Goal: Task Accomplishment & Management: Use online tool/utility

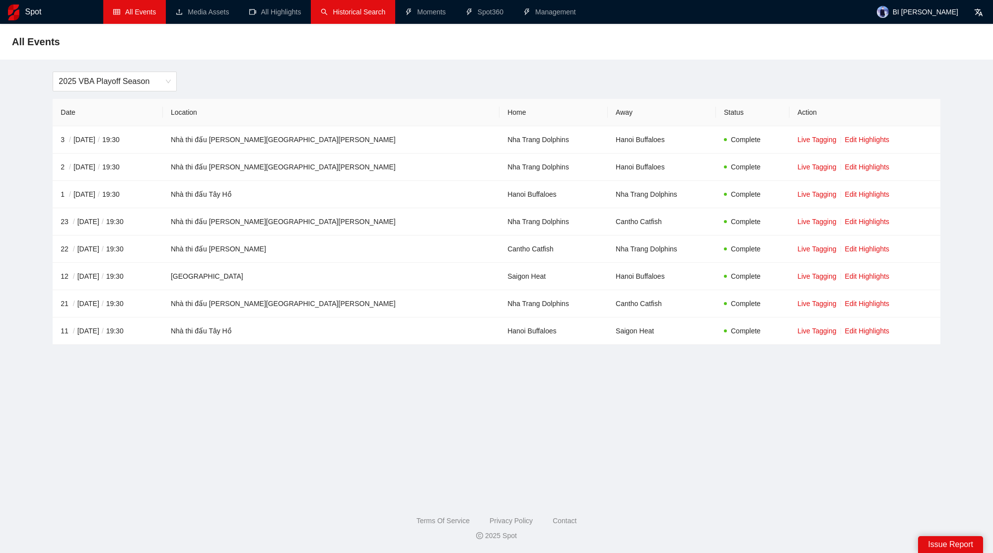
click at [331, 16] on link "Historical Search" at bounding box center [353, 12] width 65 height 8
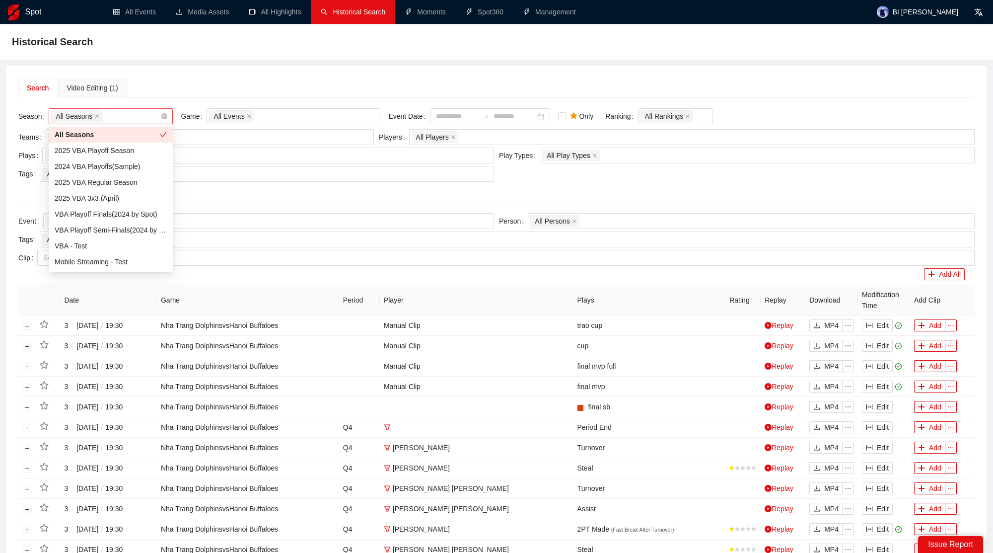
click at [137, 109] on div "All Seasons" at bounding box center [105, 116] width 109 height 14
click at [126, 154] on div "2025 VBA Playoff Season" at bounding box center [111, 150] width 112 height 11
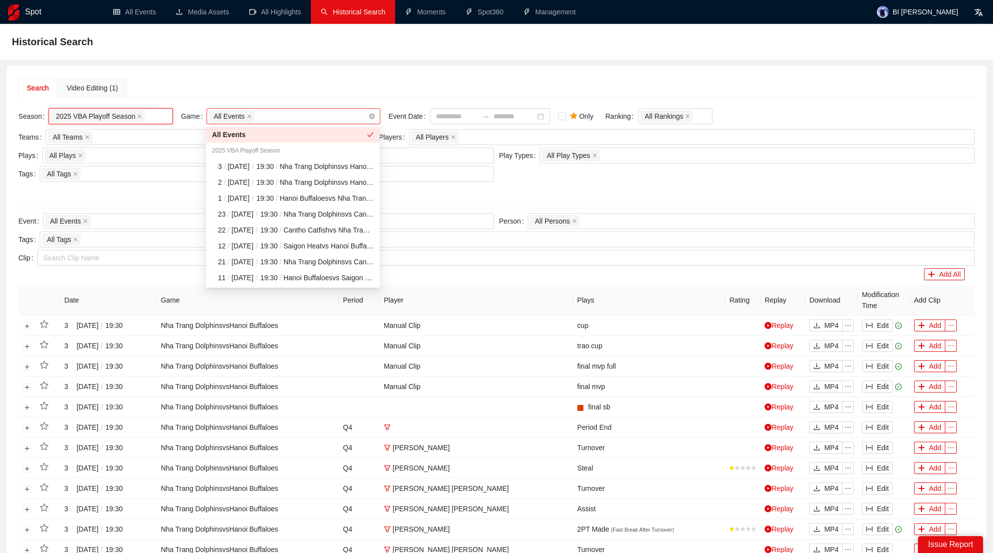
click at [286, 111] on div "All Events" at bounding box center [288, 116] width 159 height 14
click at [184, 78] on div "Search Video Editing (1)" at bounding box center [496, 88] width 956 height 20
click at [310, 119] on div "All Events" at bounding box center [288, 116] width 159 height 14
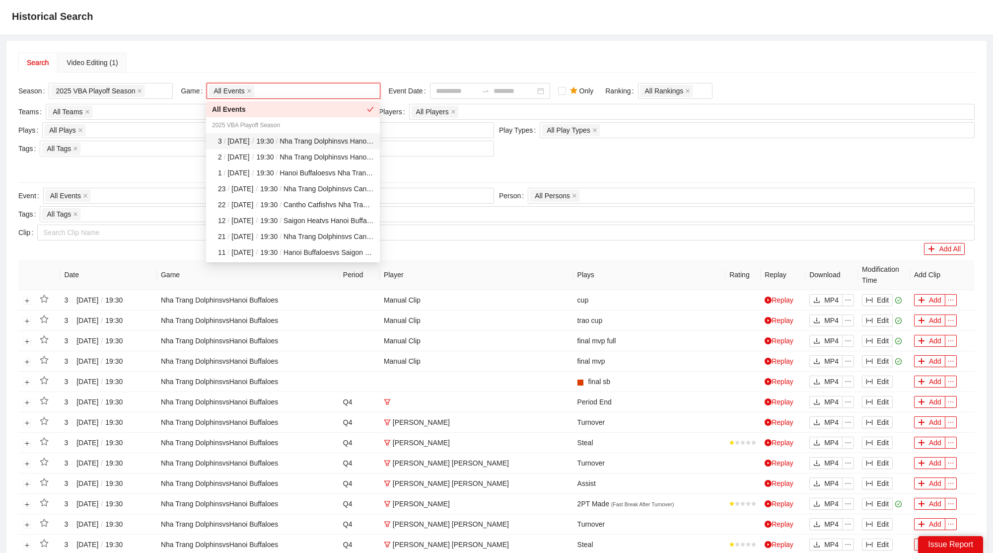
scroll to position [41, 0]
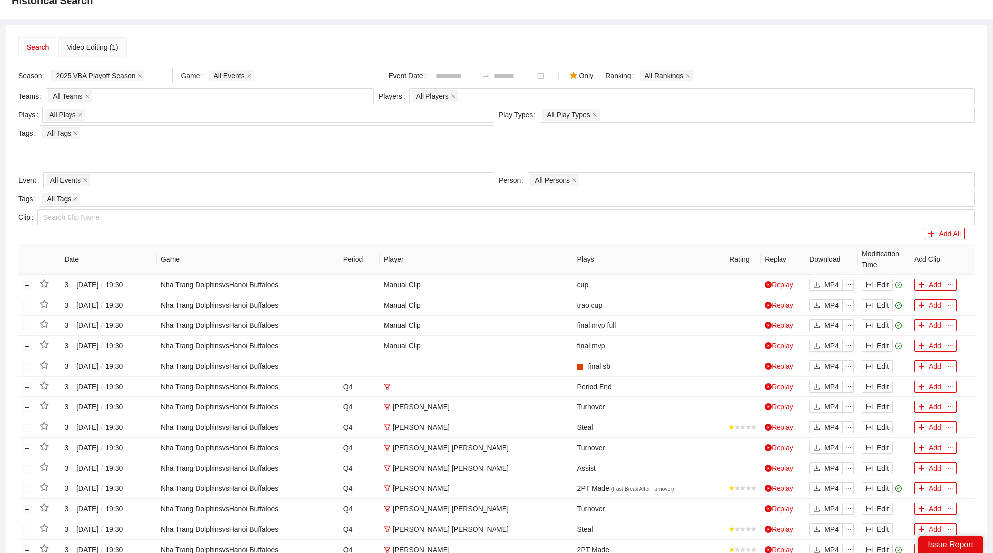
click at [430, 151] on div at bounding box center [496, 152] width 956 height 16
click at [249, 96] on div "All Teams" at bounding box center [204, 96] width 313 height 14
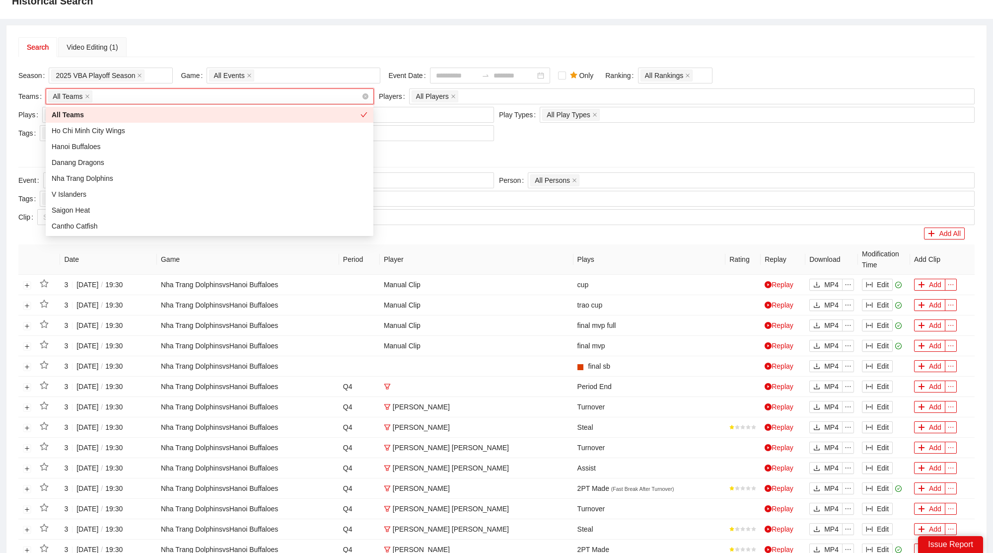
click at [249, 96] on div "All Teams" at bounding box center [204, 96] width 313 height 14
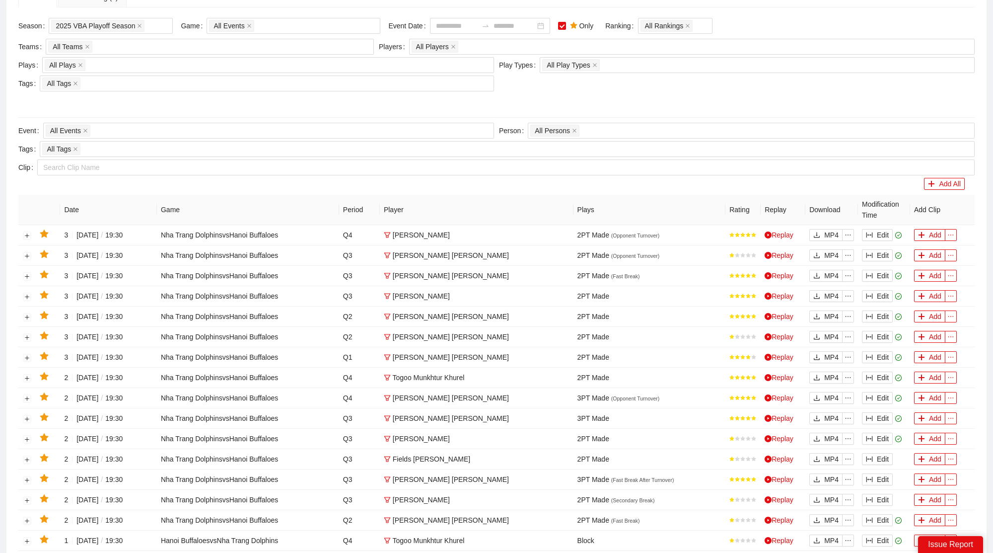
scroll to position [277, 0]
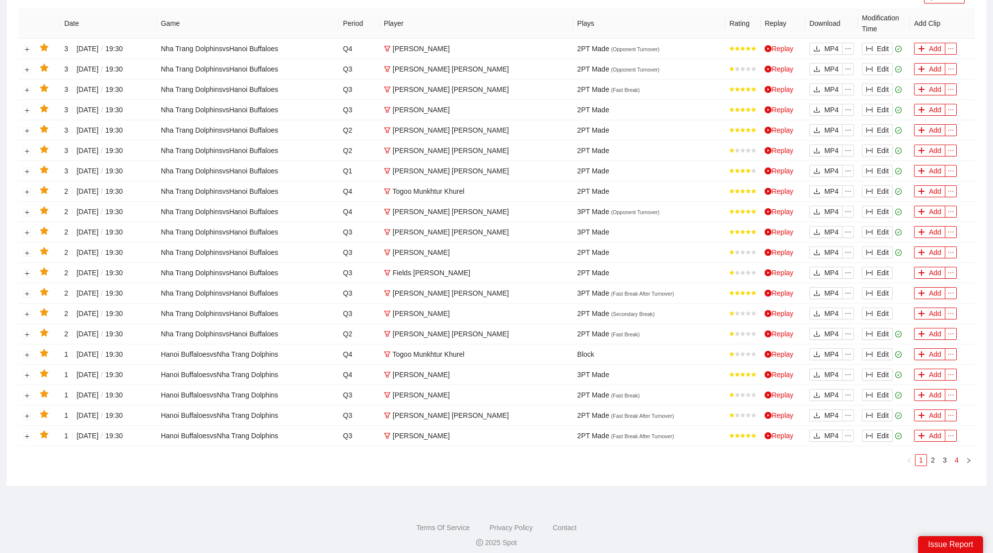
click at [959, 455] on link "4" at bounding box center [956, 459] width 11 height 11
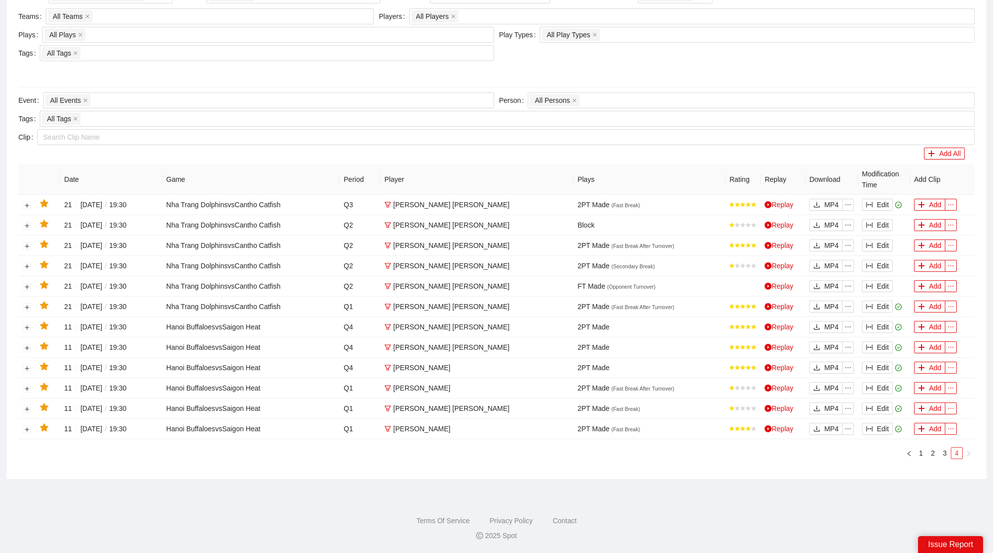
scroll to position [116, 0]
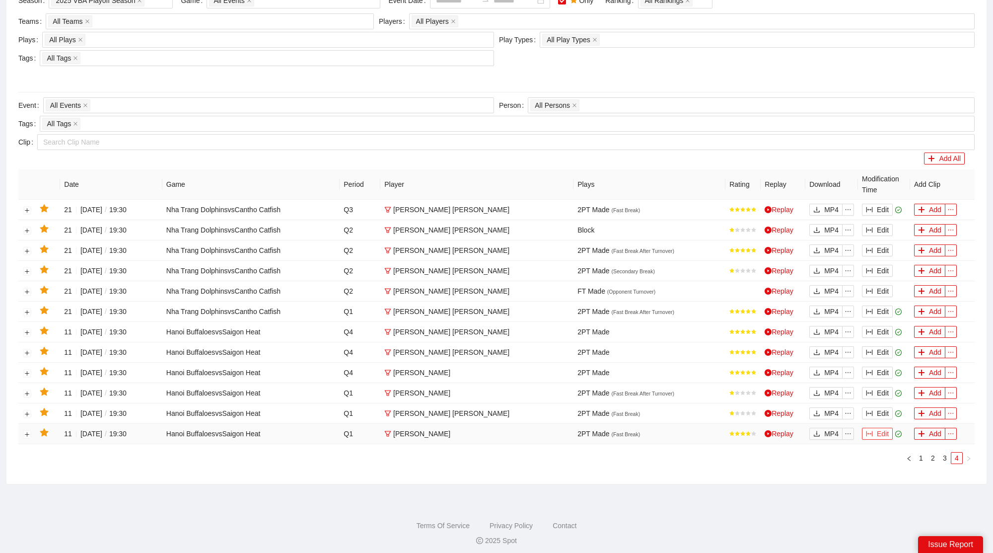
click at [885, 430] on button "Edit" at bounding box center [877, 434] width 31 height 12
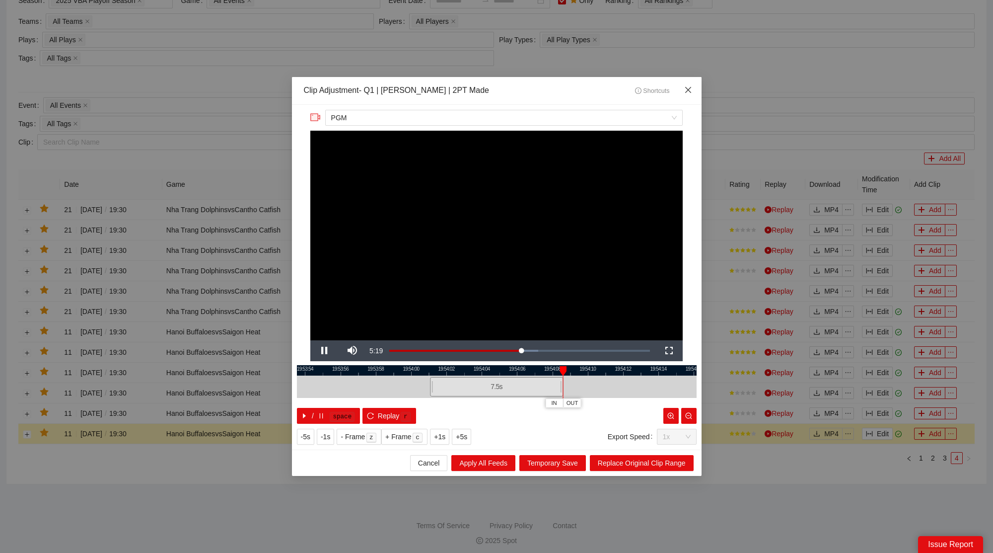
click at [686, 83] on span "Close" at bounding box center [688, 90] width 27 height 27
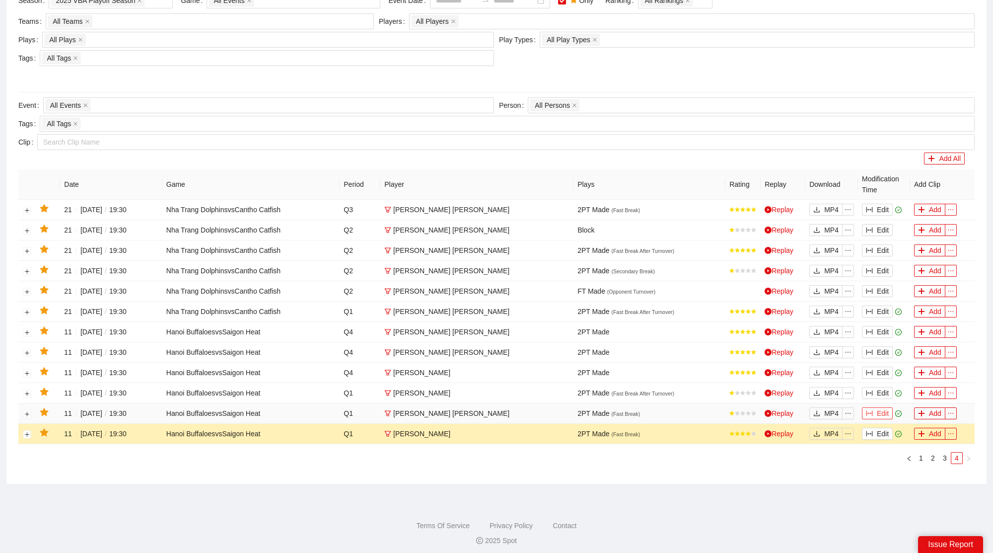
click at [887, 407] on button "Edit" at bounding box center [877, 413] width 31 height 12
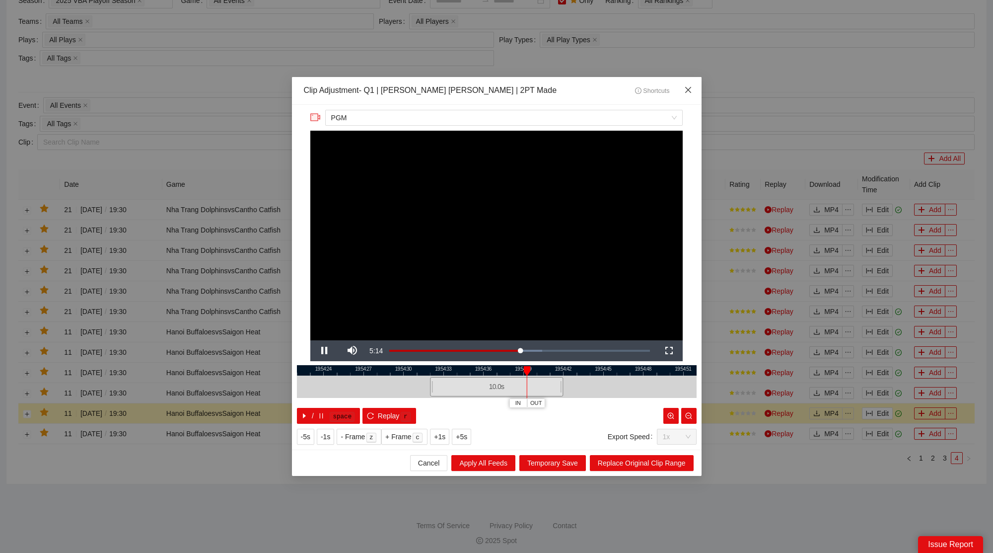
click at [686, 85] on span "Close" at bounding box center [688, 90] width 27 height 27
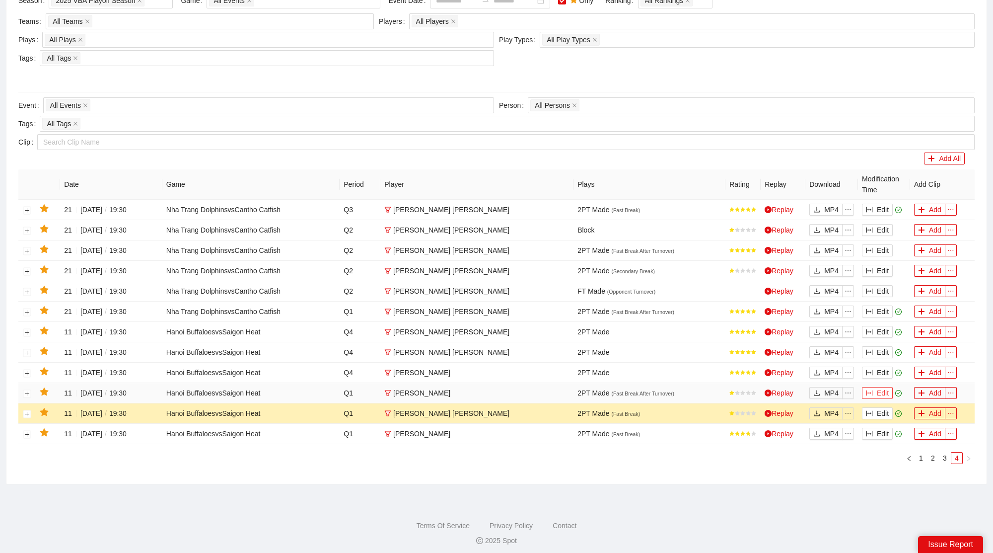
click at [885, 388] on button "Edit" at bounding box center [877, 393] width 31 height 12
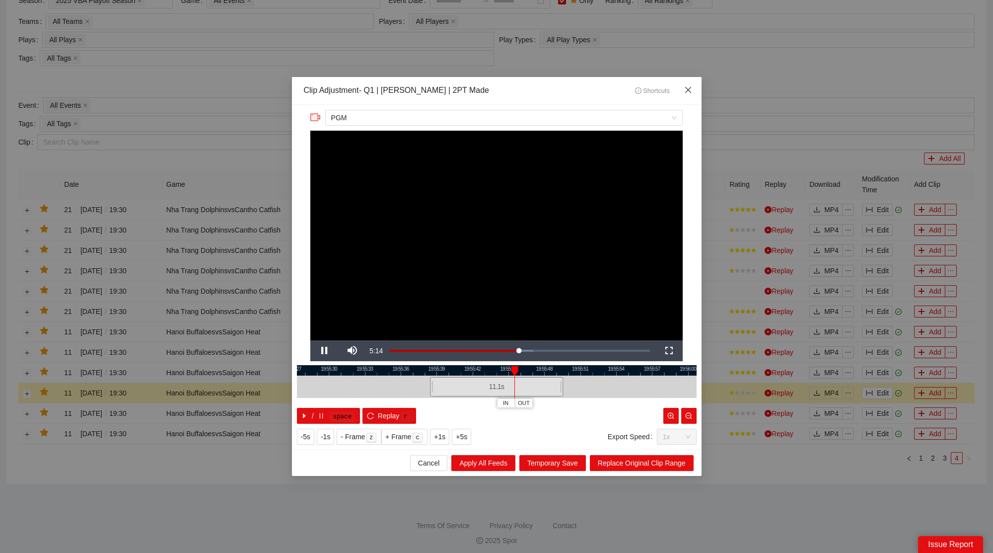
click at [690, 82] on span "Close" at bounding box center [688, 90] width 27 height 27
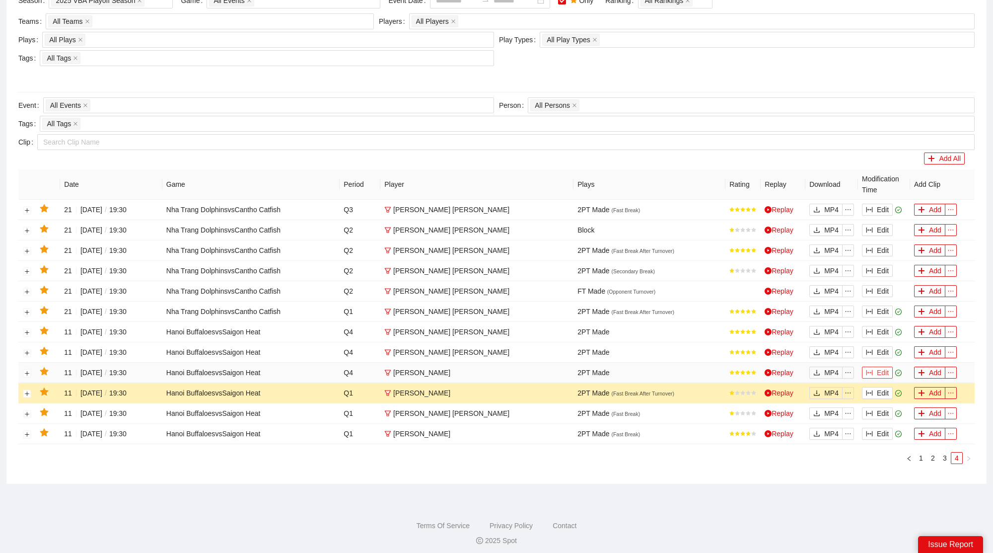
click at [881, 366] on button "Edit" at bounding box center [877, 372] width 31 height 12
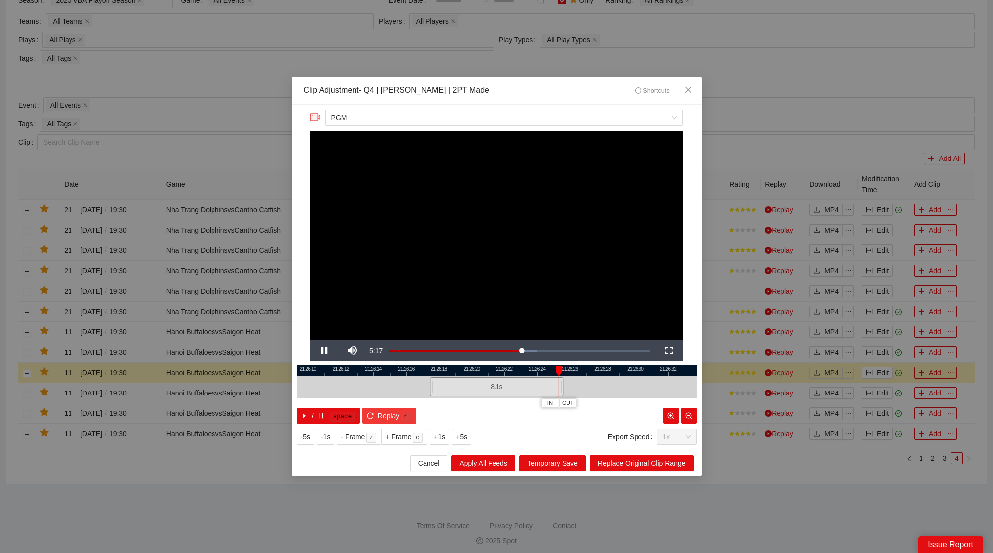
click at [382, 418] on span "Replay" at bounding box center [389, 415] width 22 height 11
click at [683, 83] on span "Close" at bounding box center [688, 90] width 27 height 27
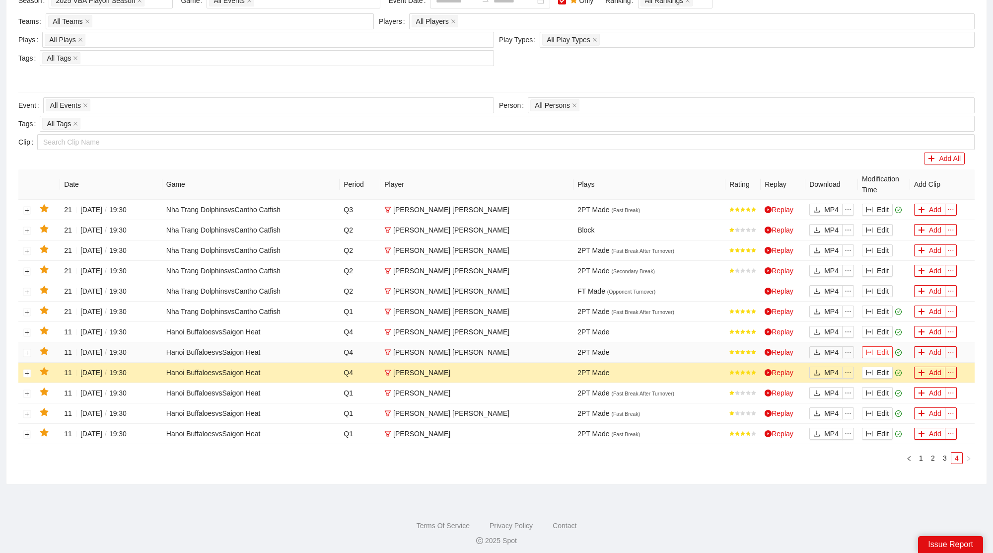
click at [877, 352] on button "Edit" at bounding box center [877, 352] width 31 height 12
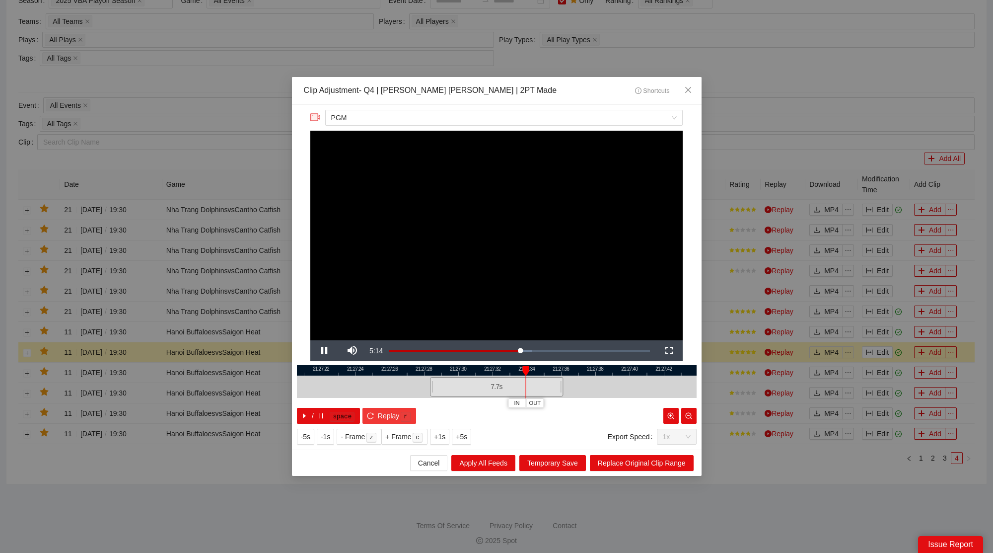
click at [388, 412] on span "Replay" at bounding box center [389, 415] width 22 height 11
click at [696, 87] on span "Close" at bounding box center [688, 90] width 27 height 27
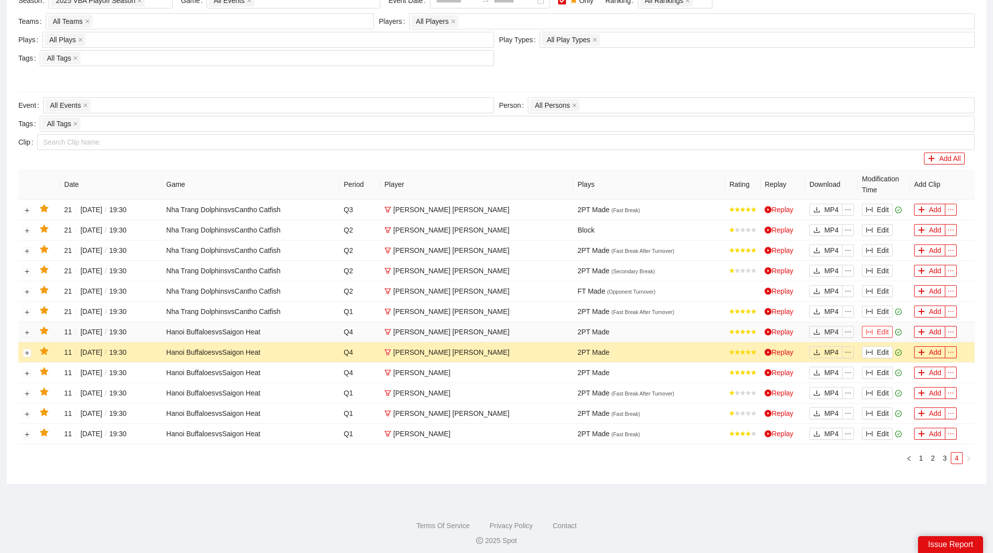
click at [884, 329] on button "Edit" at bounding box center [877, 332] width 31 height 12
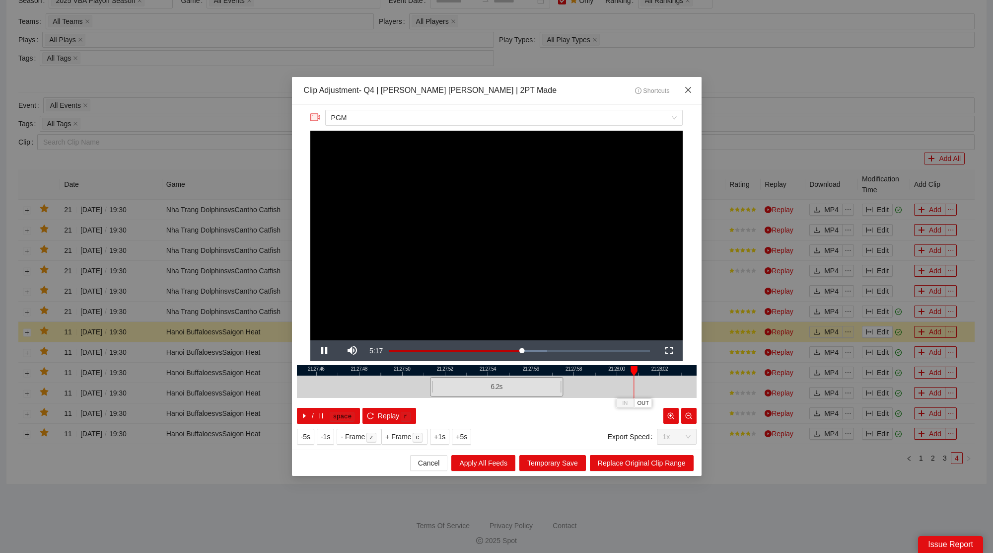
click at [686, 100] on span "Close" at bounding box center [688, 90] width 27 height 27
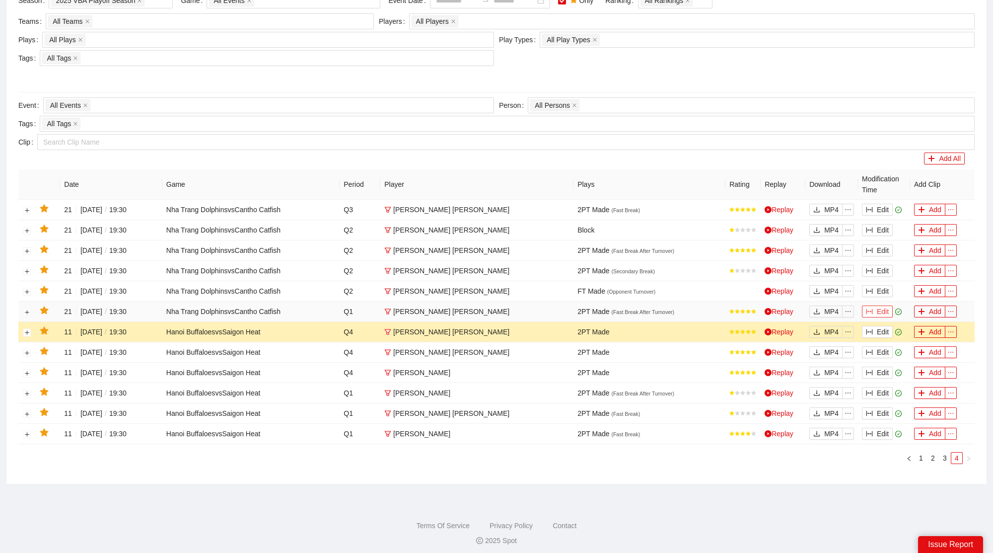
click at [880, 307] on button "Edit" at bounding box center [877, 311] width 31 height 12
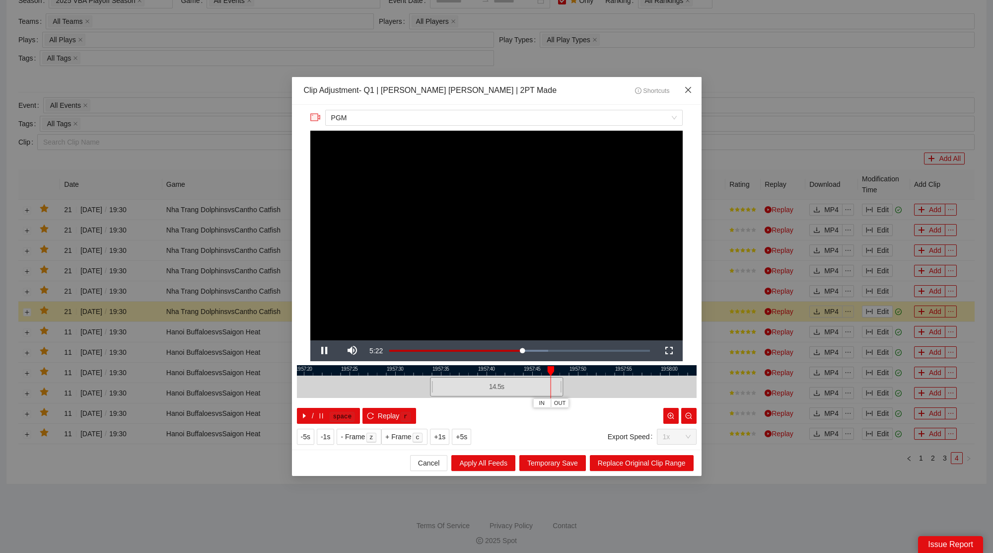
click at [676, 89] on span "Close" at bounding box center [688, 90] width 27 height 27
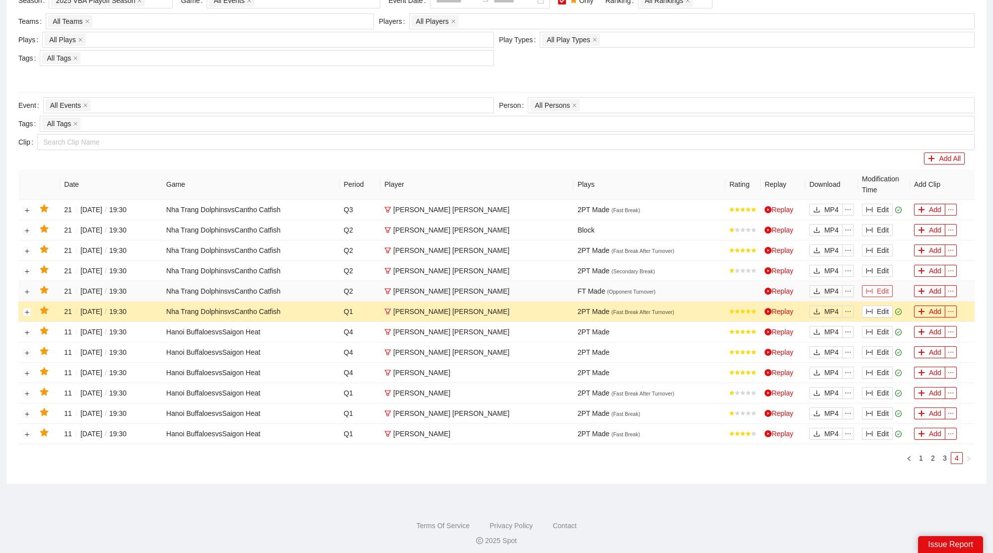
click at [883, 289] on button "Edit" at bounding box center [877, 291] width 31 height 12
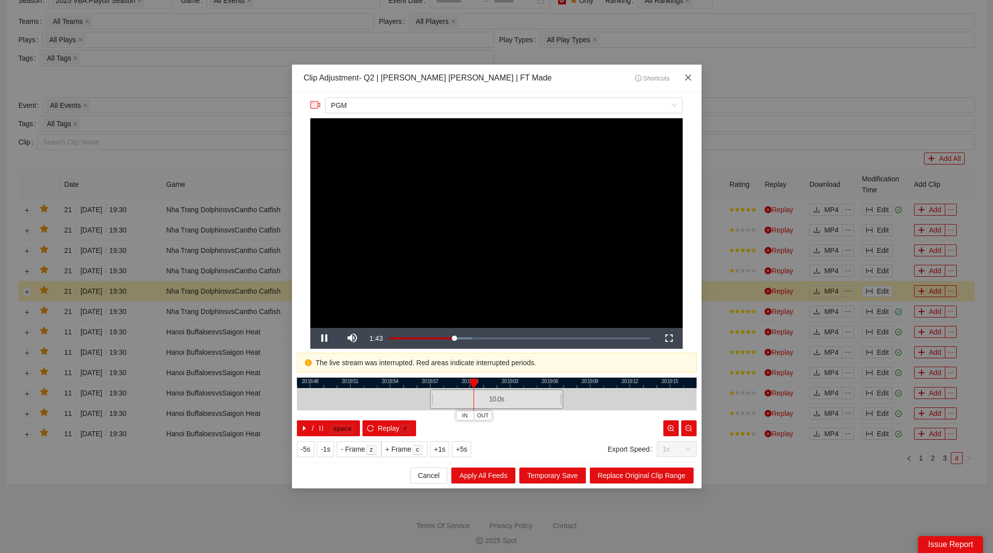
click at [692, 78] on span "Close" at bounding box center [688, 78] width 27 height 27
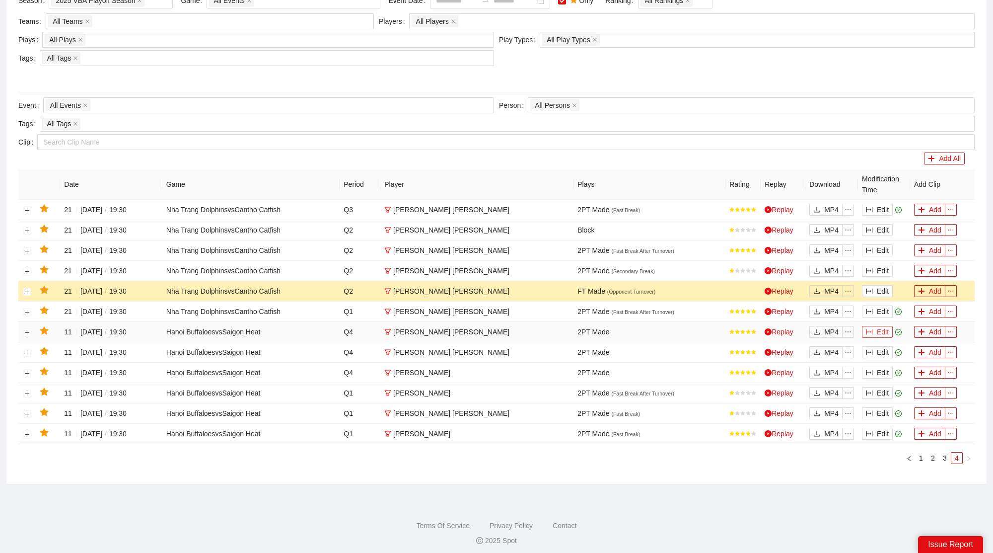
click at [877, 328] on button "Edit" at bounding box center [877, 332] width 31 height 12
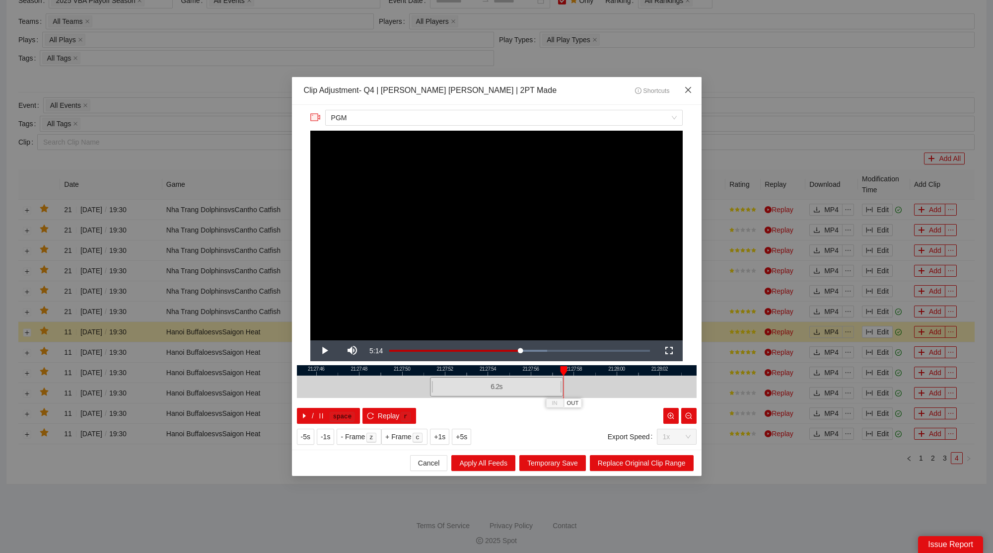
click at [685, 87] on icon "close" at bounding box center [688, 90] width 8 height 8
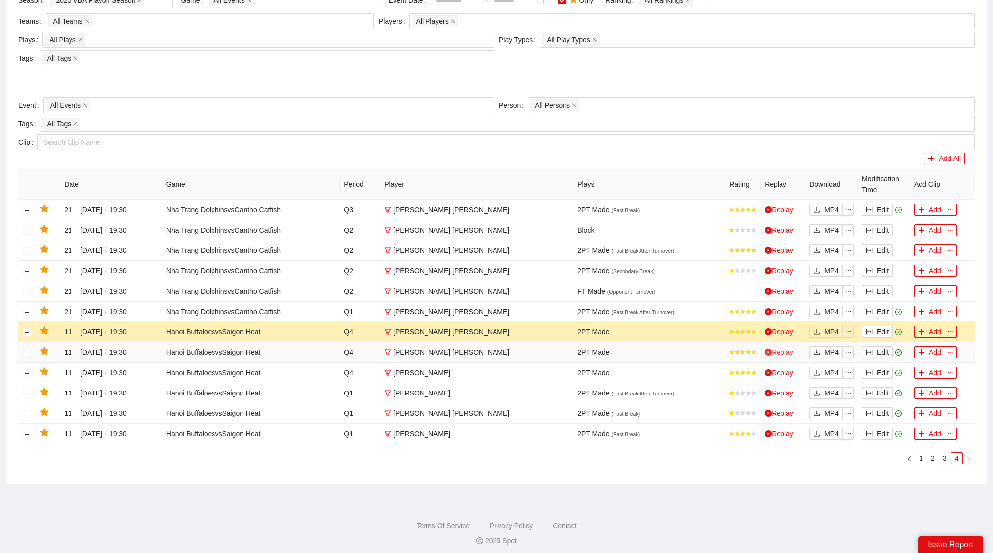
click at [787, 348] on link "Replay" at bounding box center [779, 352] width 29 height 8
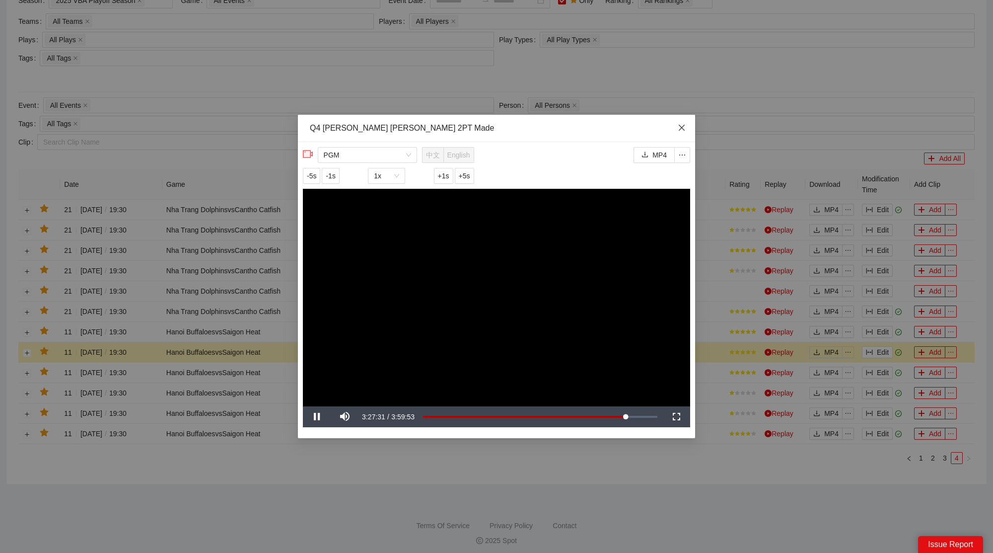
click at [678, 127] on icon "close" at bounding box center [682, 128] width 8 height 8
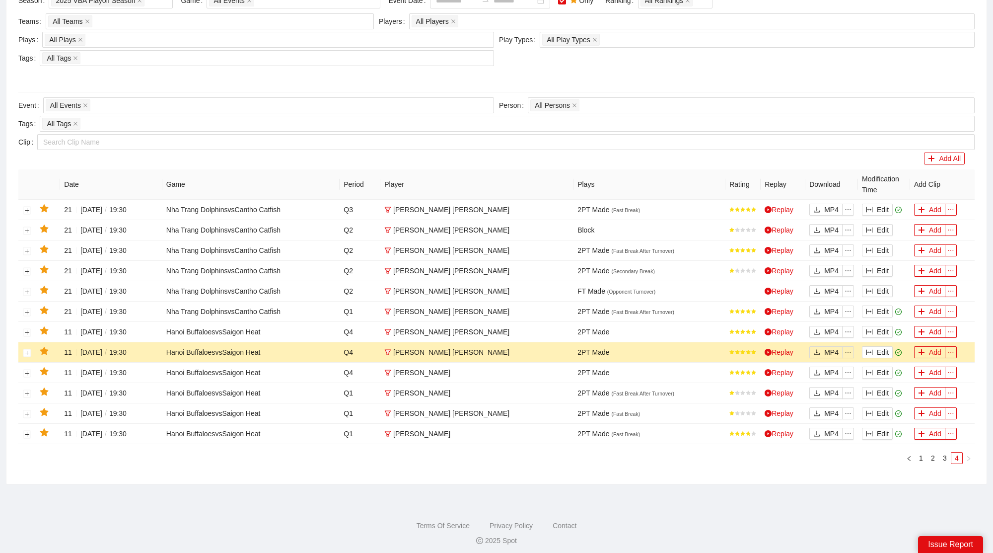
scroll to position [0, 0]
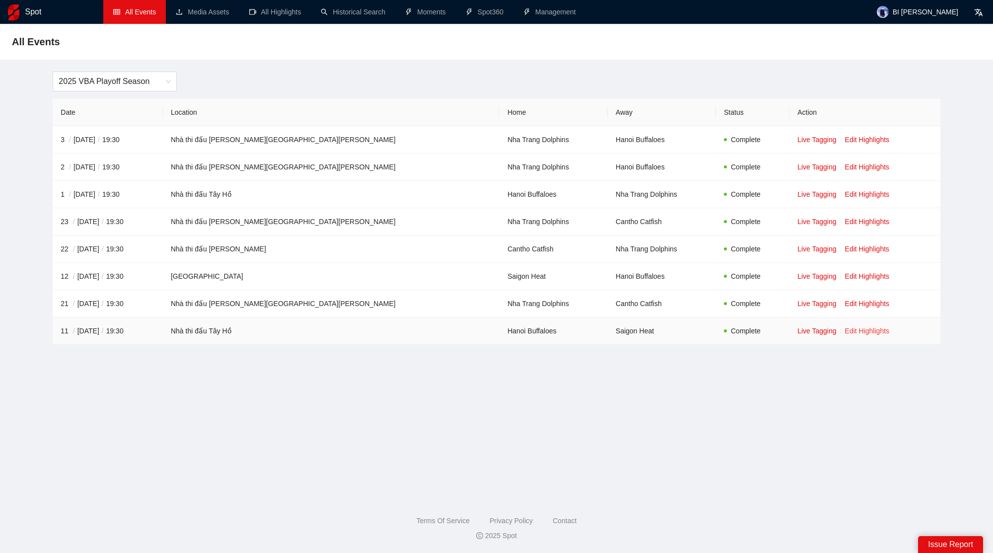
click at [845, 331] on link "Edit Highlights" at bounding box center [867, 331] width 45 height 8
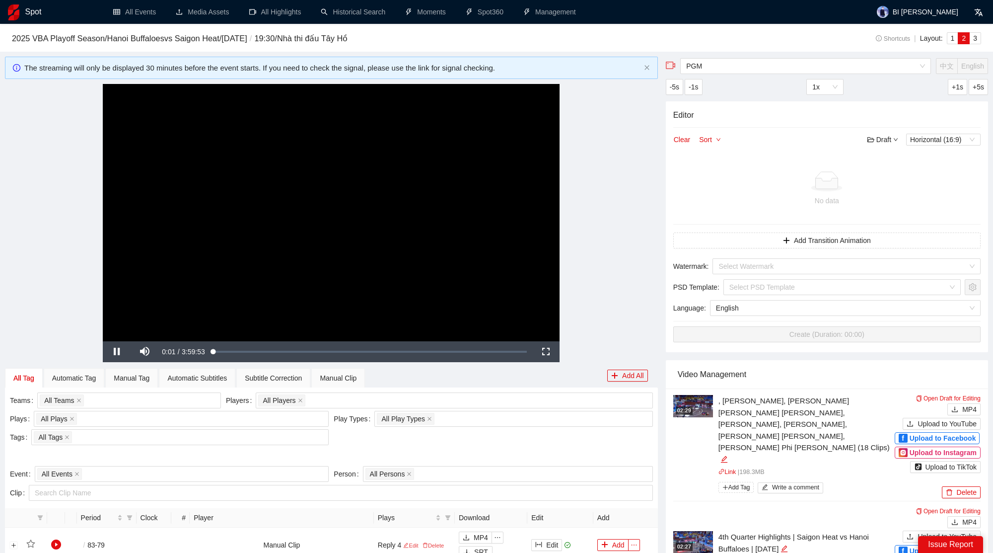
click at [246, 290] on video "Video Player" at bounding box center [331, 212] width 457 height 257
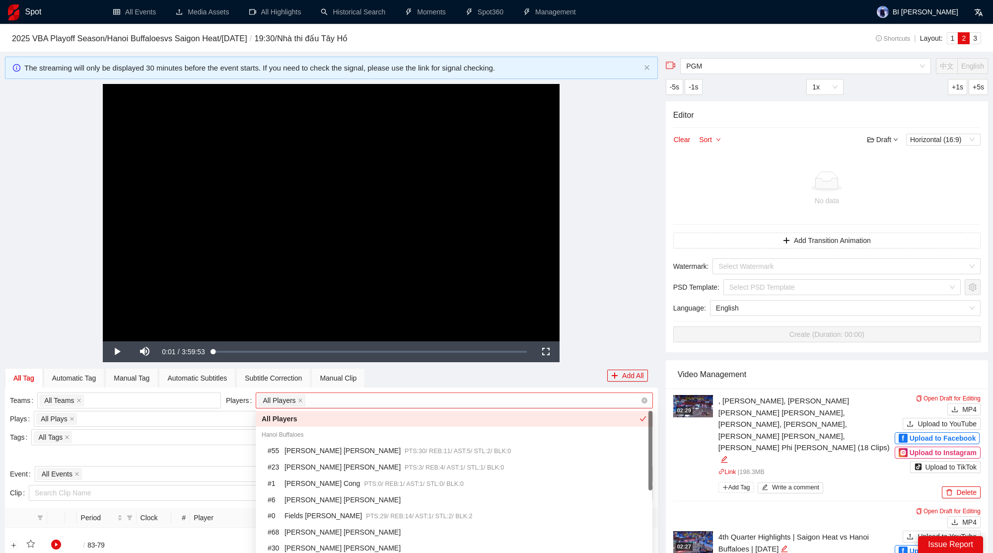
click at [319, 400] on div "All Players" at bounding box center [449, 400] width 382 height 14
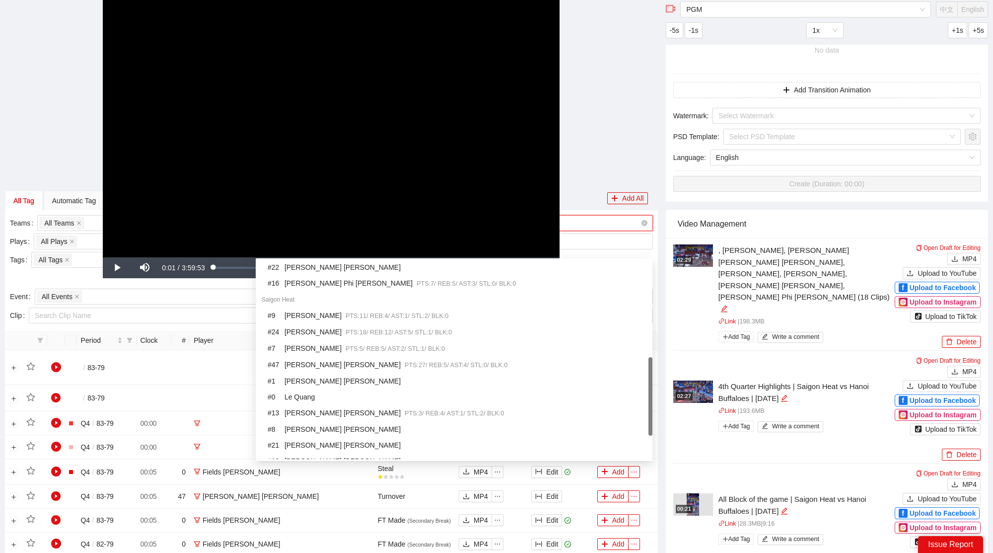
scroll to position [224, 0]
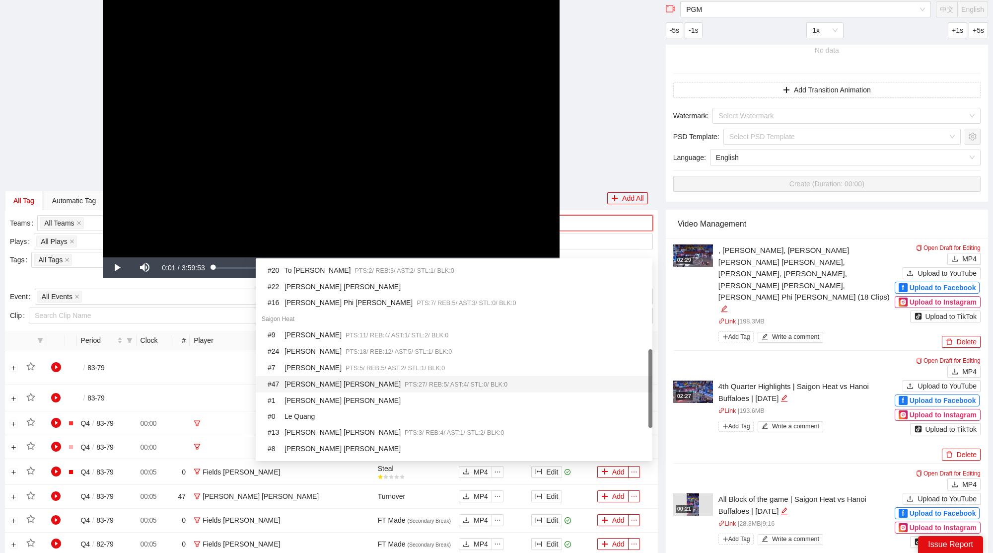
click at [318, 381] on div "# 47 [PERSON_NAME] [PERSON_NAME] PTS: 27 / REB: 5 / AST: 4 / STL: 0 / BLK: 0" at bounding box center [457, 383] width 379 height 11
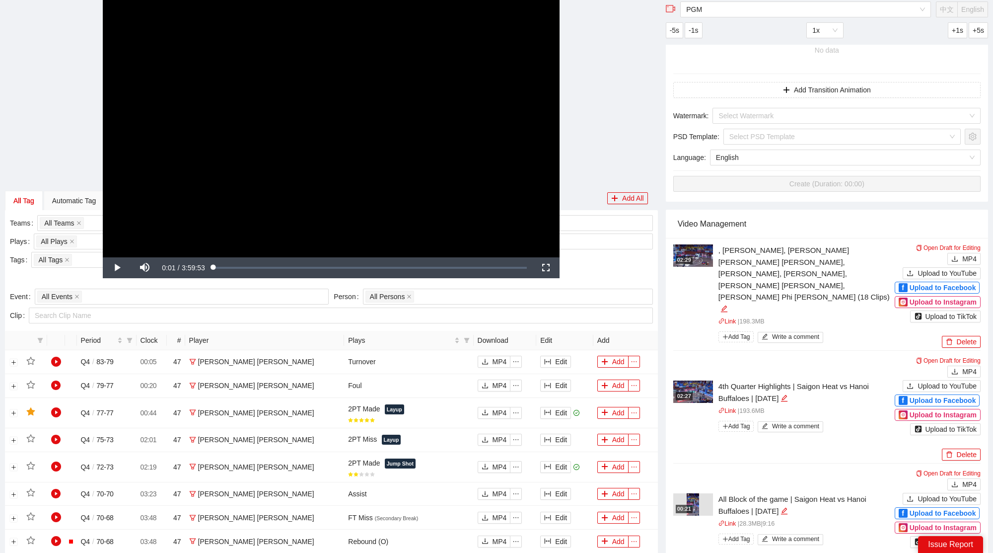
click at [703, 215] on div "Video Management" at bounding box center [827, 224] width 298 height 28
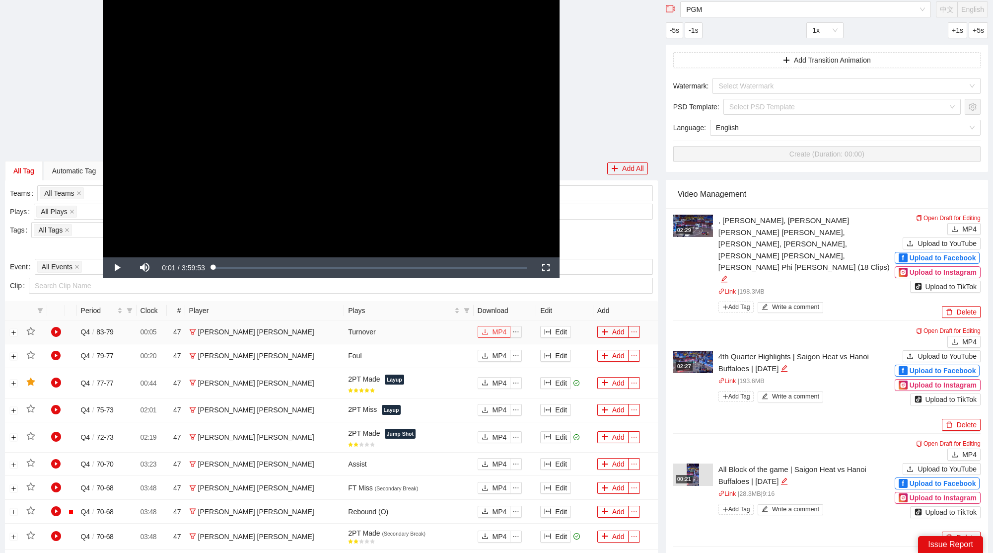
scroll to position [0, 0]
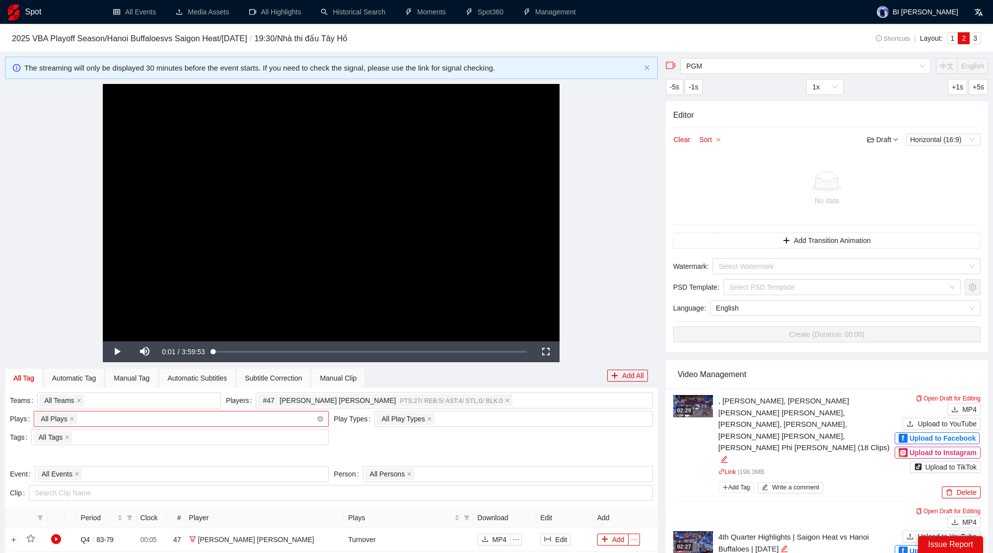
click at [166, 421] on div "All Plays + 0 ..." at bounding box center [176, 419] width 280 height 14
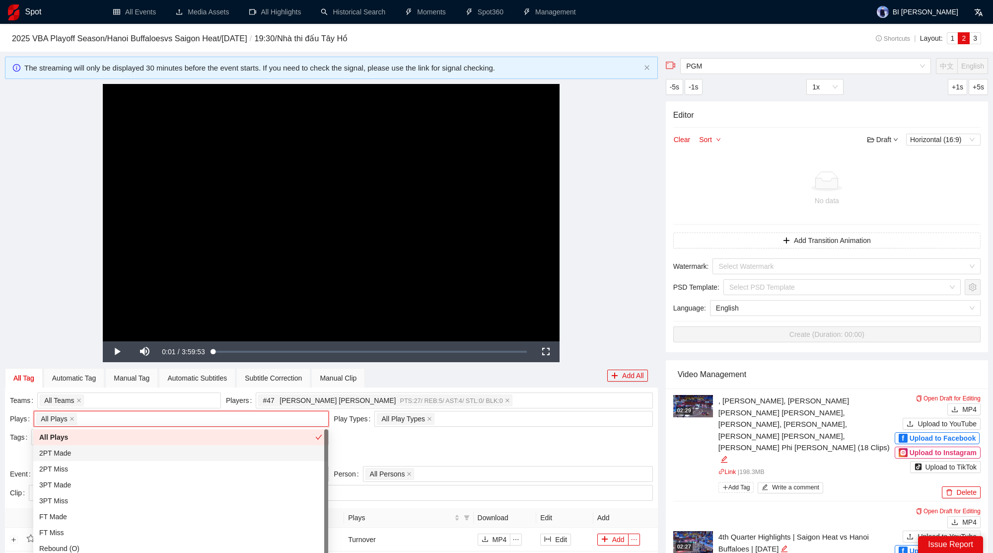
click at [107, 455] on div "2PT Made" at bounding box center [180, 452] width 283 height 11
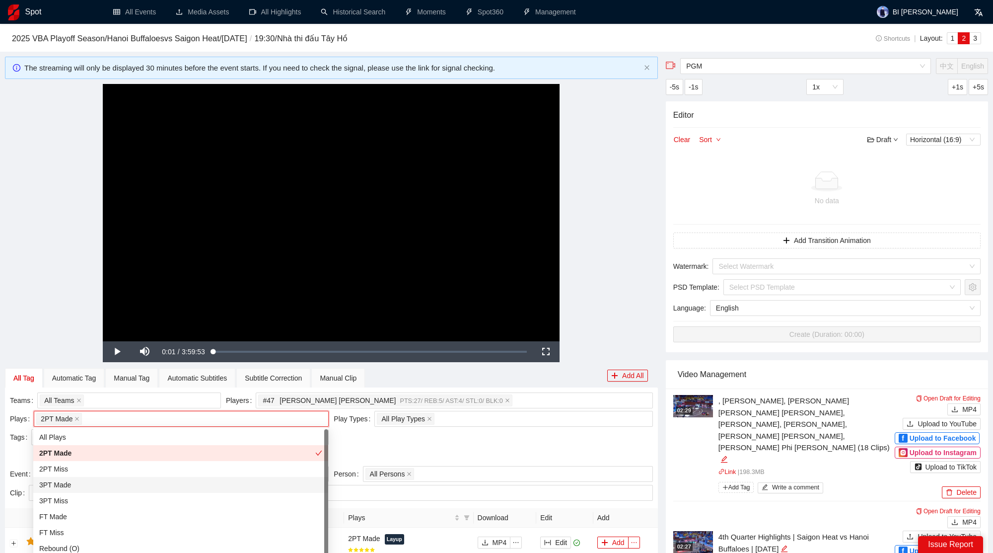
drag, startPoint x: 93, startPoint y: 474, endPoint x: 90, endPoint y: 484, distance: 9.9
click at [90, 484] on div "All Plays 2PT Made 2PT Miss 3PT Made 3PT Miss FT Made FT Miss Rebound (O) Rebou…" at bounding box center [180, 540] width 295 height 222
click at [90, 484] on div "3PT Made" at bounding box center [180, 484] width 283 height 11
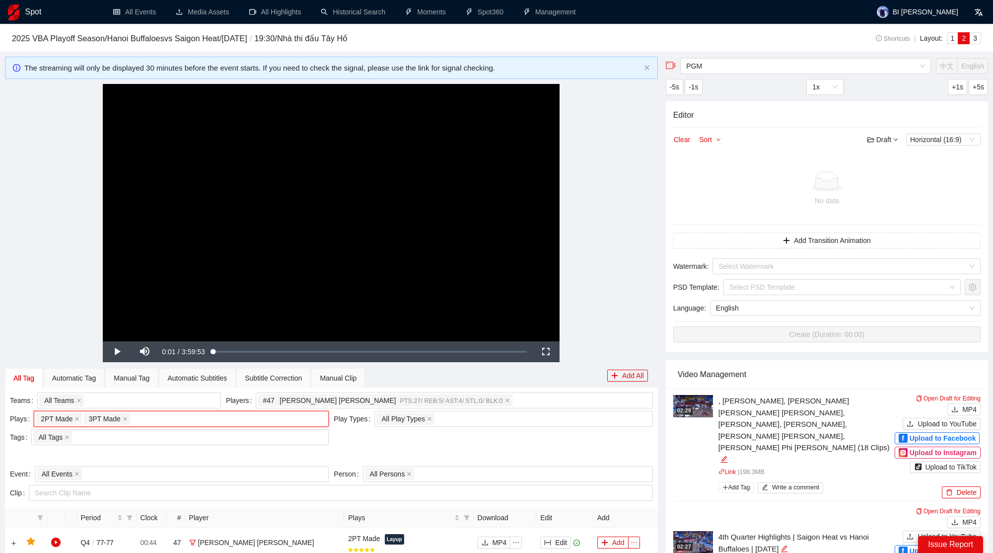
click at [628, 243] on div "**********" at bounding box center [331, 212] width 653 height 257
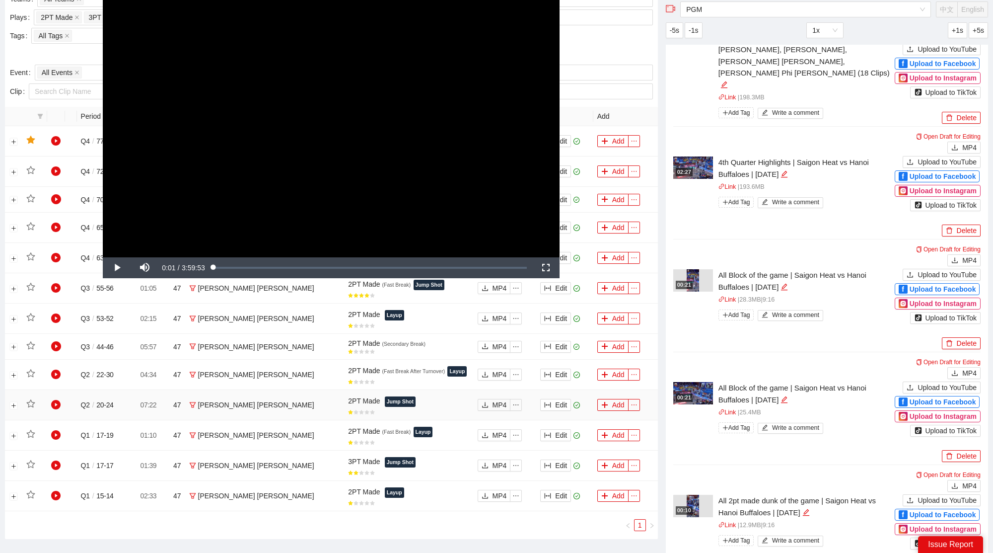
scroll to position [386, 0]
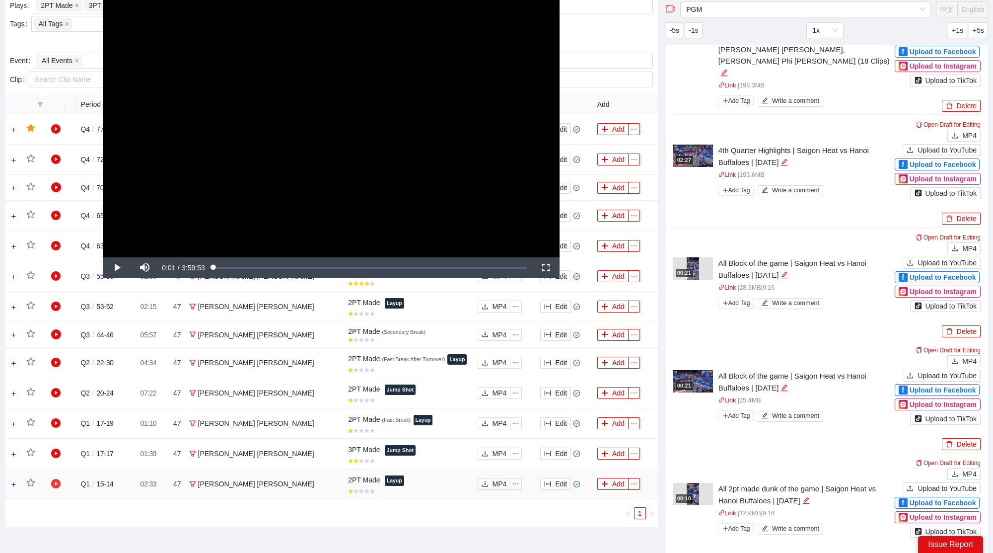
click at [55, 479] on icon "play-circle" at bounding box center [56, 484] width 10 height 10
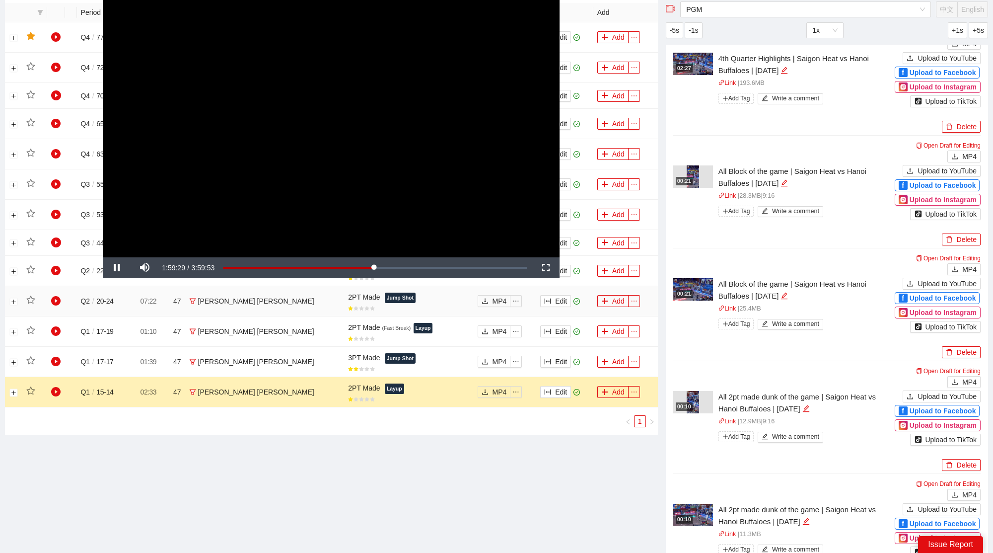
scroll to position [482, 0]
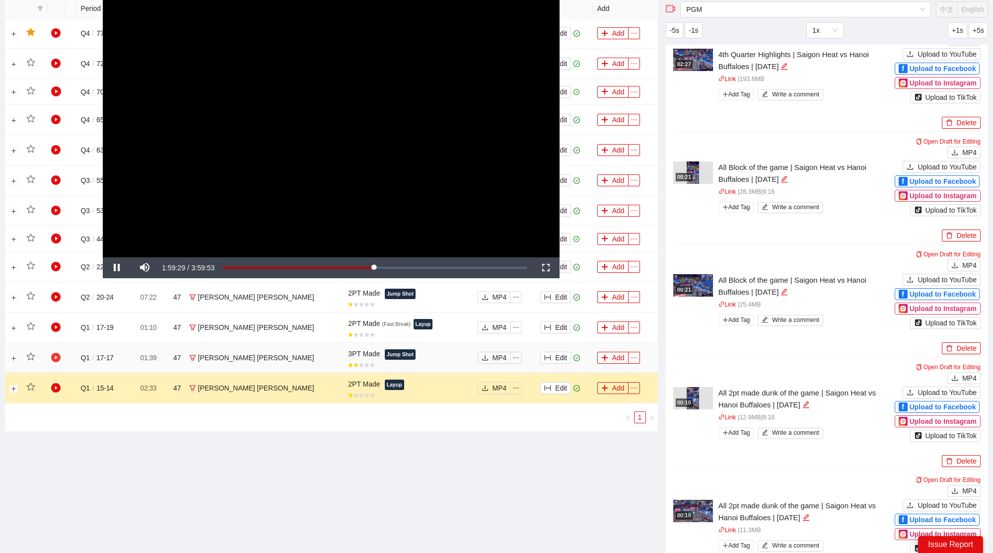
click at [61, 354] on icon "play-circle" at bounding box center [56, 358] width 10 height 10
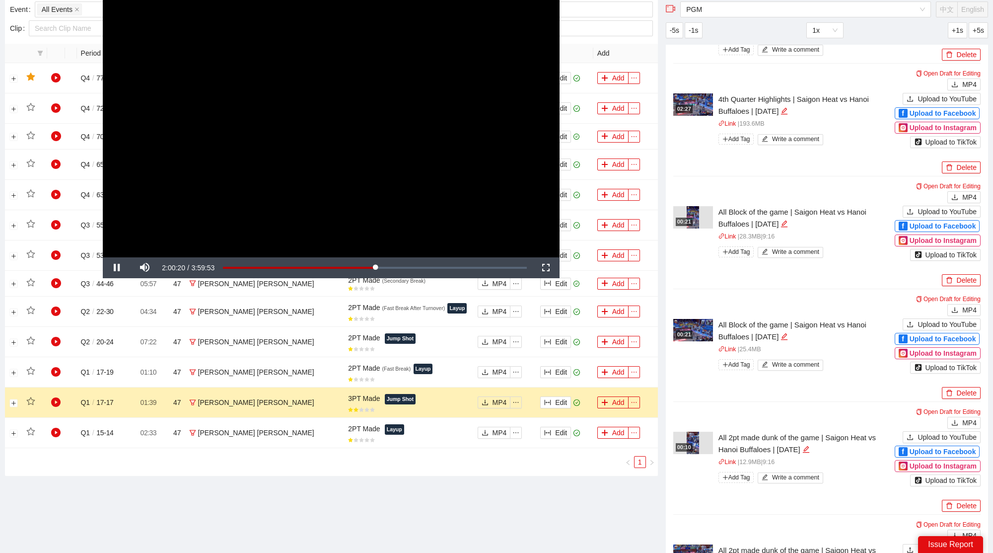
scroll to position [426, 0]
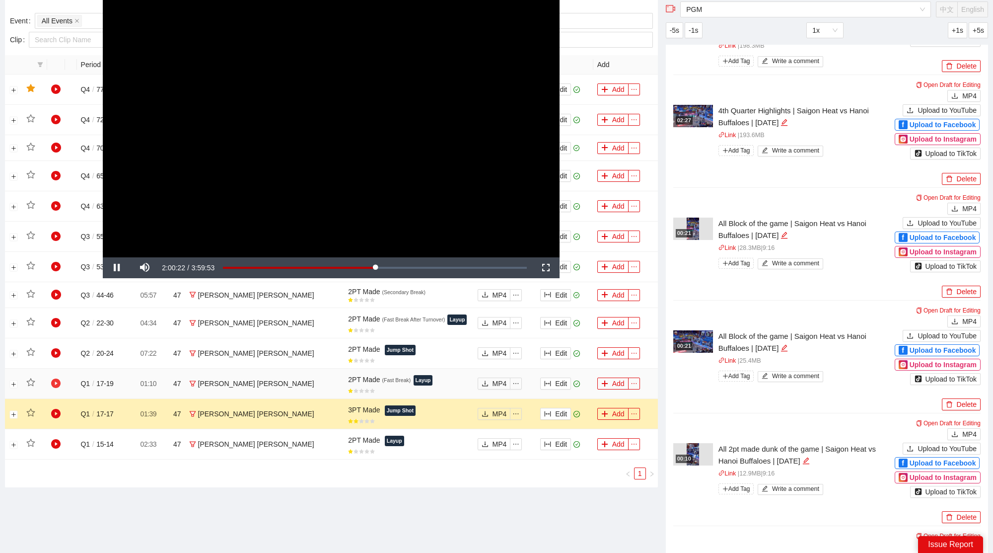
click at [56, 378] on icon "play-circle" at bounding box center [56, 383] width 10 height 10
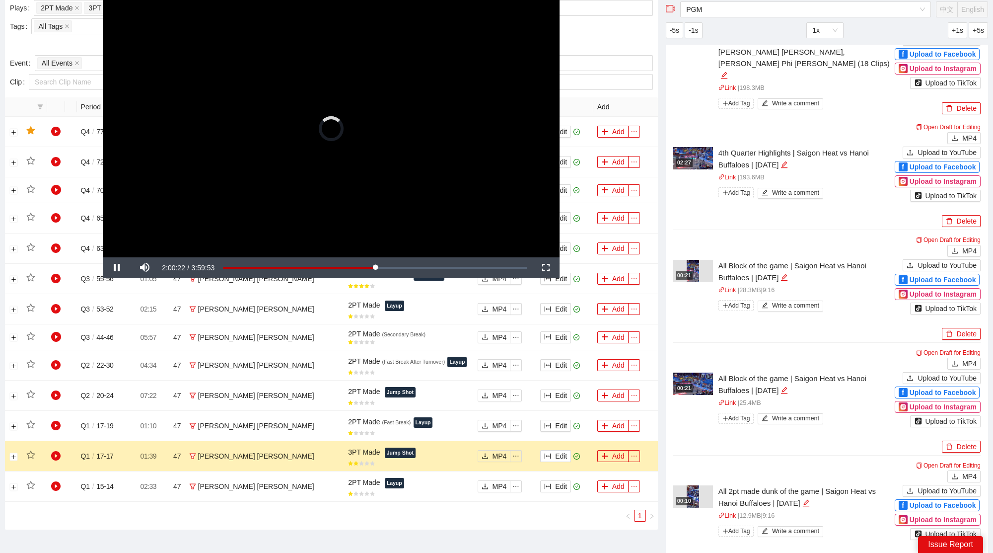
scroll to position [384, 0]
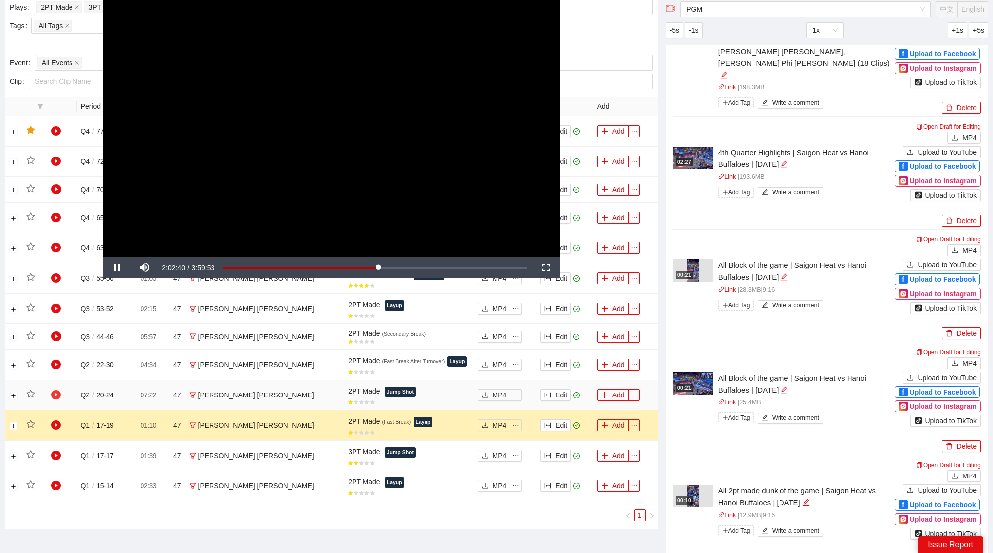
click at [57, 393] on icon "play-circle" at bounding box center [56, 395] width 10 height 10
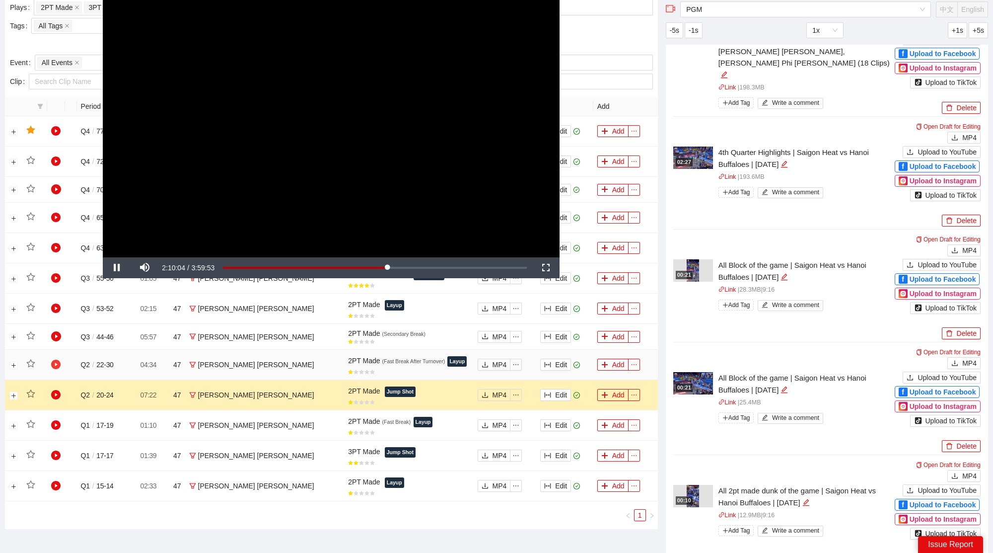
click at [52, 361] on icon "play-circle" at bounding box center [56, 365] width 10 height 10
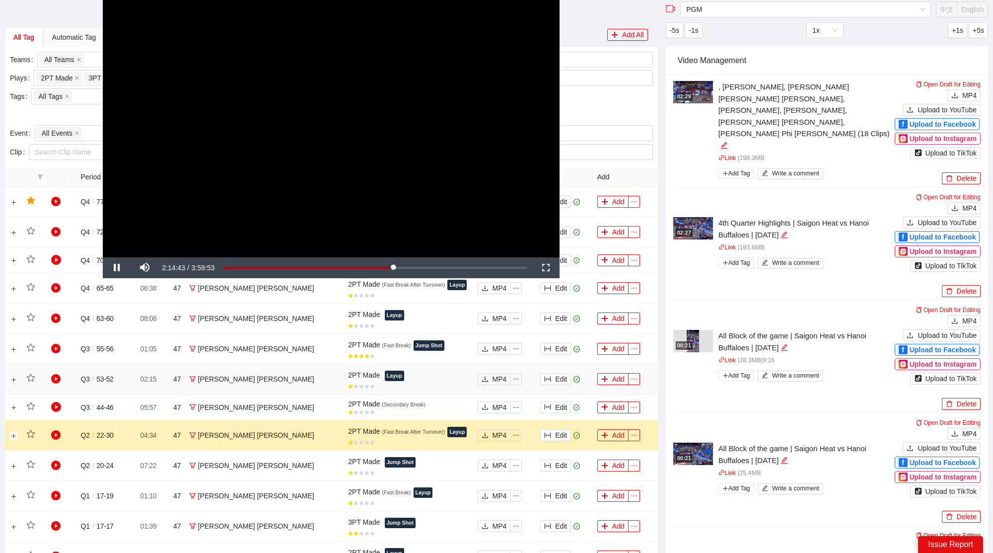
scroll to position [313, 0]
click at [58, 406] on icon "play-circle" at bounding box center [56, 407] width 10 height 10
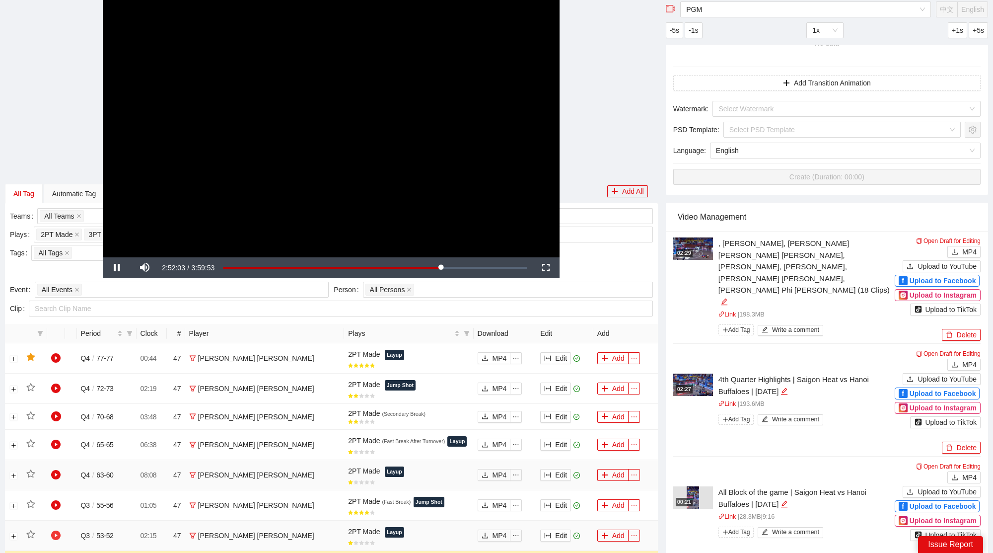
scroll to position [152, 0]
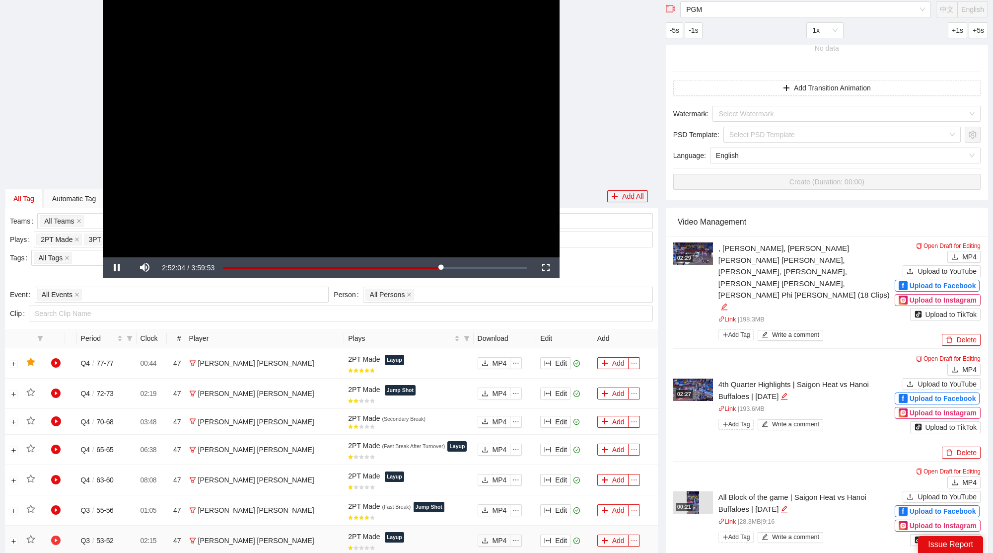
click at [53, 537] on icon "play-circle" at bounding box center [56, 540] width 10 height 10
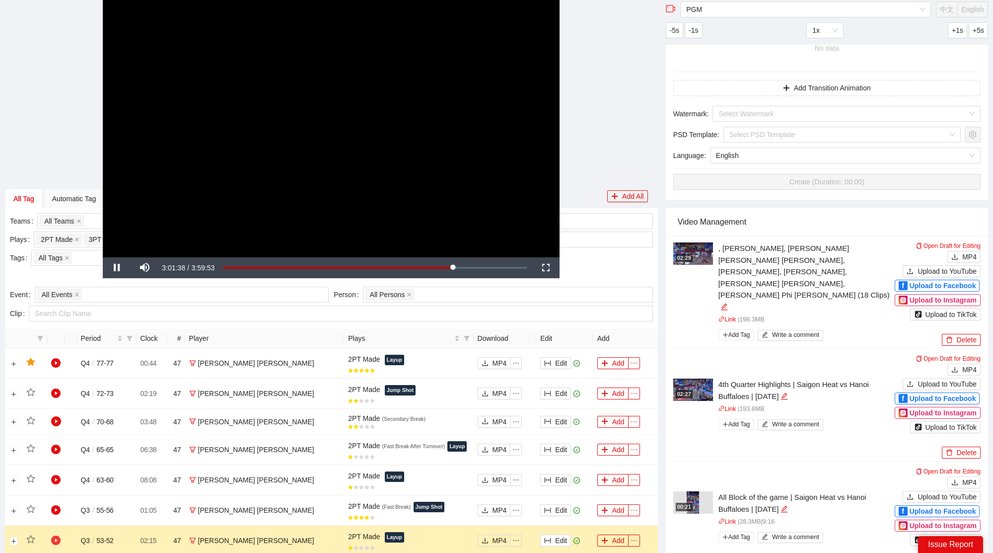
click at [53, 537] on icon "play-circle" at bounding box center [56, 540] width 10 height 10
click at [28, 538] on icon "star" at bounding box center [30, 539] width 8 height 8
click at [59, 507] on icon "play-circle" at bounding box center [56, 510] width 10 height 10
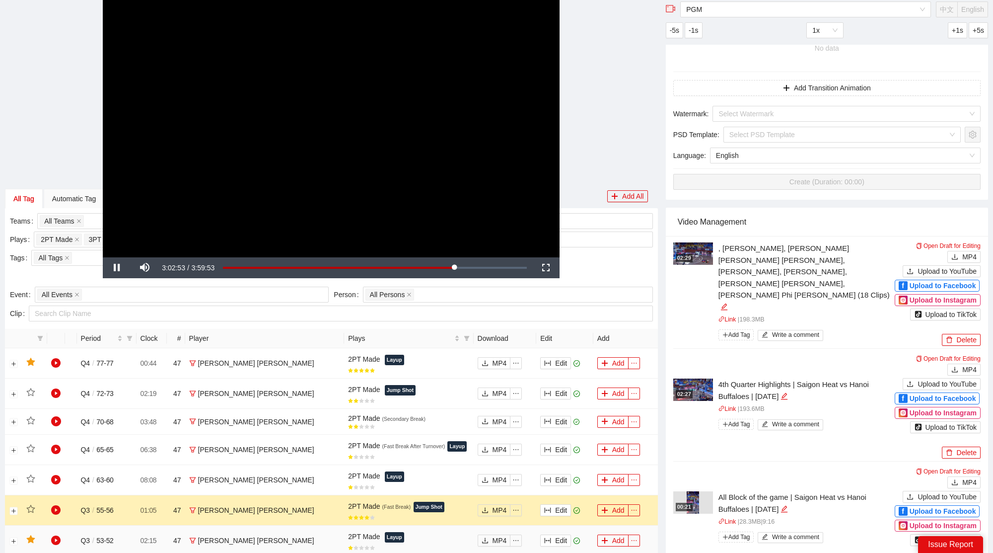
click at [32, 507] on icon "star" at bounding box center [30, 509] width 8 height 8
click at [57, 508] on icon "play-circle" at bounding box center [56, 510] width 10 height 10
click at [540, 508] on button "Edit" at bounding box center [555, 510] width 31 height 12
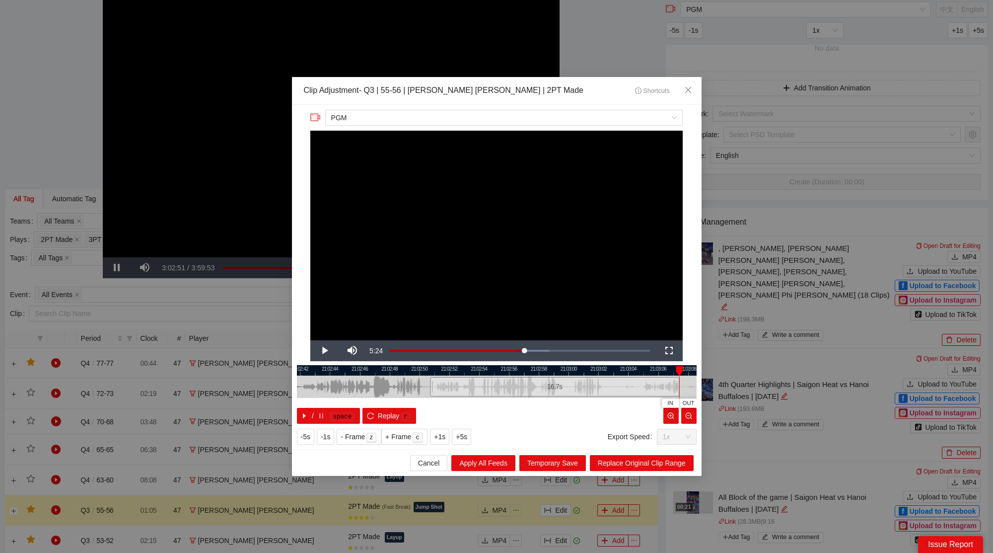
drag, startPoint x: 559, startPoint y: 387, endPoint x: 675, endPoint y: 387, distance: 116.2
click at [675, 387] on div at bounding box center [678, 386] width 6 height 22
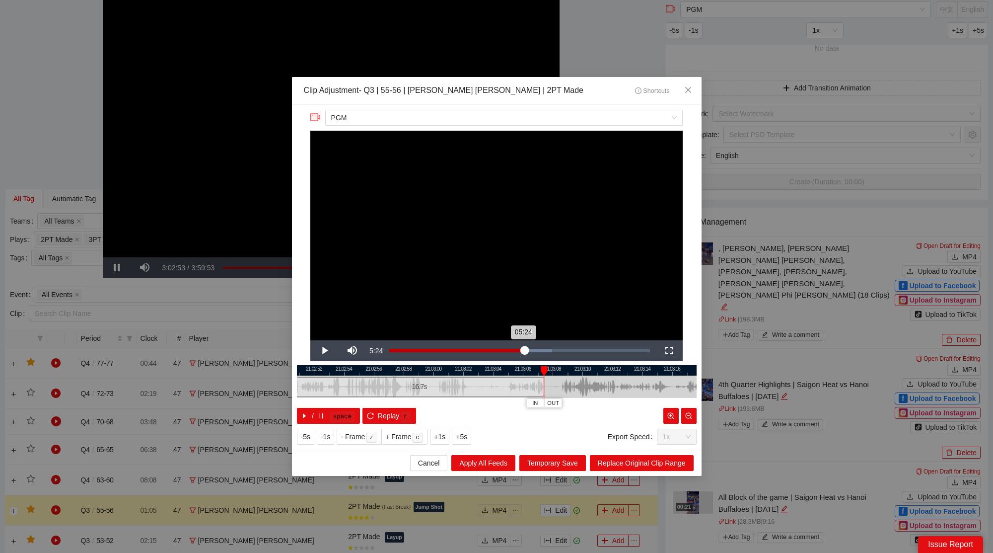
drag, startPoint x: 650, startPoint y: 367, endPoint x: 481, endPoint y: 343, distance: 170.6
click at [481, 343] on div "**********" at bounding box center [497, 277] width 410 height 345
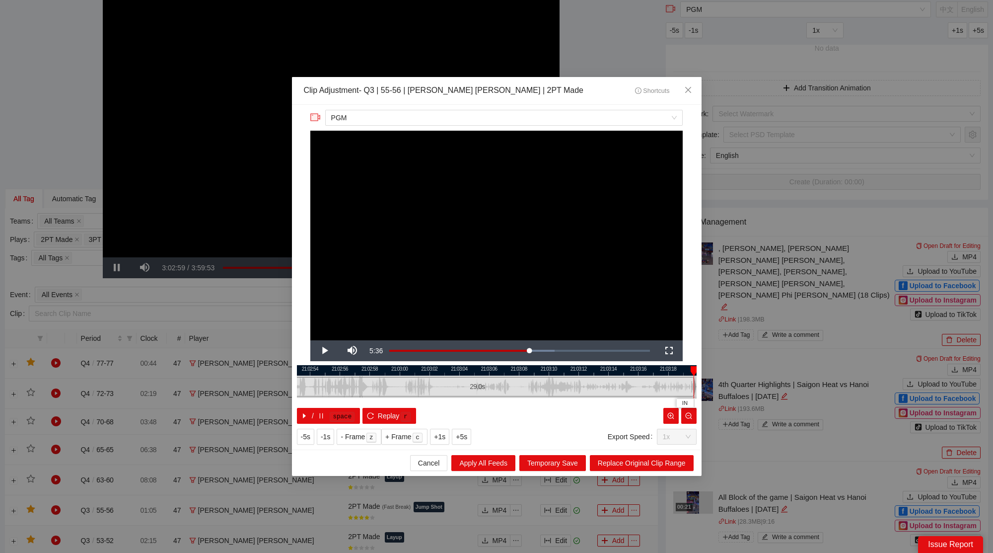
drag, startPoint x: 508, startPoint y: 389, endPoint x: 692, endPoint y: 398, distance: 183.5
click at [692, 398] on div "21:02:52 21:02:54 21:02:56 21:02:58 21:03:00 21:03:02 21:03:04 21:03:06 21:03:0…" at bounding box center [497, 394] width 400 height 59
drag, startPoint x: 633, startPoint y: 370, endPoint x: 442, endPoint y: 369, distance: 190.7
click at [442, 369] on div at bounding box center [328, 370] width 400 height 10
drag, startPoint x: 501, startPoint y: 392, endPoint x: 646, endPoint y: 381, distance: 145.9
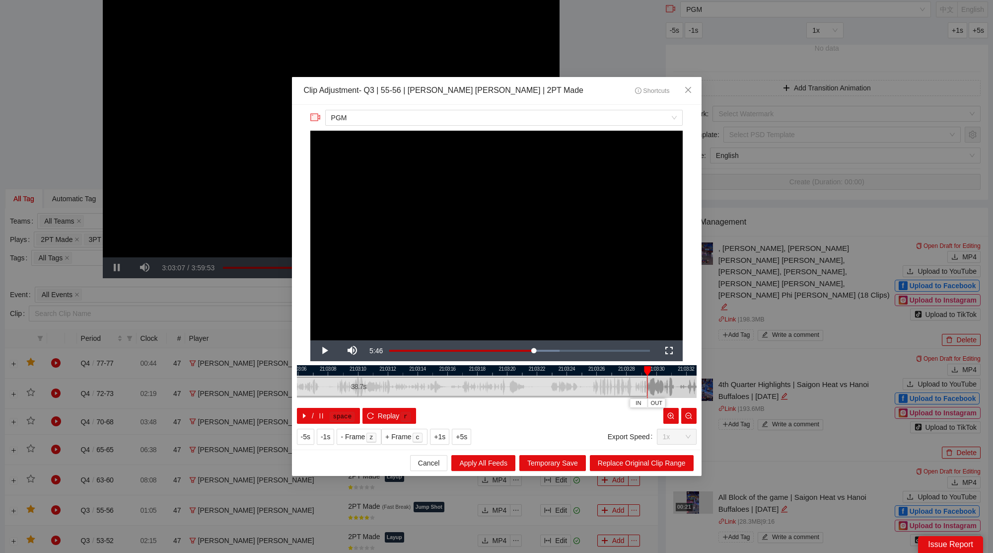
click at [646, 381] on div at bounding box center [646, 386] width 6 height 22
click at [649, 462] on span "Replace Original Clip Range" at bounding box center [642, 462] width 88 height 11
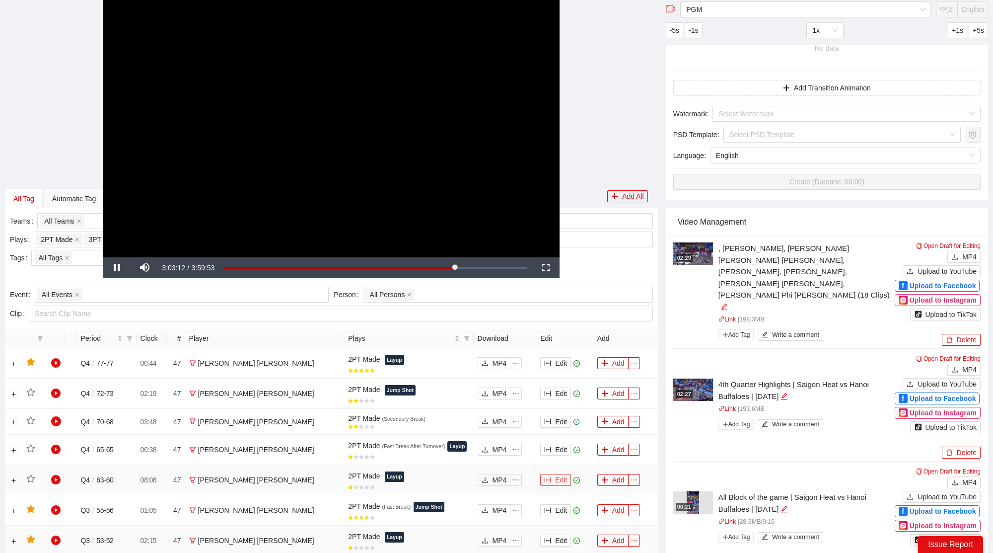
click at [544, 477] on button "Edit" at bounding box center [555, 480] width 31 height 12
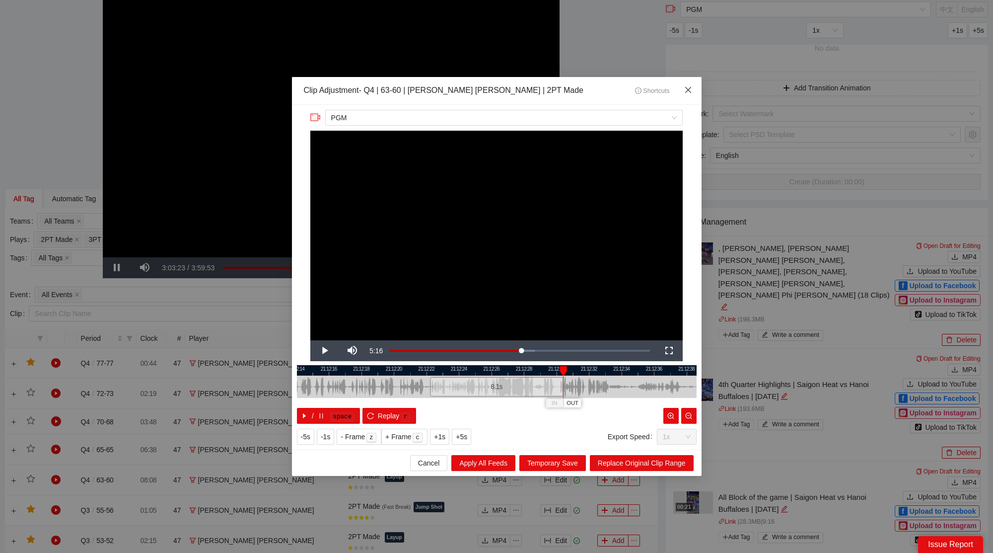
click at [694, 85] on span "Close" at bounding box center [688, 90] width 27 height 27
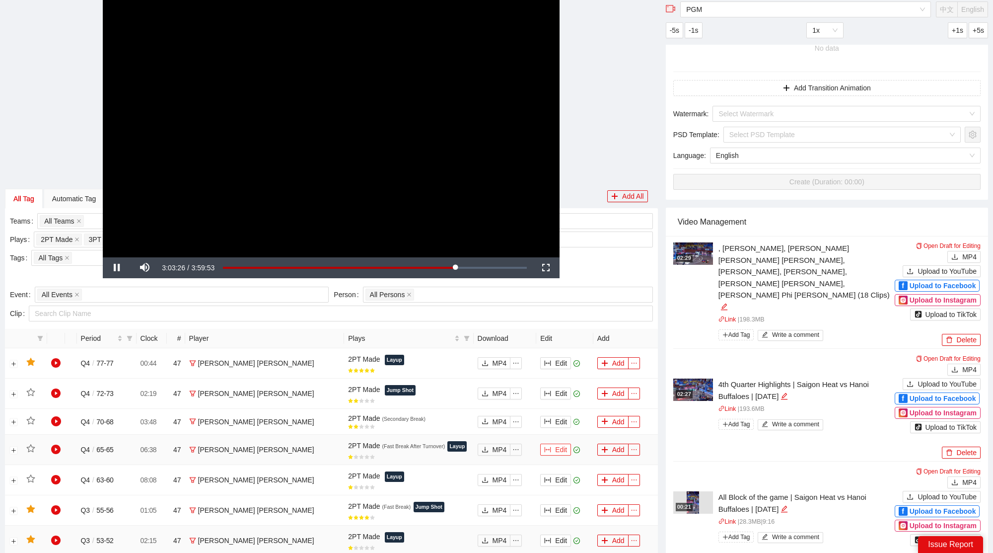
click at [542, 448] on button "Edit" at bounding box center [555, 449] width 31 height 12
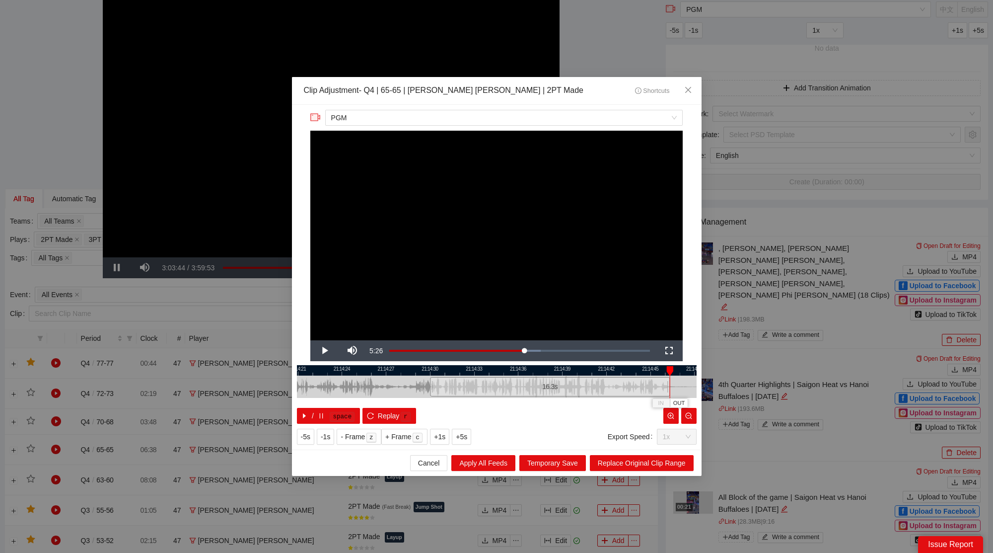
drag, startPoint x: 563, startPoint y: 381, endPoint x: 669, endPoint y: 386, distance: 106.9
click at [669, 386] on div "21:14:18 21:14:21 21:14:24 21:14:27 21:14:30 21:14:33 21:14:36 21:14:39 21:14:4…" at bounding box center [497, 394] width 400 height 59
drag, startPoint x: 651, startPoint y: 370, endPoint x: 524, endPoint y: 365, distance: 126.7
click at [524, 365] on div at bounding box center [377, 370] width 400 height 10
drag, startPoint x: 544, startPoint y: 390, endPoint x: 692, endPoint y: 392, distance: 148.0
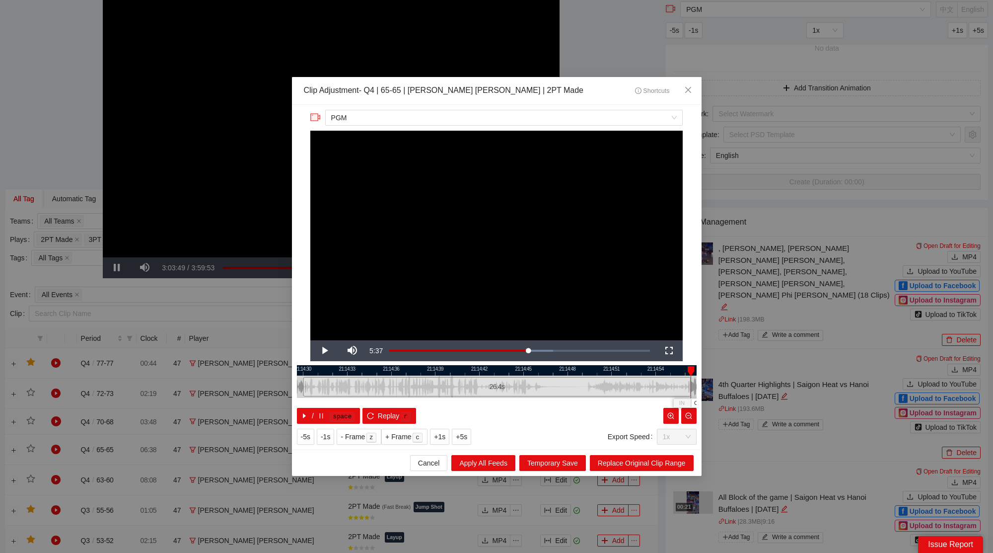
click at [692, 392] on div at bounding box center [689, 386] width 6 height 22
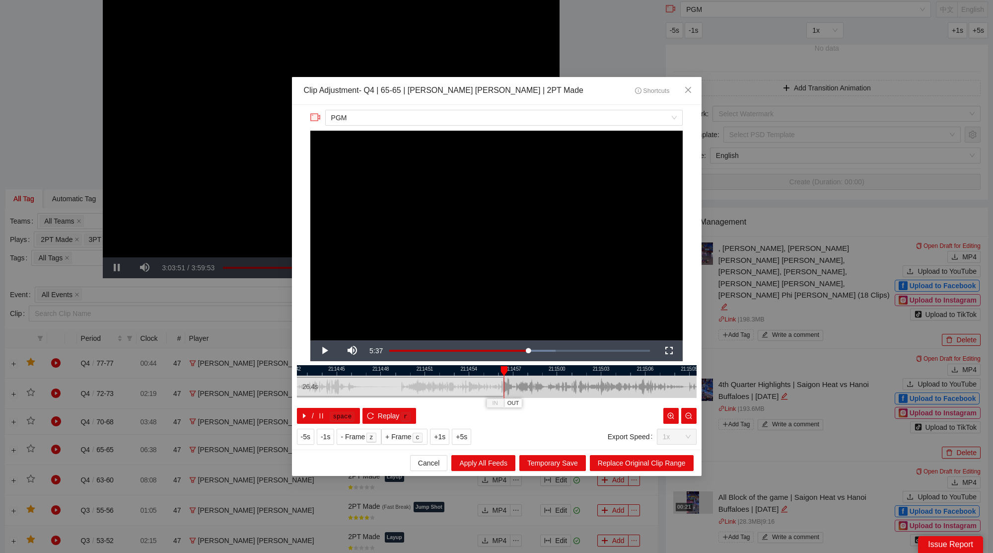
drag, startPoint x: 660, startPoint y: 368, endPoint x: 474, endPoint y: 361, distance: 186.4
click at [473, 362] on div "**********" at bounding box center [497, 277] width 410 height 345
drag, startPoint x: 502, startPoint y: 384, endPoint x: 581, endPoint y: 391, distance: 79.8
click at [580, 391] on div at bounding box center [581, 386] width 6 height 22
click at [613, 456] on button "Replace Original Clip Range" at bounding box center [642, 463] width 104 height 16
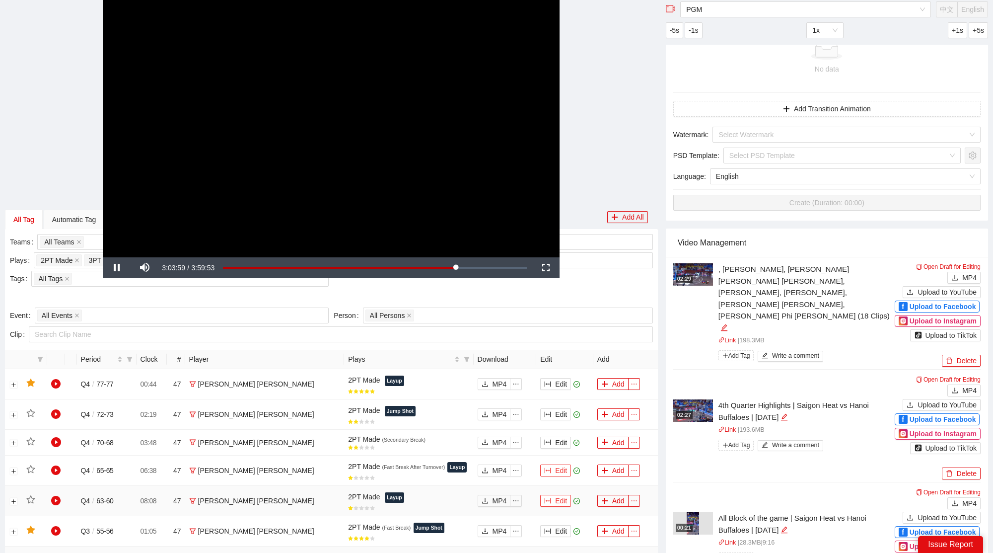
scroll to position [117, 0]
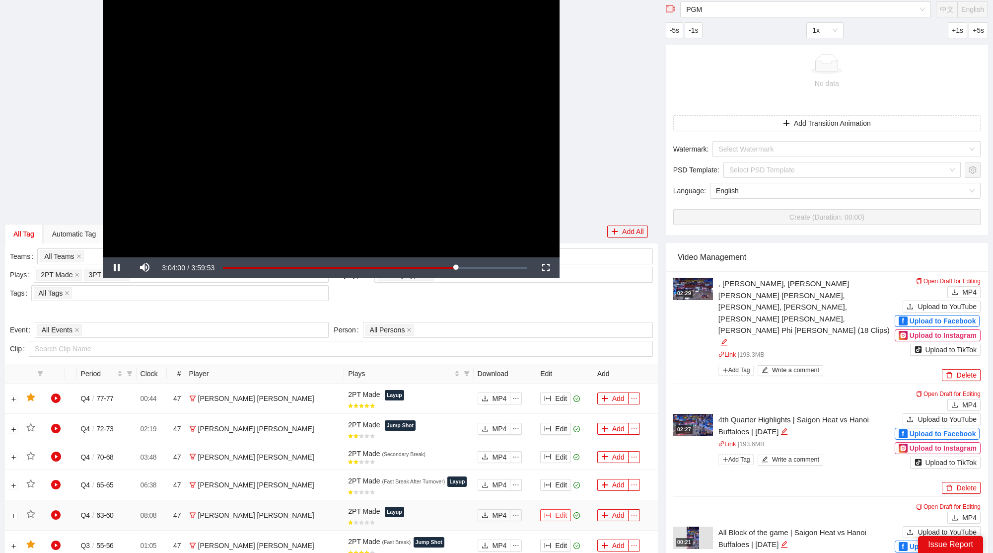
click at [540, 509] on button "Edit" at bounding box center [555, 515] width 31 height 12
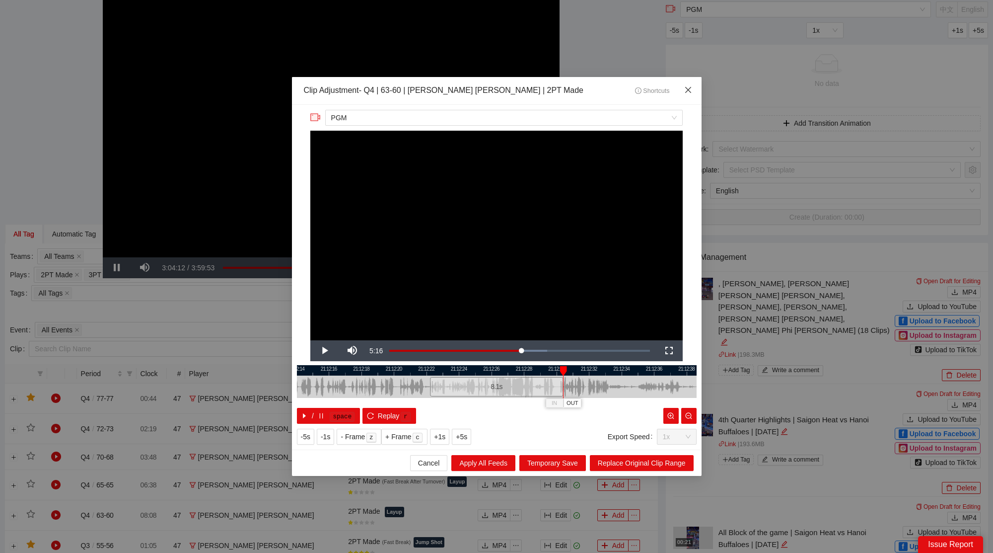
click at [685, 91] on icon "close" at bounding box center [688, 90] width 8 height 8
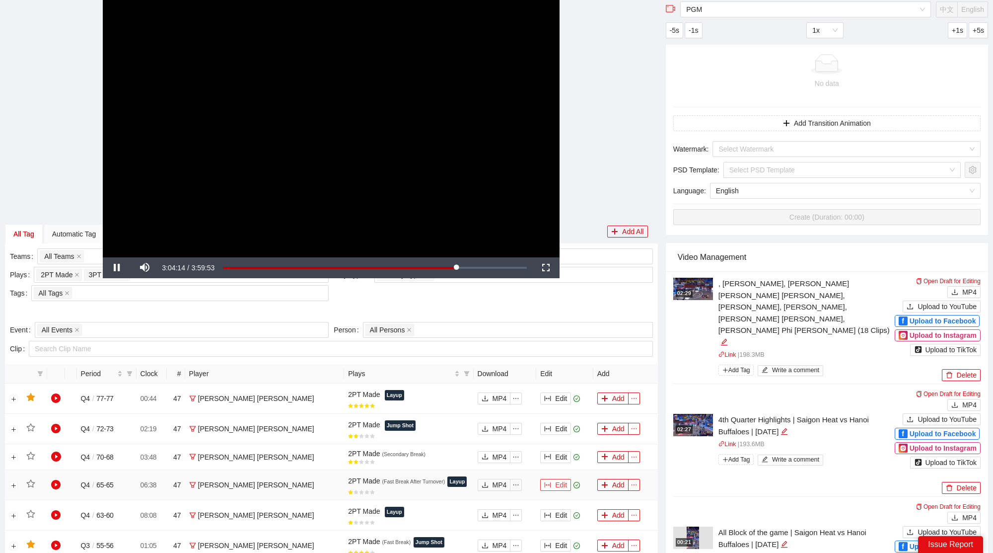
click at [549, 484] on button "Edit" at bounding box center [555, 485] width 31 height 12
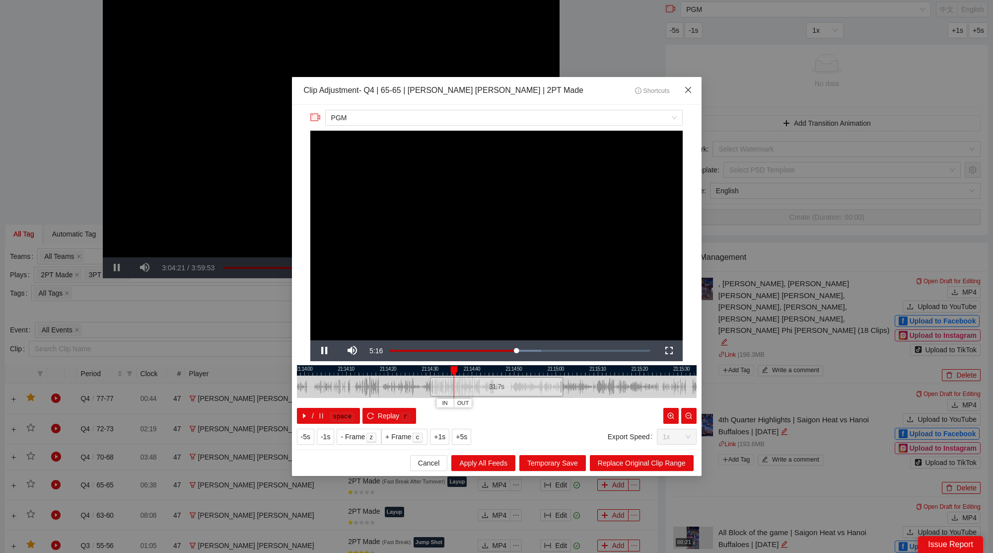
click at [686, 92] on icon "close" at bounding box center [688, 90] width 8 height 8
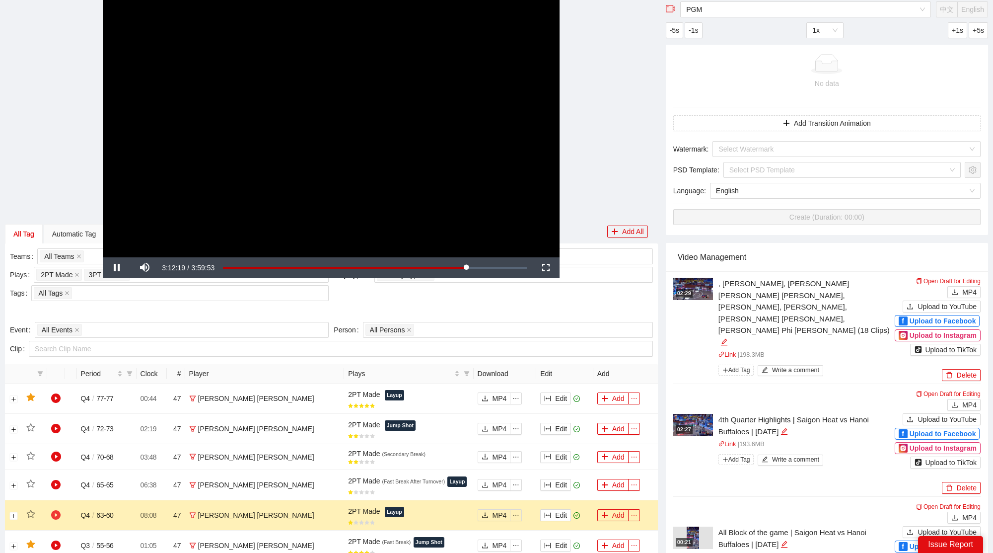
click at [58, 512] on icon "play-circle" at bounding box center [56, 515] width 10 height 10
click at [54, 480] on icon "play-circle" at bounding box center [56, 485] width 10 height 10
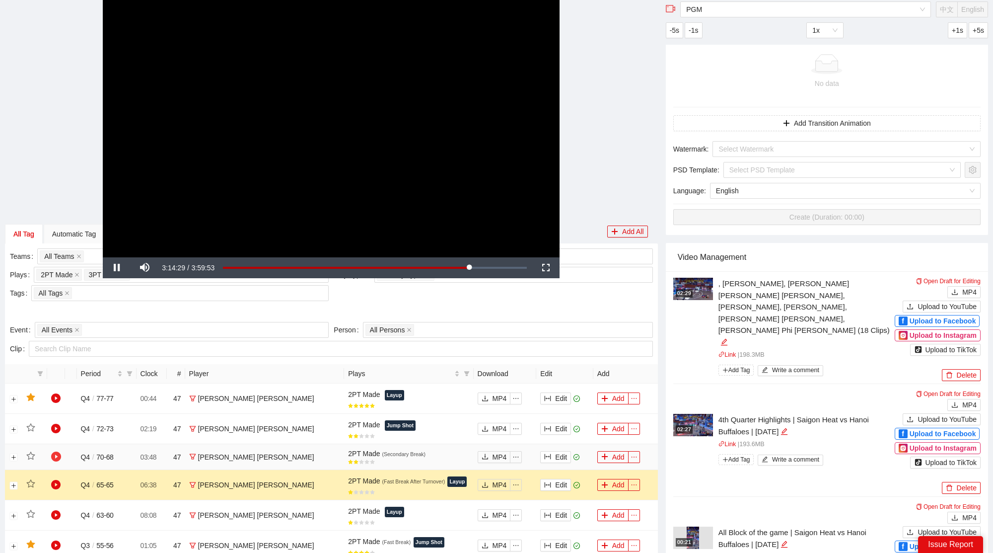
click at [57, 458] on icon "play-circle" at bounding box center [56, 456] width 10 height 10
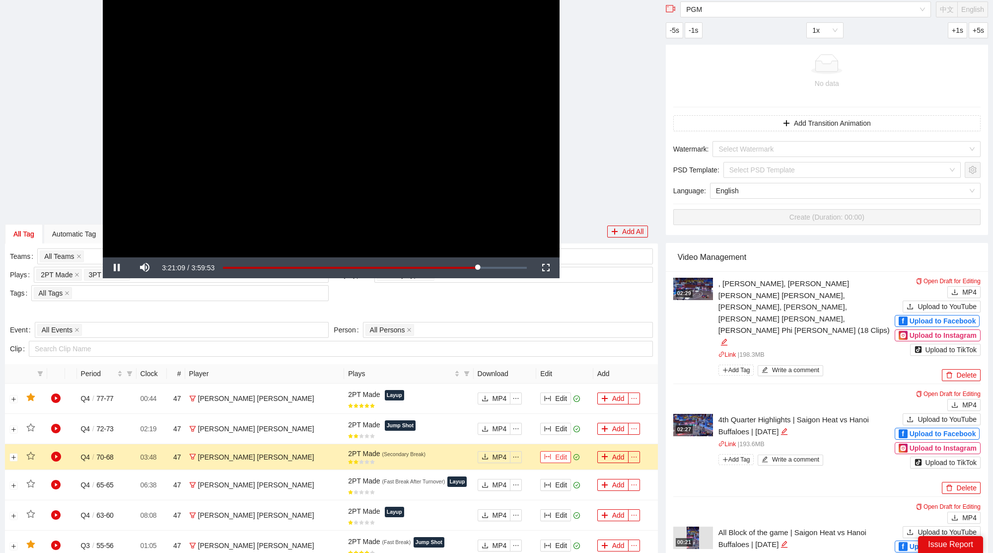
click at [542, 452] on button "Edit" at bounding box center [555, 457] width 31 height 12
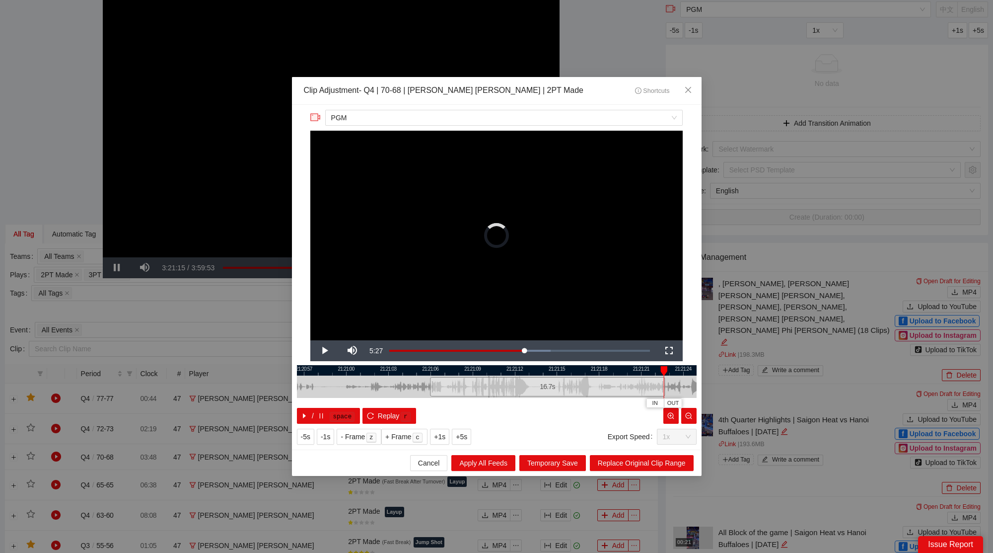
drag, startPoint x: 563, startPoint y: 387, endPoint x: 665, endPoint y: 388, distance: 102.8
click at [665, 388] on div "21:20:54 21:20:57 21:21:00 21:21:03 21:21:06 21:21:09 21:21:12 21:21:15 21:21:1…" at bounding box center [497, 394] width 400 height 59
drag, startPoint x: 645, startPoint y: 369, endPoint x: 532, endPoint y: 367, distance: 113.2
click at [531, 367] on div at bounding box center [394, 370] width 400 height 10
drag, startPoint x: 550, startPoint y: 383, endPoint x: 654, endPoint y: 392, distance: 105.2
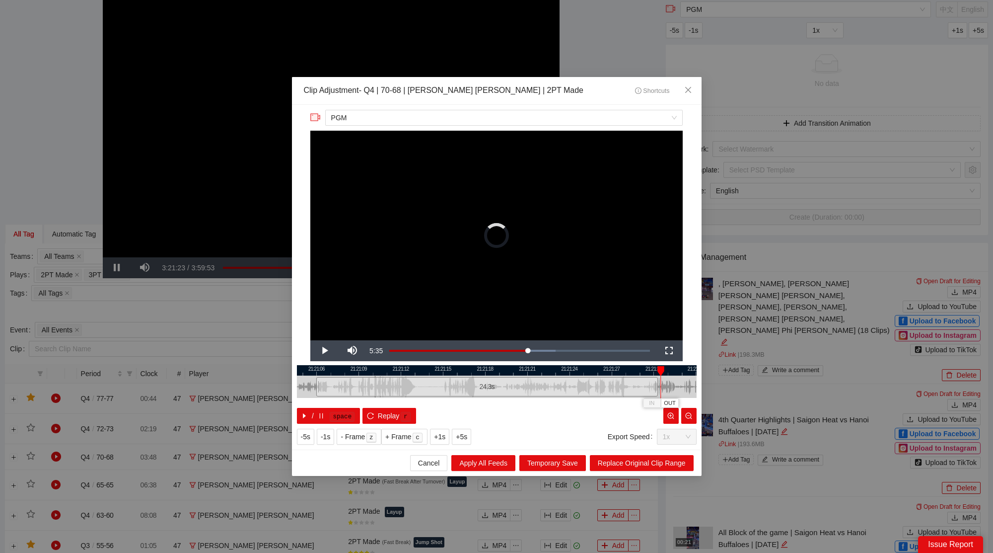
click at [654, 392] on div at bounding box center [656, 386] width 6 height 22
click at [659, 459] on span "Replace Original Clip Range" at bounding box center [642, 462] width 88 height 11
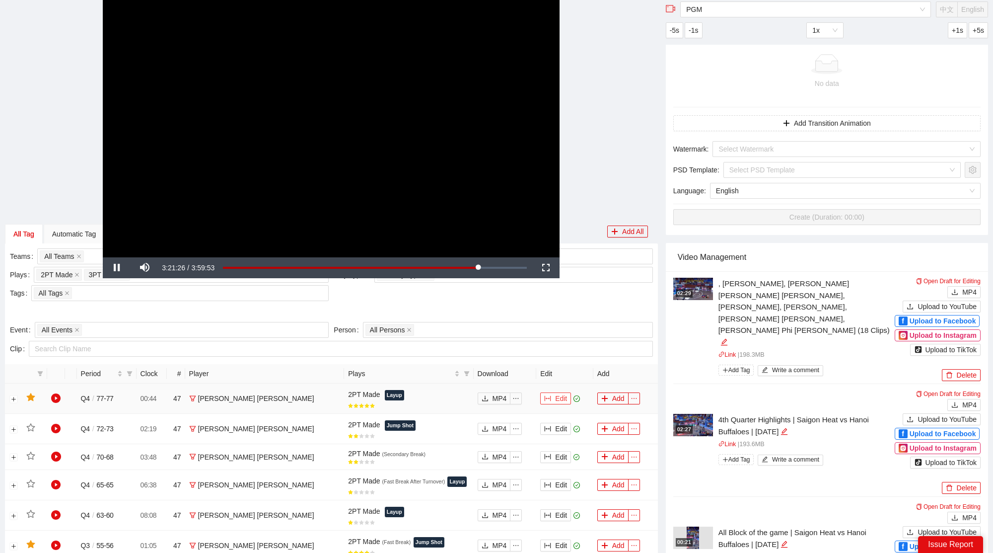
click at [547, 396] on button "Edit" at bounding box center [555, 398] width 31 height 12
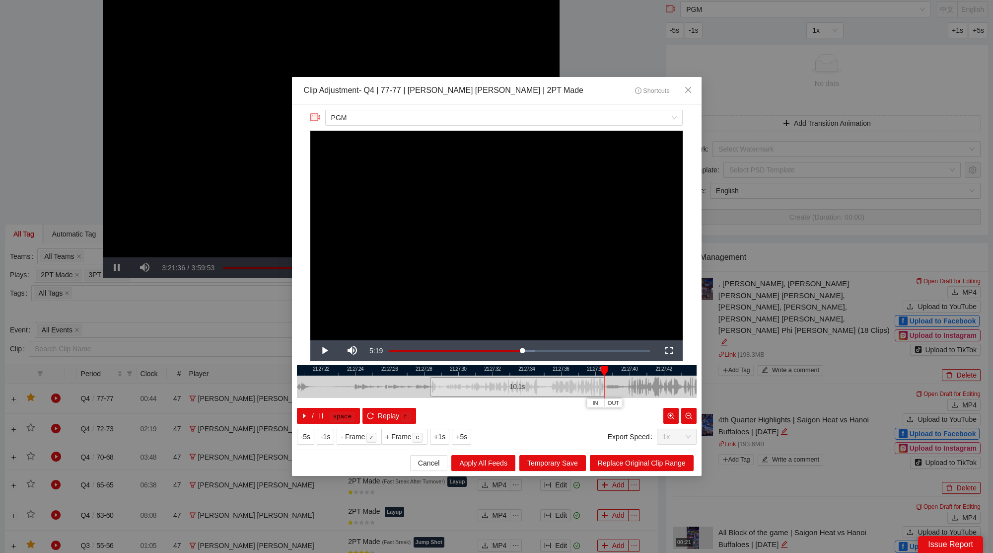
drag, startPoint x: 561, startPoint y: 386, endPoint x: 602, endPoint y: 391, distance: 41.5
click at [602, 391] on div at bounding box center [603, 386] width 6 height 22
click at [621, 458] on span "Replace Original Clip Range" at bounding box center [642, 462] width 88 height 11
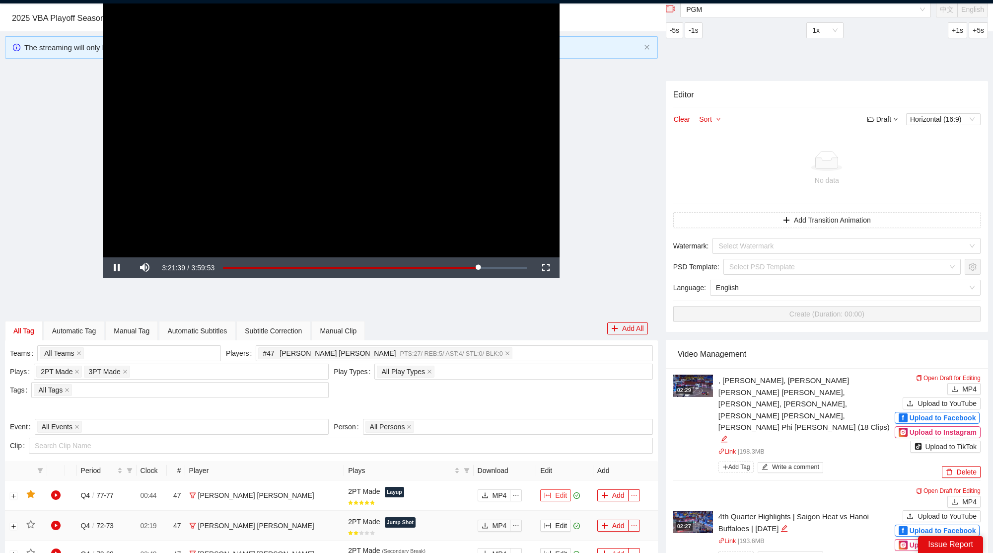
scroll to position [0, 0]
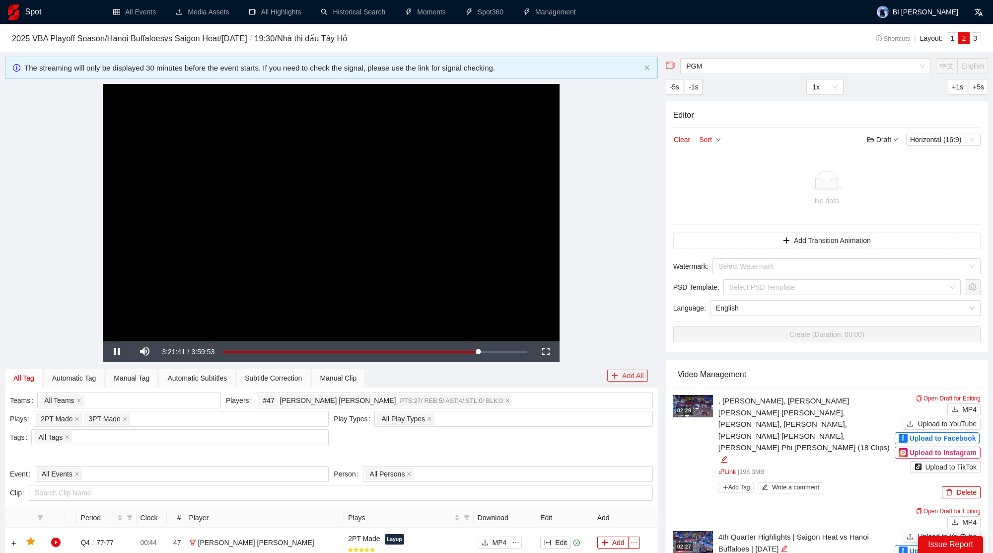
click at [612, 375] on icon "plus" at bounding box center [614, 375] width 5 height 0
click at [648, 345] on span "Yes" at bounding box center [643, 345] width 11 height 11
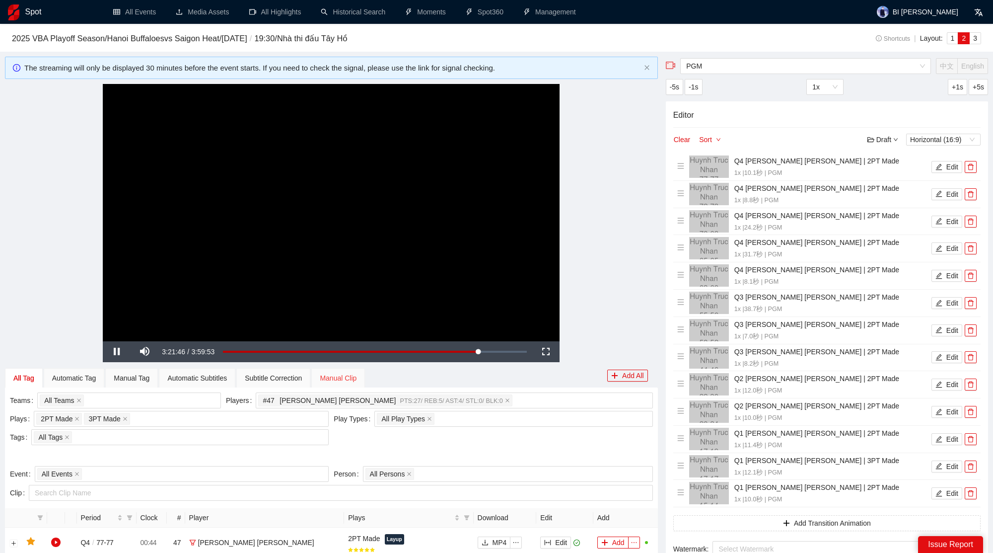
click at [322, 371] on div "Manual Clip" at bounding box center [338, 378] width 54 height 20
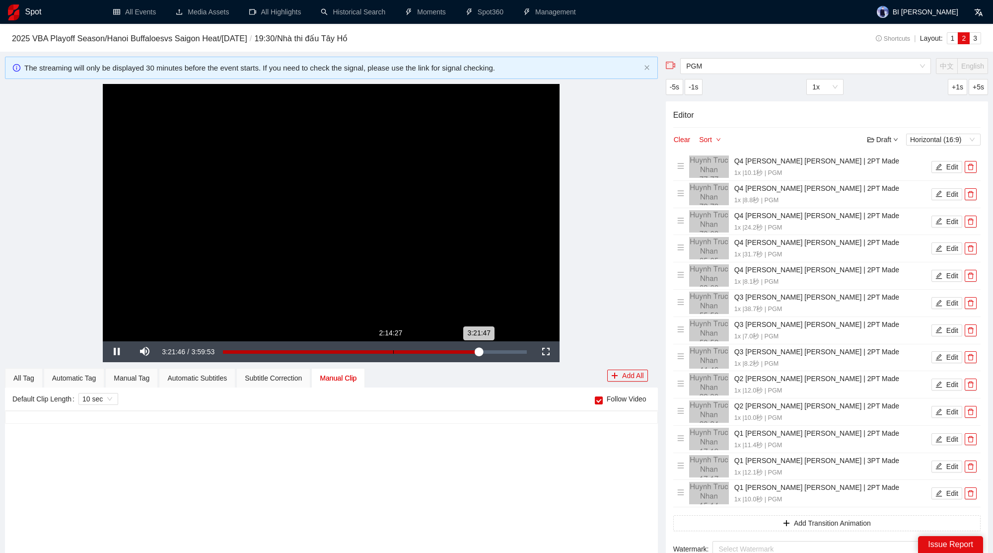
click at [252, 346] on div "Loaded : 84.54% 2:14:27 3:21:47" at bounding box center [375, 351] width 314 height 21
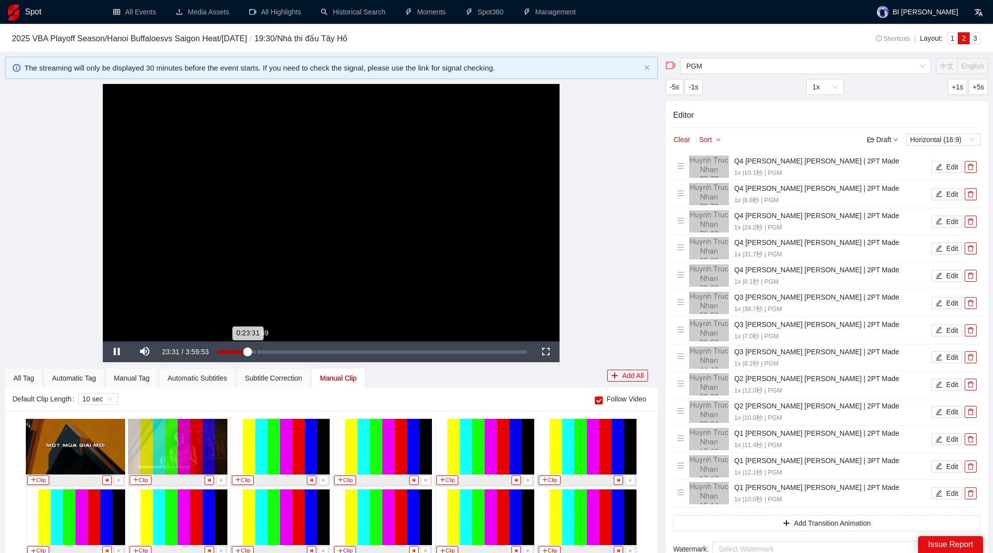
click at [256, 350] on div "0:29:59" at bounding box center [256, 351] width 0 height 3
click at [257, 351] on div "0:30:22" at bounding box center [236, 351] width 39 height 3
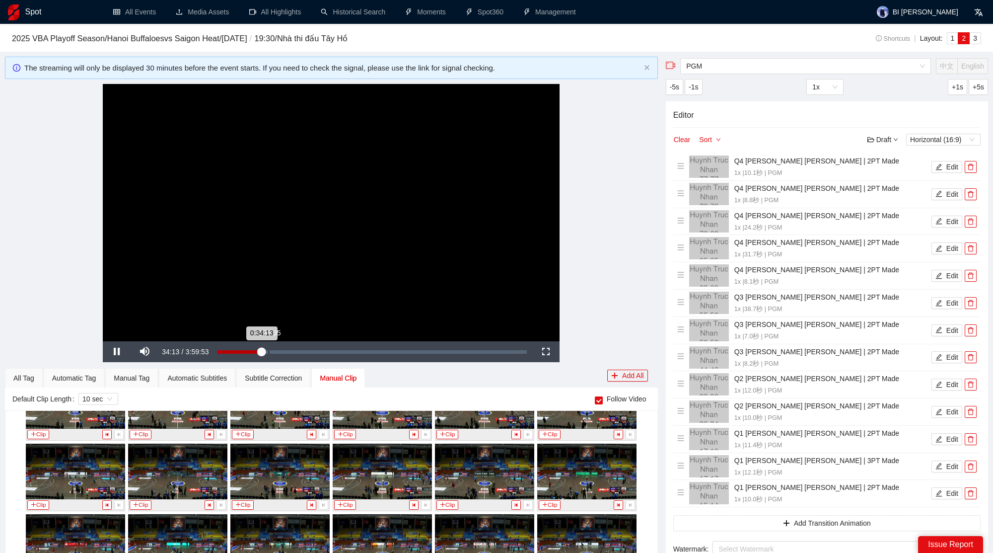
click at [269, 352] on div "0:39:35" at bounding box center [269, 351] width 0 height 3
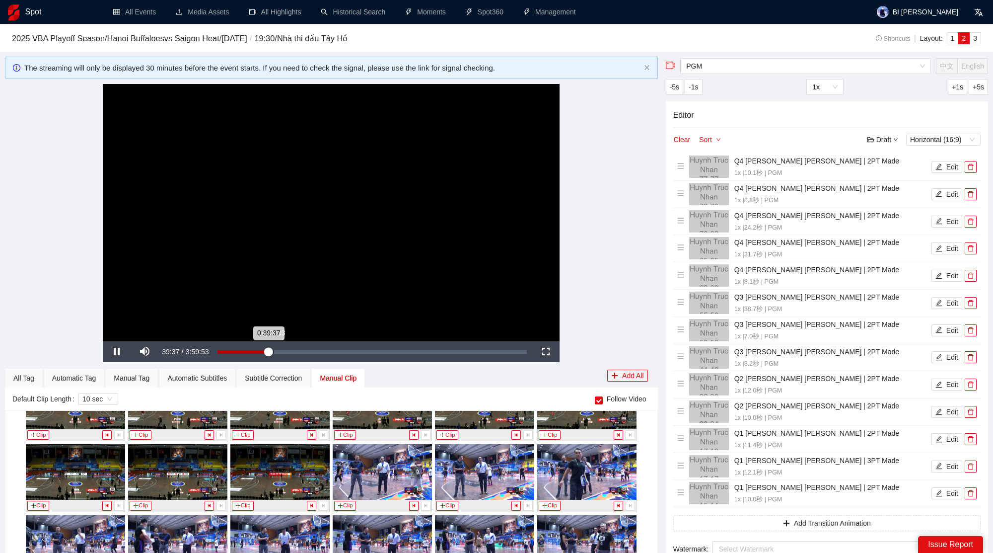
click at [274, 350] on div "Loaded : 16.55% 0:43:03 0:39:37" at bounding box center [372, 351] width 310 height 3
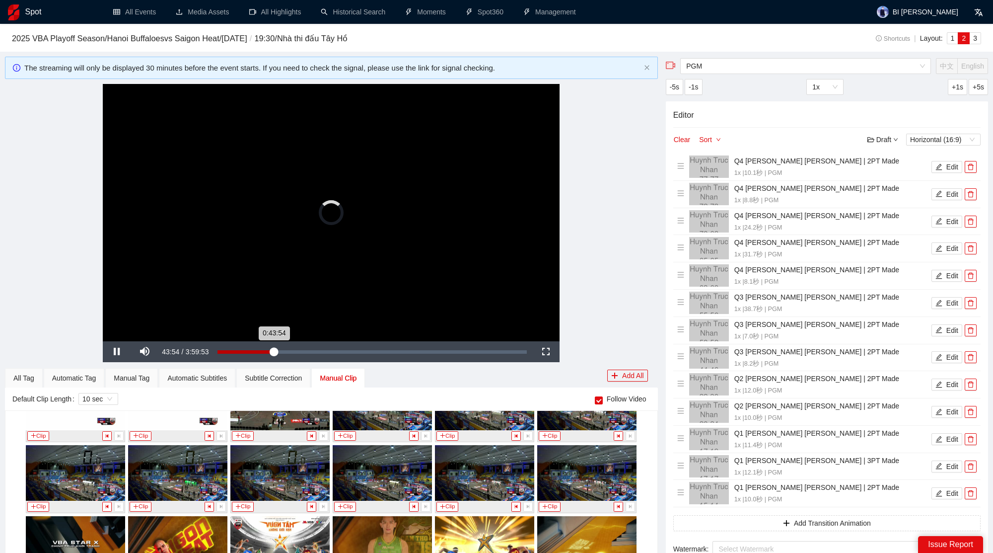
scroll to position [1595, 0]
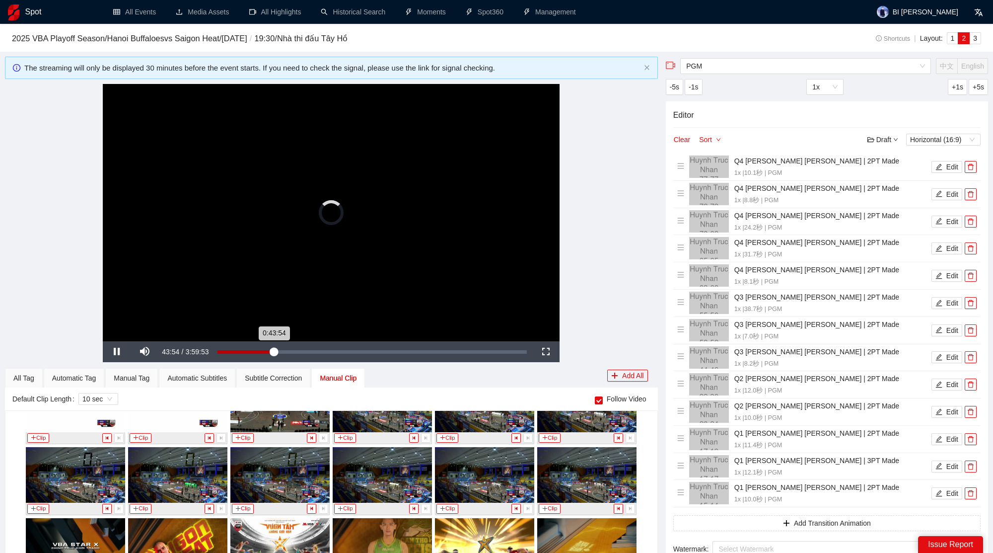
click at [282, 350] on div "Loaded : 18.30% 0:43:26 0:43:54" at bounding box center [372, 351] width 310 height 3
click at [290, 352] on div "Loaded : 20.84% 0:51:31 0:49:59" at bounding box center [372, 351] width 310 height 3
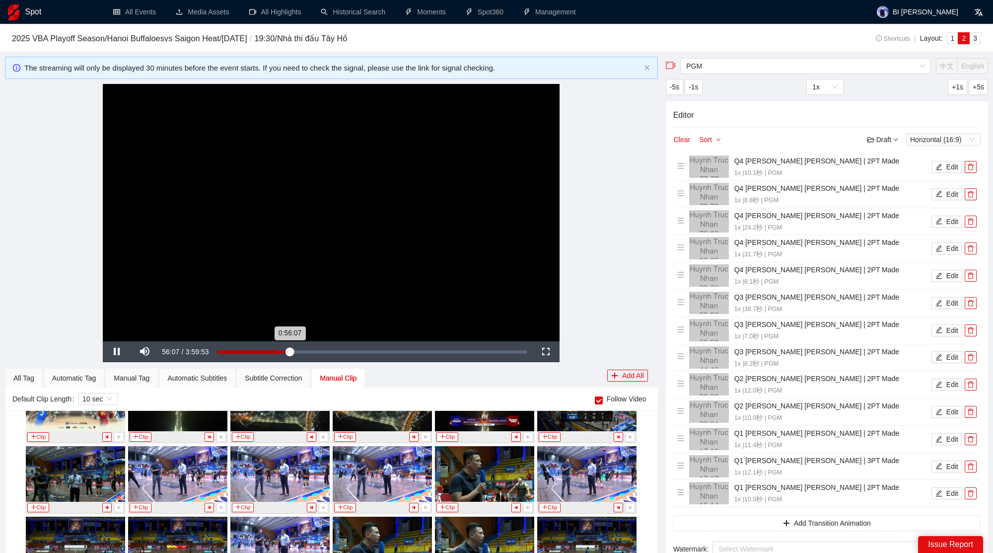
click at [290, 352] on div "0:56:07" at bounding box center [253, 351] width 72 height 3
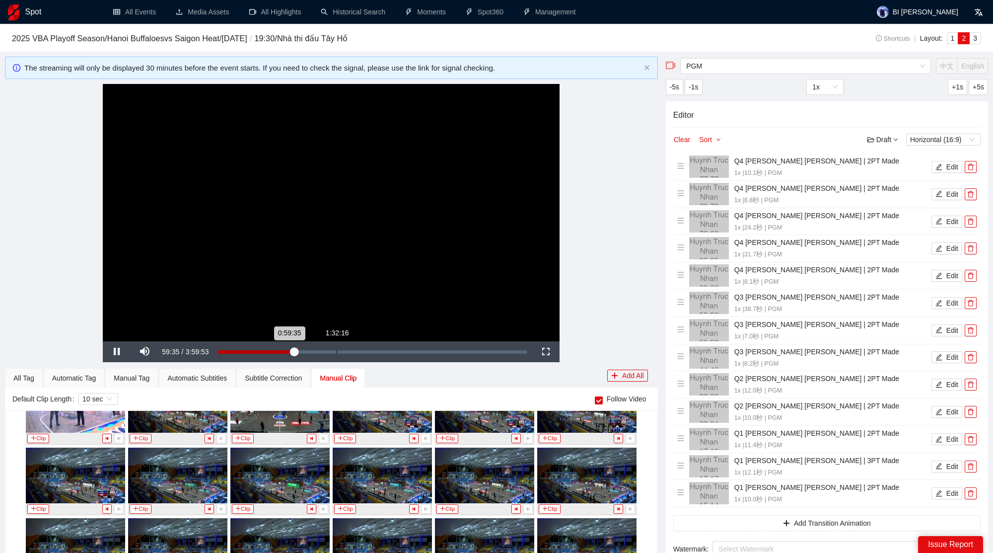
click at [300, 352] on div "Loaded : 24.84% 1:32:16 0:59:35" at bounding box center [372, 351] width 310 height 3
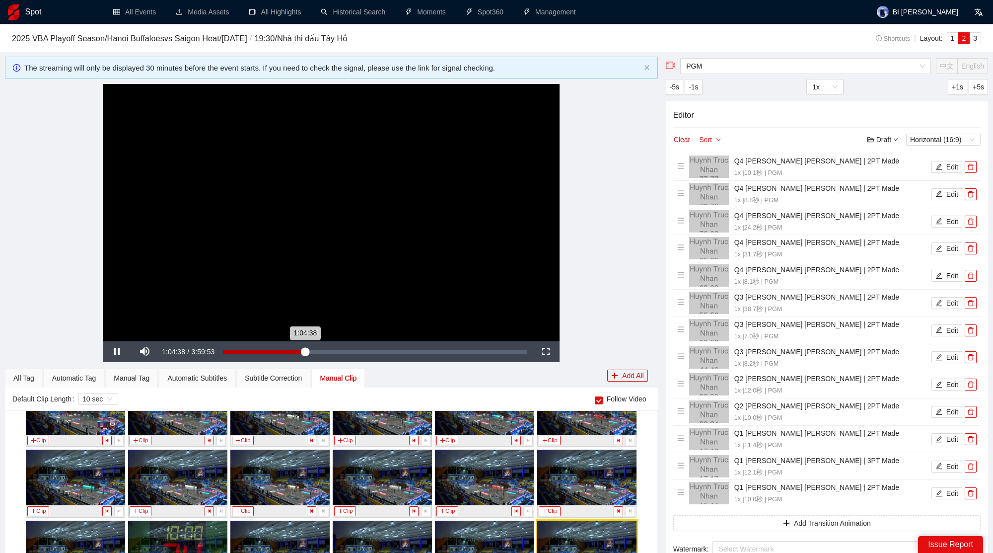
scroll to position [2442, 0]
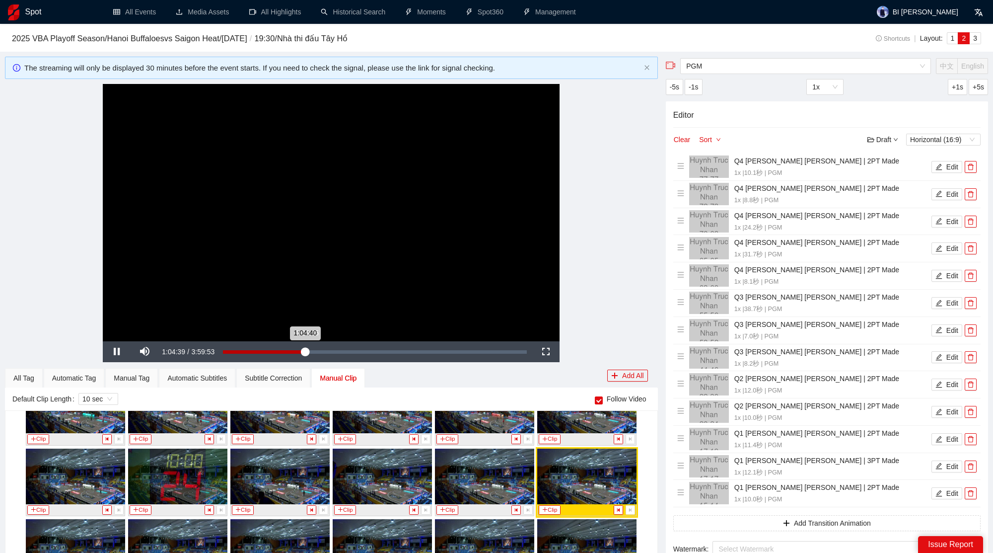
click at [316, 351] on div "Loaded : 26.97% 1:04:35 1:04:40" at bounding box center [375, 351] width 304 height 3
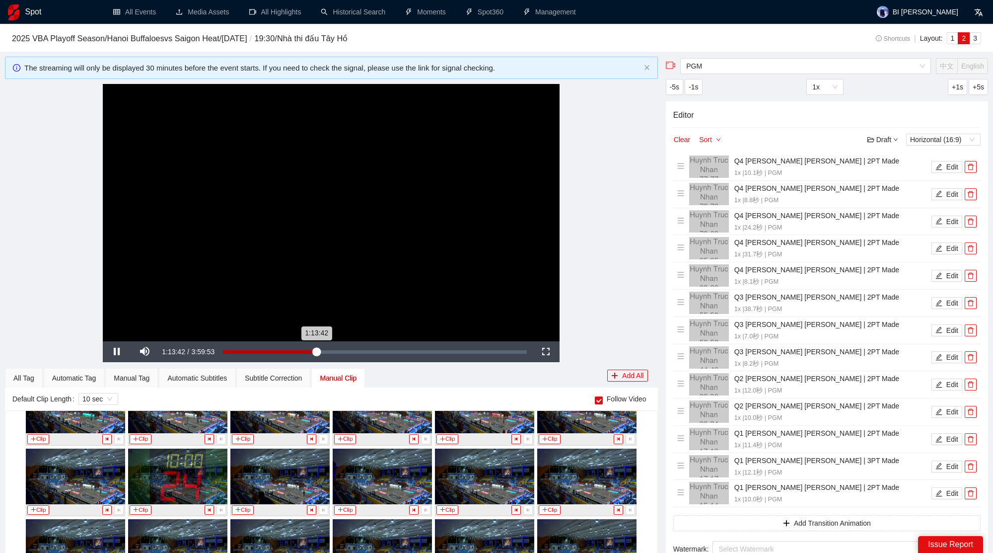
click at [333, 351] on div "Loaded : 31.14% 1:13:41 1:13:42" at bounding box center [375, 351] width 304 height 3
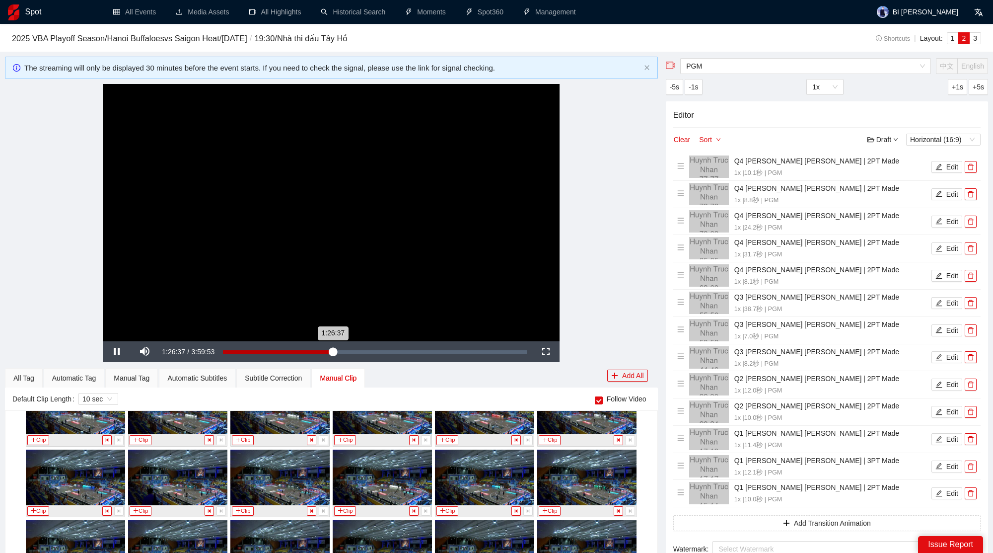
scroll to position [3286, 0]
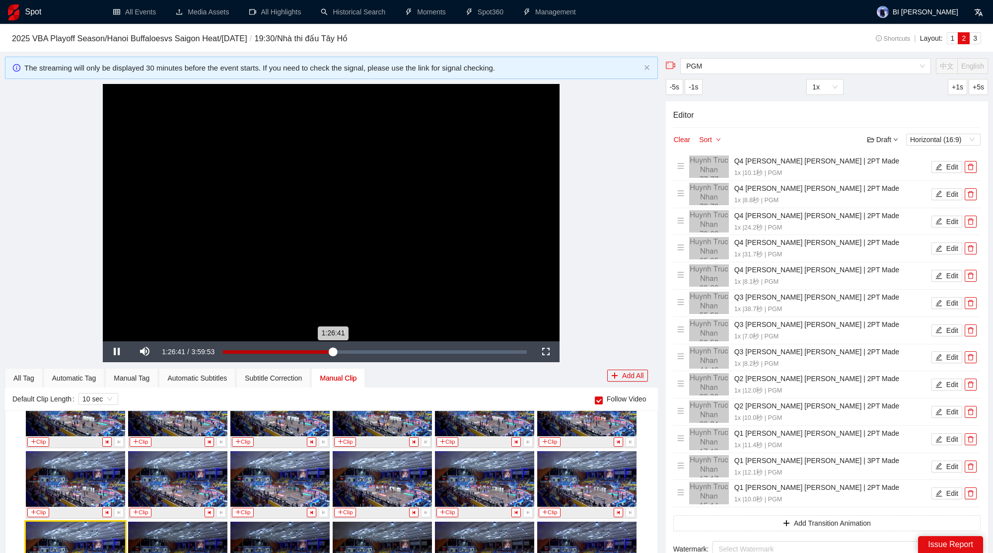
click at [339, 353] on div "Loaded : 36.19% 1:26:37 1:26:41" at bounding box center [375, 351] width 314 height 21
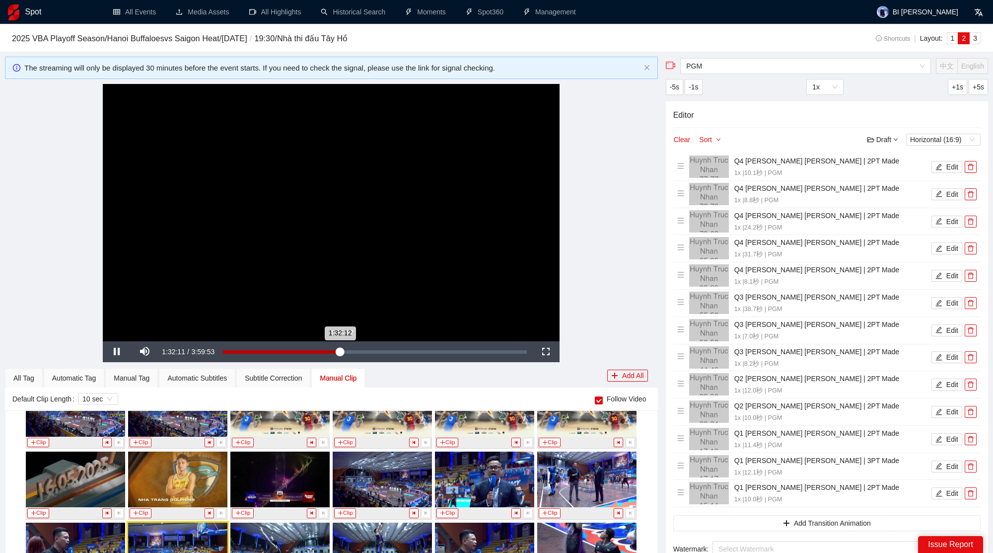
click at [340, 352] on div "1:32:12" at bounding box center [281, 351] width 117 height 3
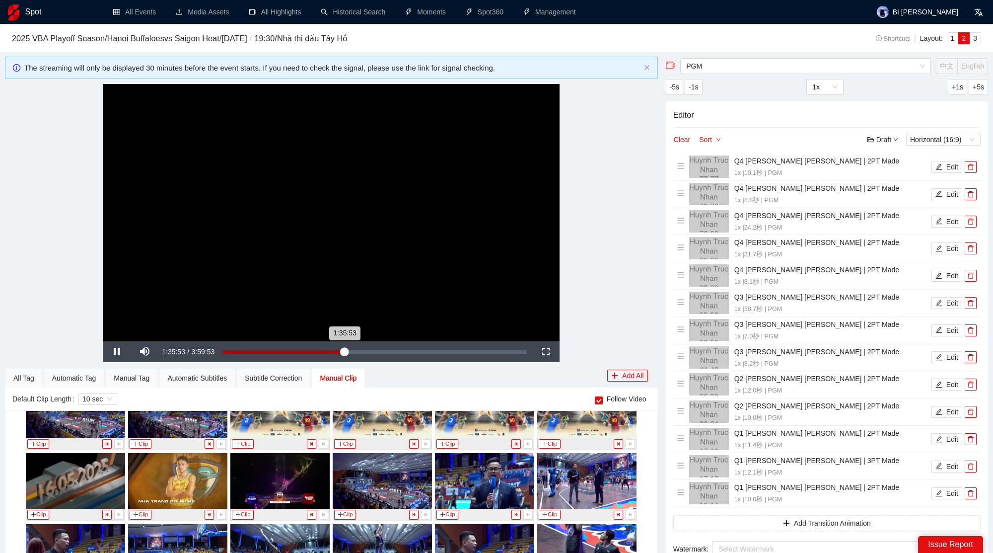
scroll to position [3638, 0]
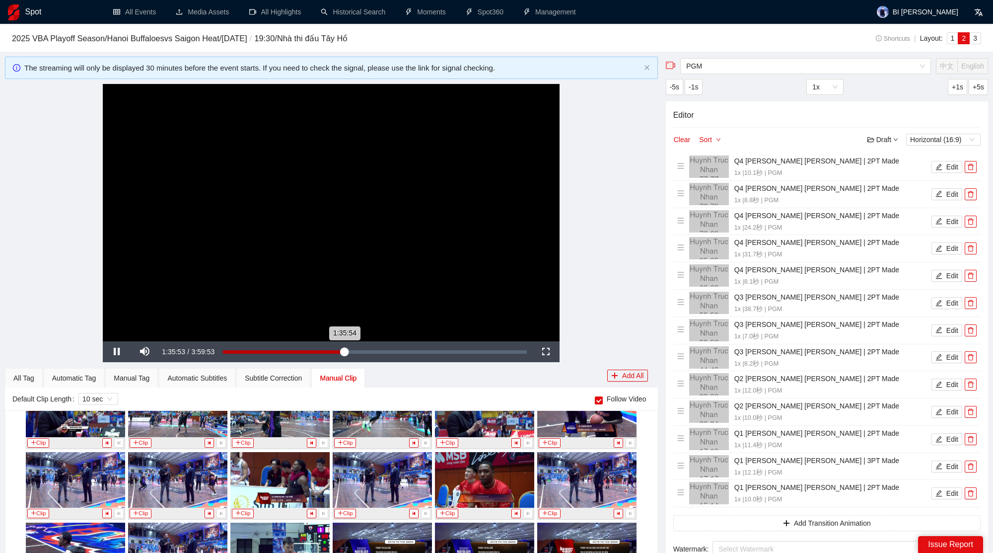
click at [345, 350] on div "1:35:54" at bounding box center [284, 351] width 122 height 3
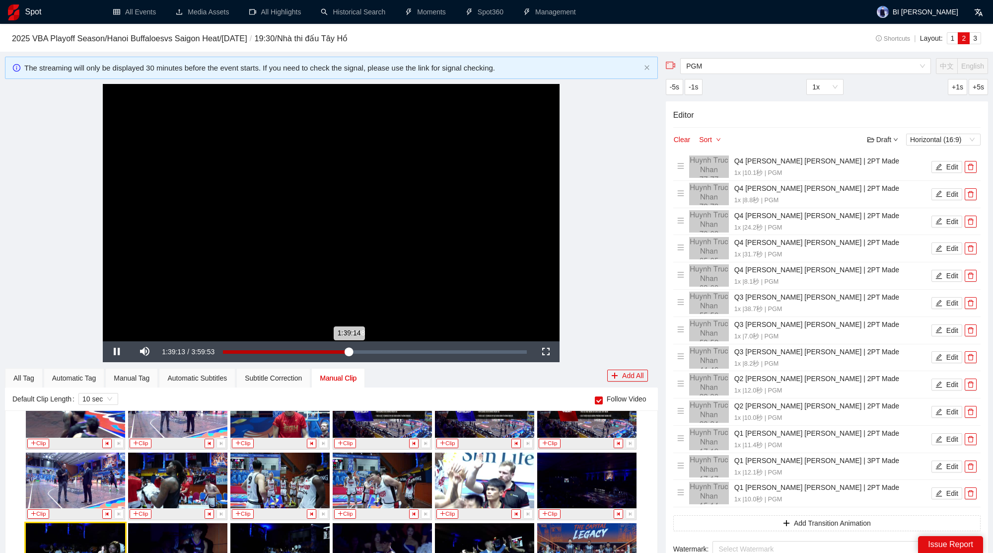
click at [353, 351] on div "1:42:08" at bounding box center [353, 351] width 0 height 3
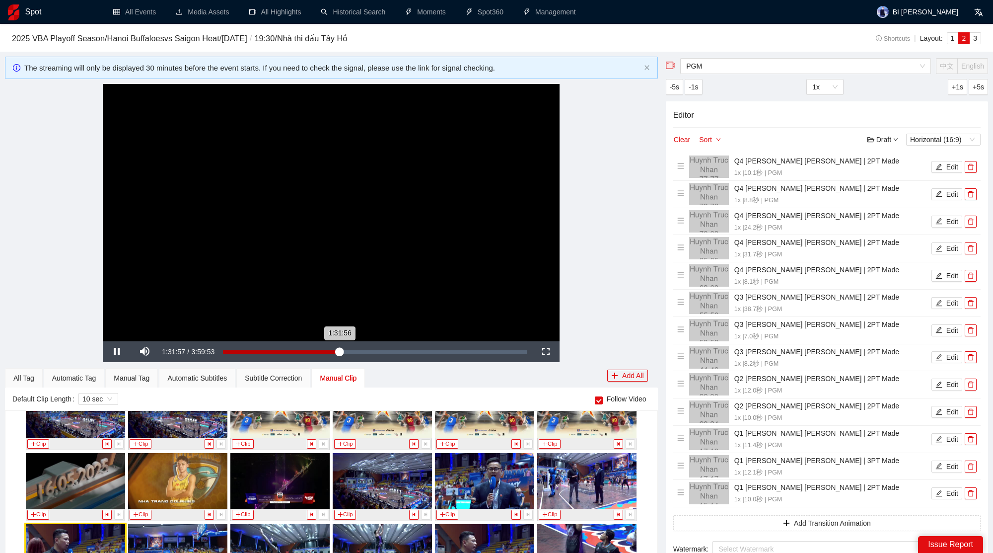
scroll to position [3497, 0]
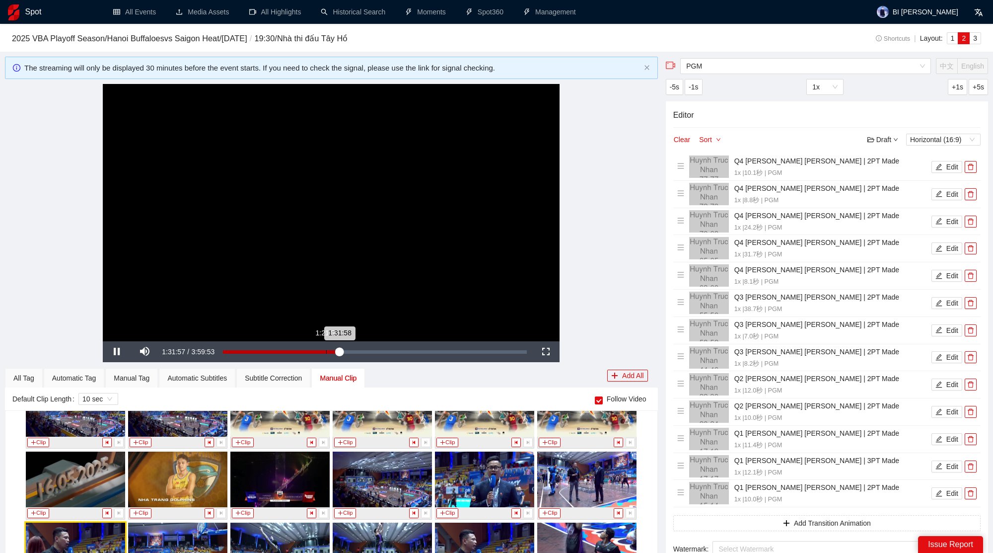
click at [340, 352] on div "1:31:58" at bounding box center [281, 351] width 117 height 3
click at [342, 352] on div "1:33:41" at bounding box center [282, 351] width 119 height 3
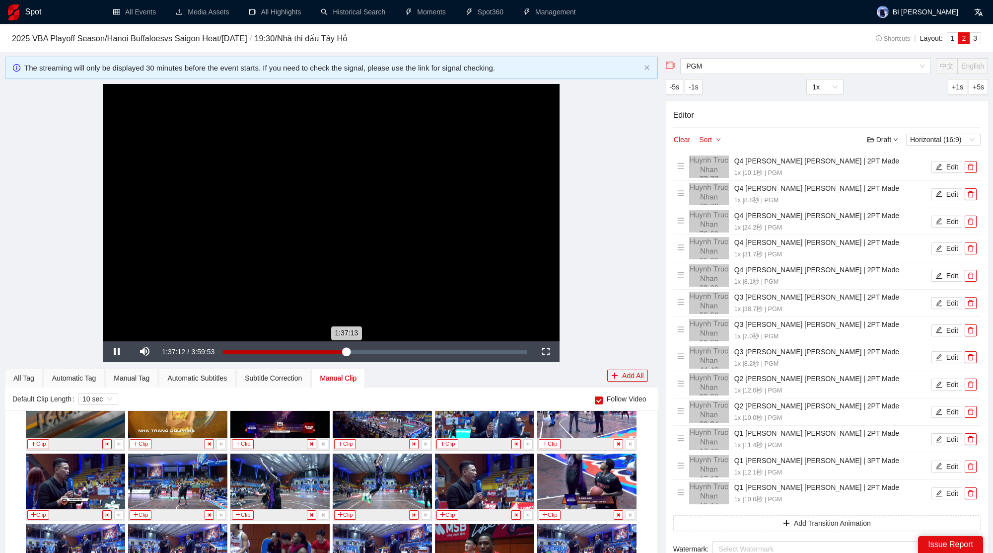
click at [346, 350] on div "1:37:13" at bounding box center [284, 351] width 123 height 3
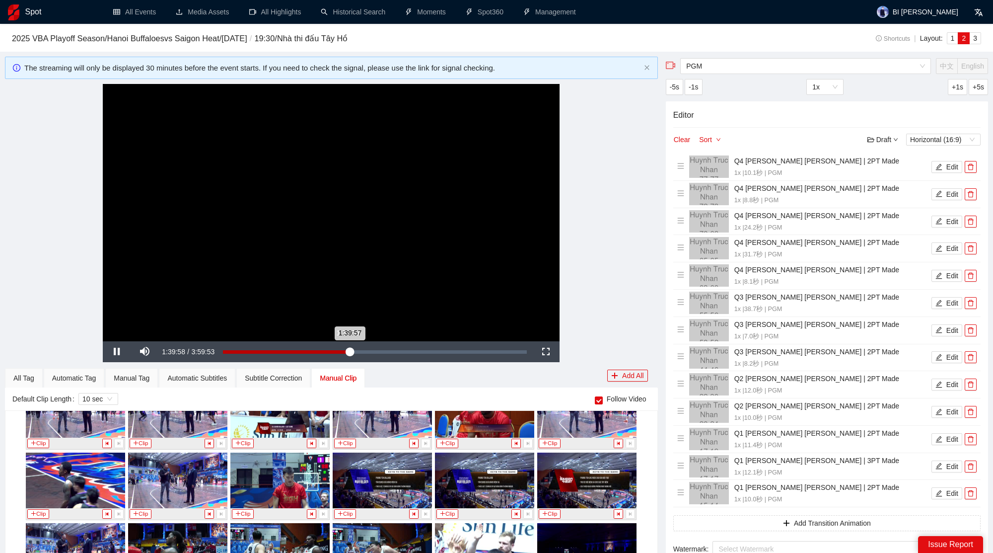
scroll to position [3779, 0]
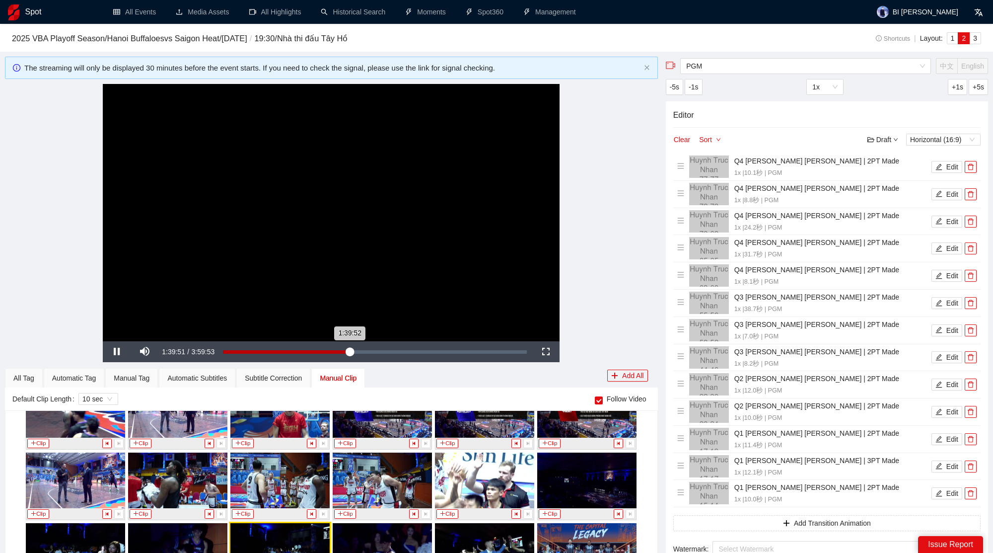
click at [348, 351] on div "1:39:52" at bounding box center [286, 351] width 127 height 3
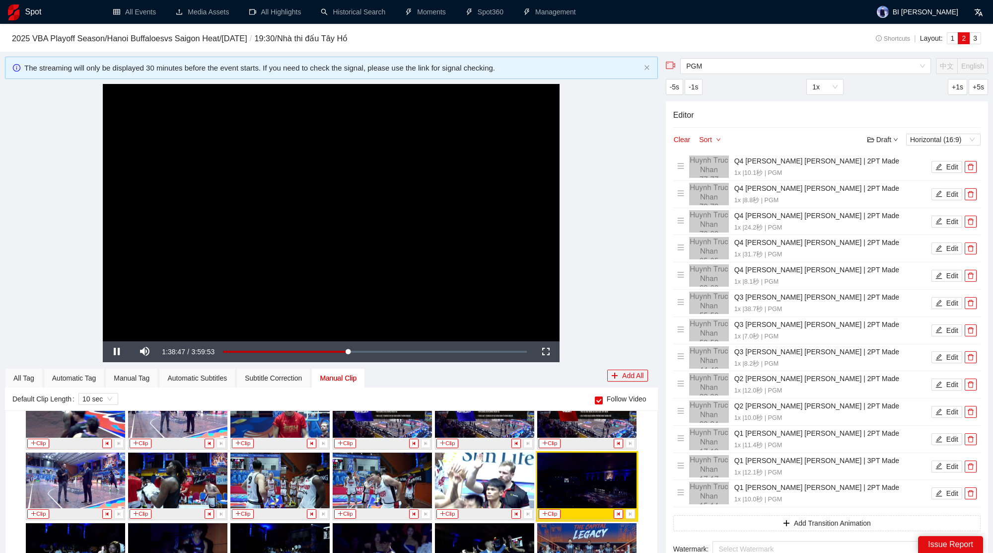
scroll to position [3707, 0]
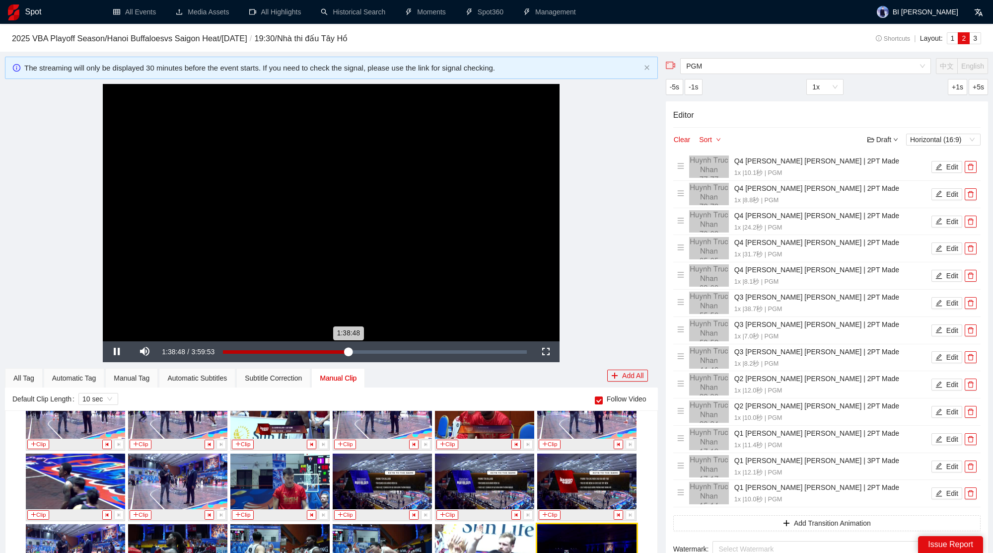
click at [348, 351] on div "1:38:48" at bounding box center [285, 351] width 125 height 3
click at [346, 351] on div "1:38:49" at bounding box center [285, 351] width 125 height 3
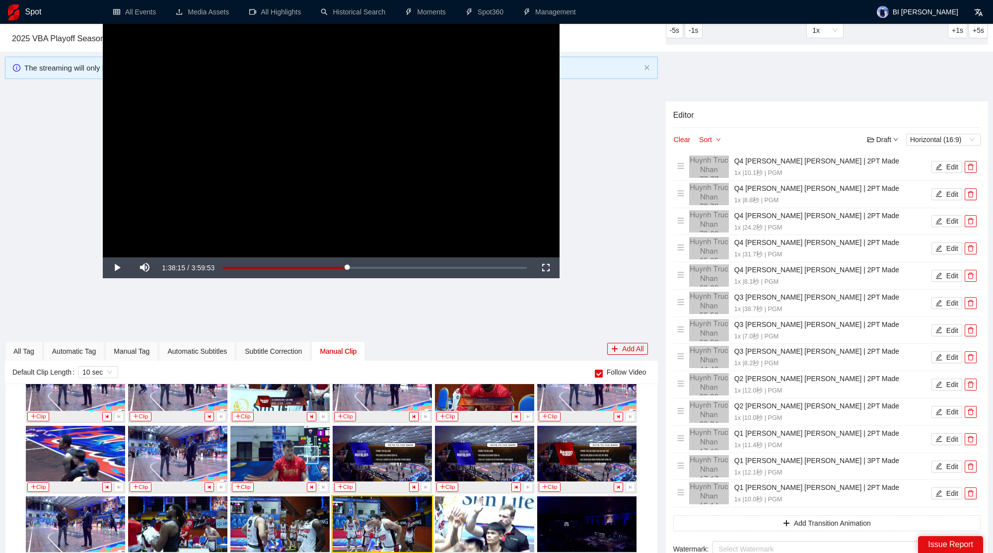
scroll to position [122, 0]
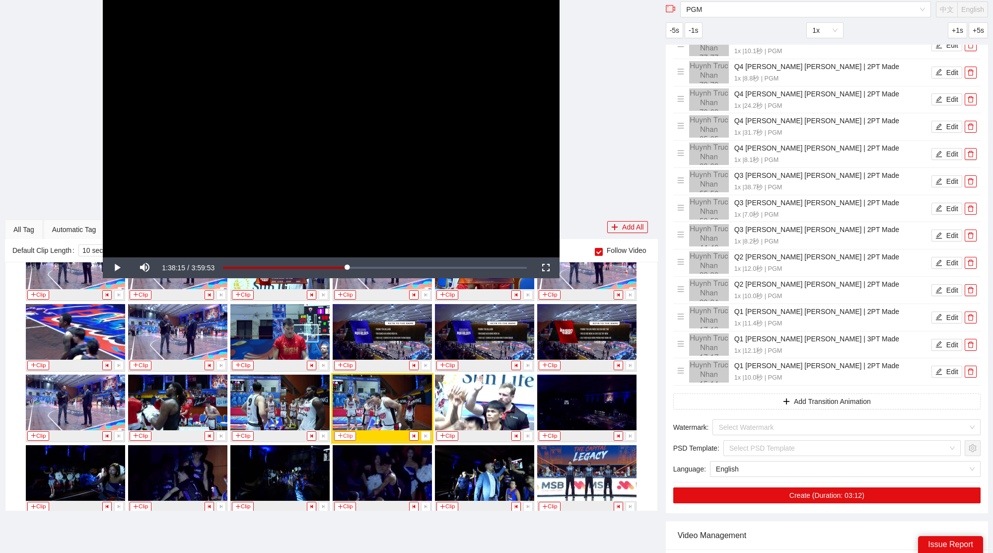
click at [349, 431] on button "Clip" at bounding box center [345, 435] width 22 height 9
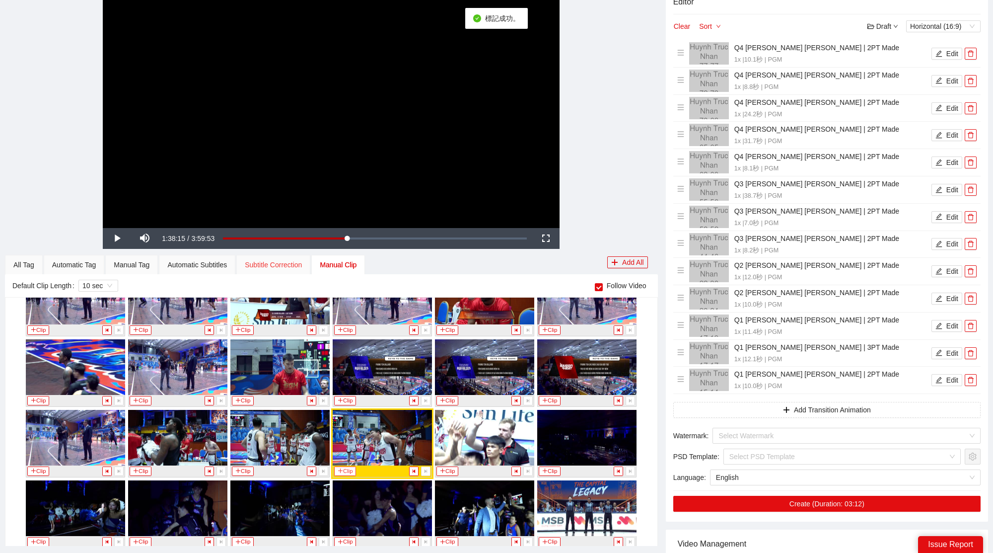
scroll to position [0, 0]
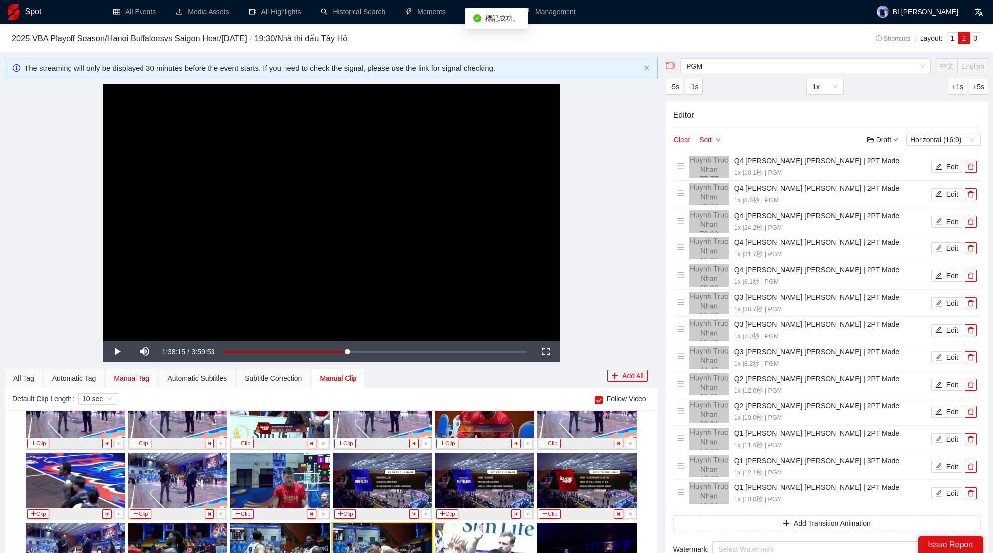
click at [136, 378] on div "Manual Tag" at bounding box center [132, 377] width 36 height 11
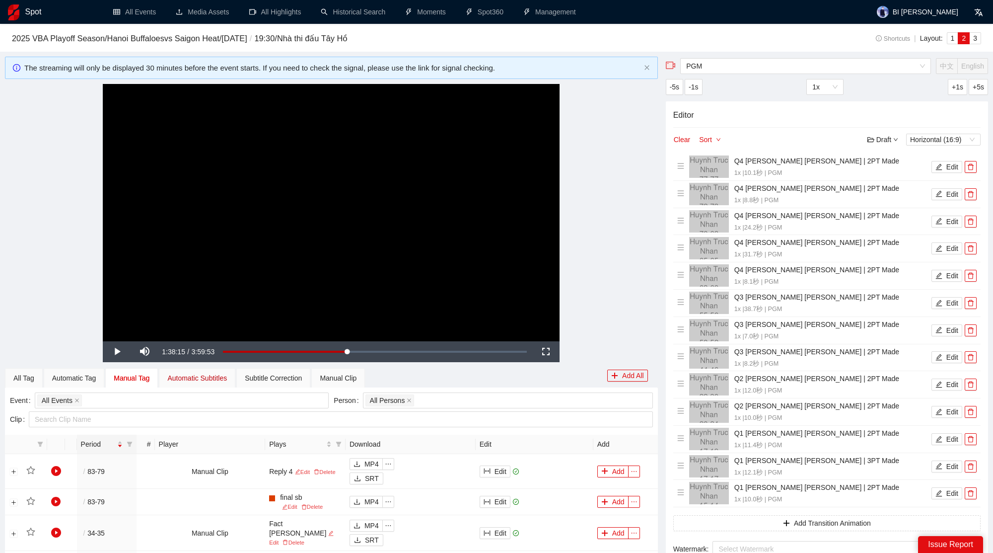
click at [209, 378] on div "Automatic Subtitles" at bounding box center [197, 377] width 60 height 11
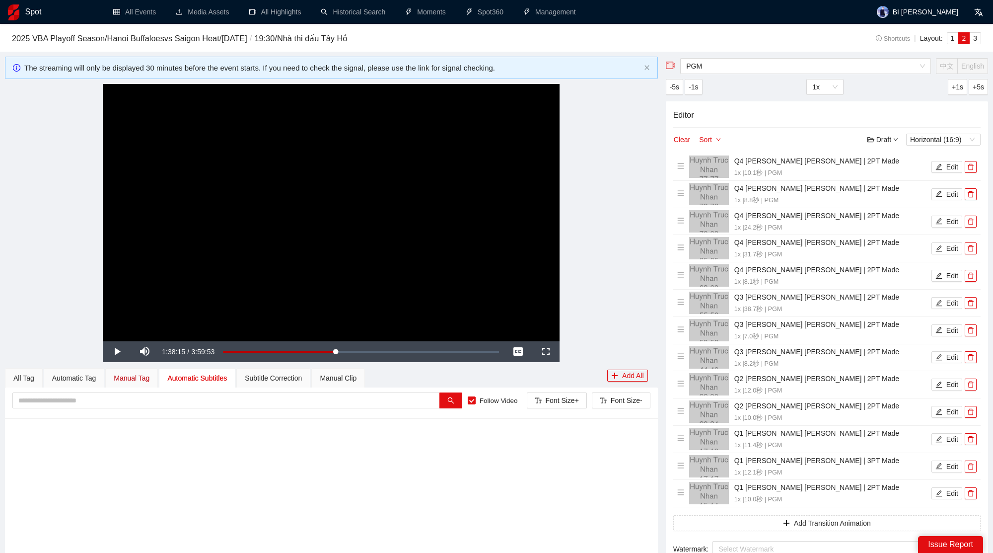
click at [136, 381] on div "Manual Tag" at bounding box center [132, 377] width 36 height 11
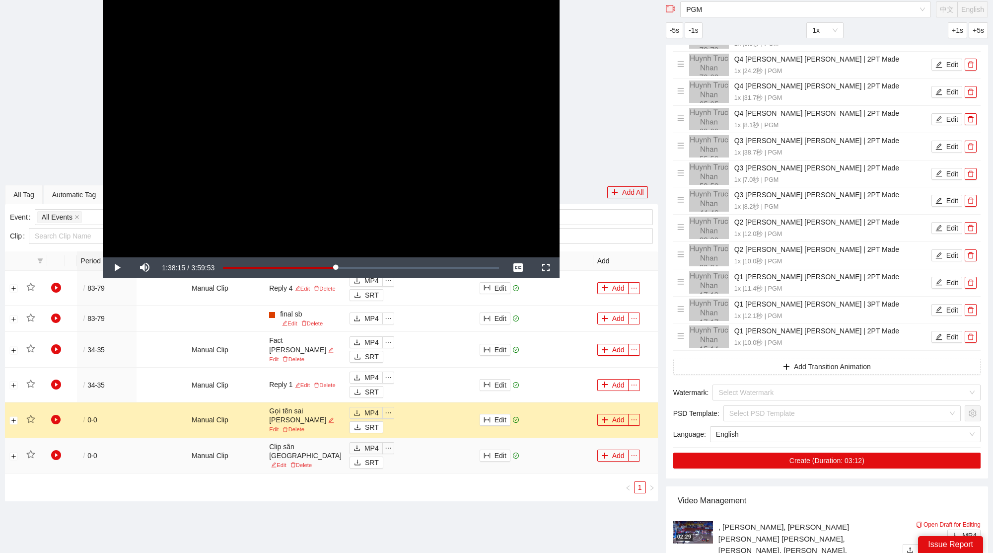
scroll to position [142, 0]
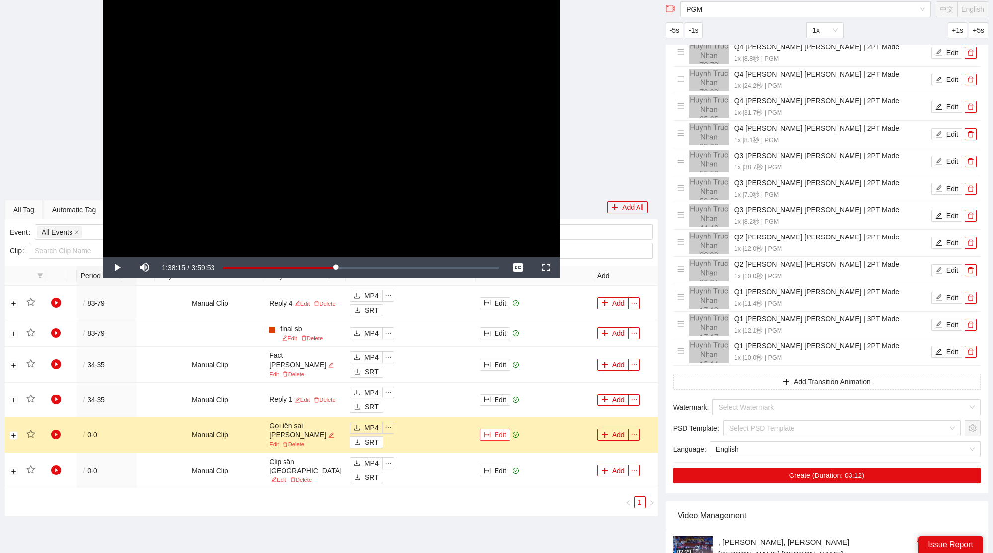
click at [498, 438] on button "Edit" at bounding box center [495, 435] width 31 height 12
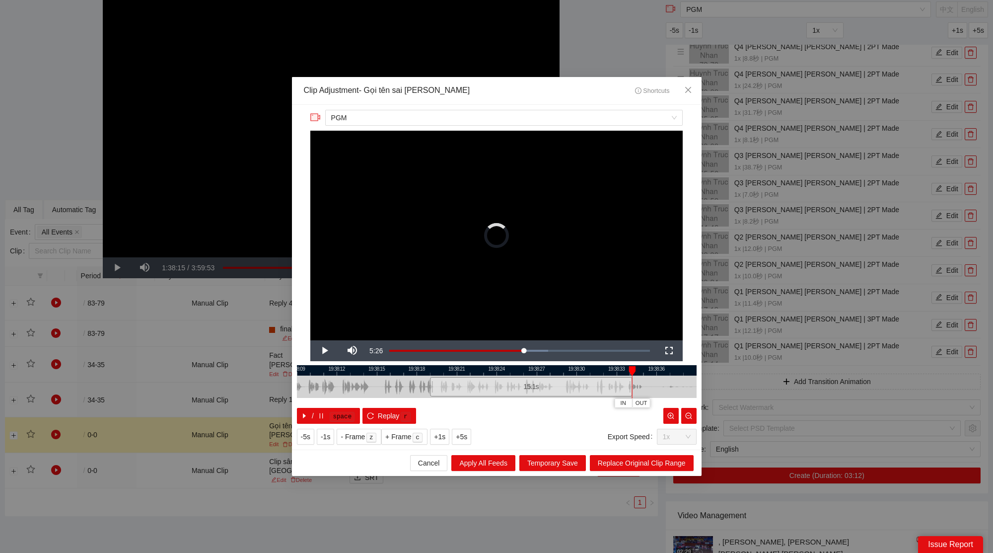
drag, startPoint x: 563, startPoint y: 387, endPoint x: 633, endPoint y: 383, distance: 70.1
click at [633, 383] on div at bounding box center [631, 386] width 6 height 22
click at [552, 372] on div at bounding box center [497, 370] width 400 height 10
click at [559, 369] on div at bounding box center [497, 370] width 400 height 10
click at [624, 461] on span "Replace Original Clip Range" at bounding box center [642, 462] width 88 height 11
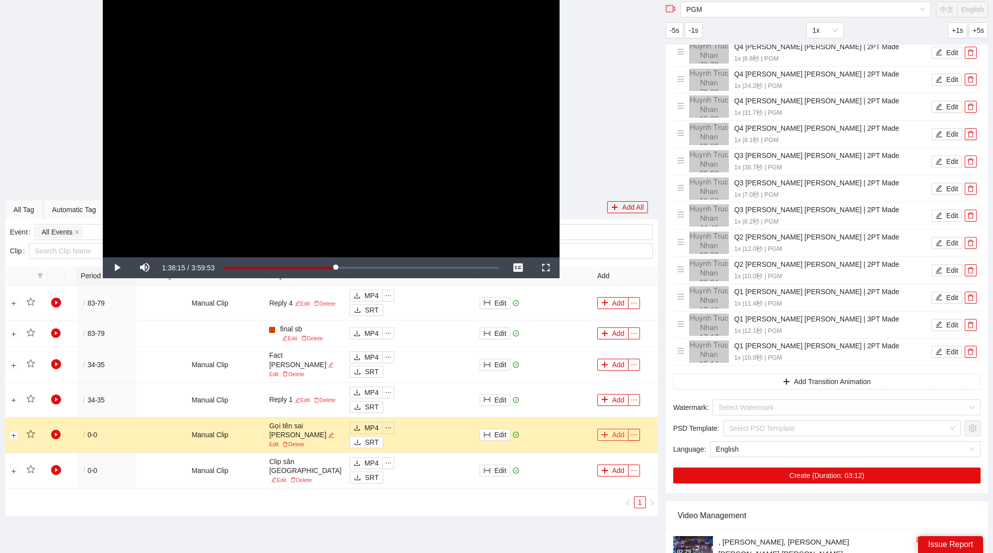
click at [611, 439] on button "Add" at bounding box center [612, 435] width 31 height 12
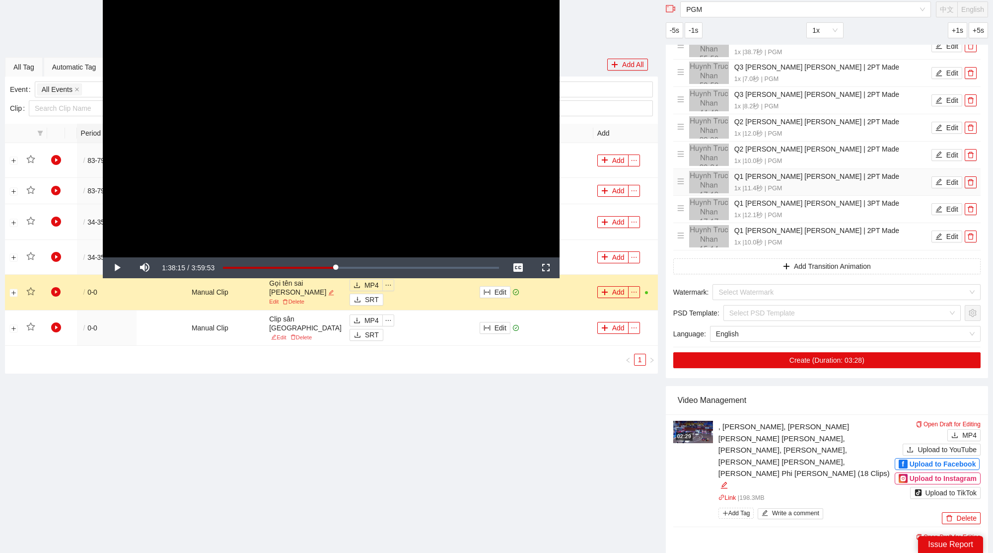
scroll to position [300, 0]
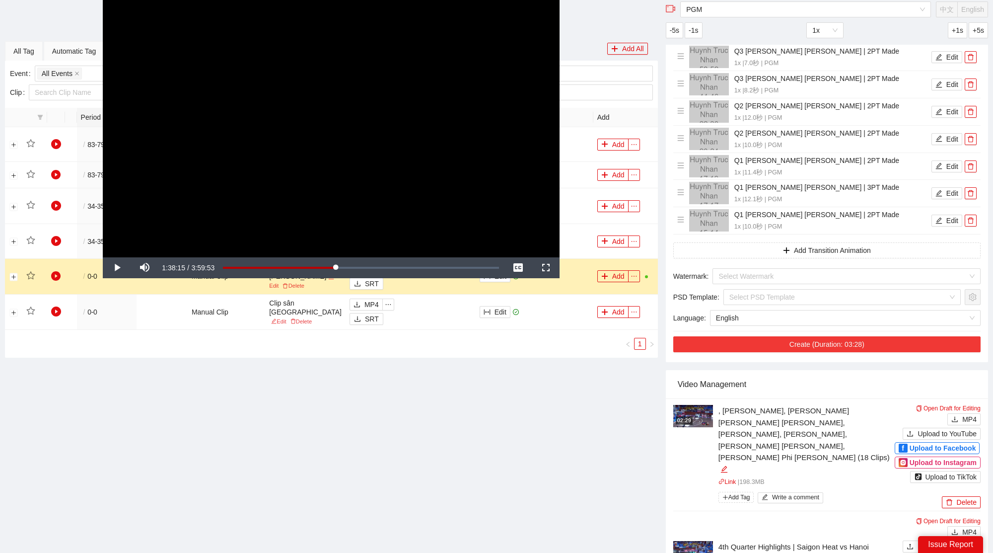
click at [799, 347] on button "Create (Duration: 03:28)" at bounding box center [826, 344] width 307 height 16
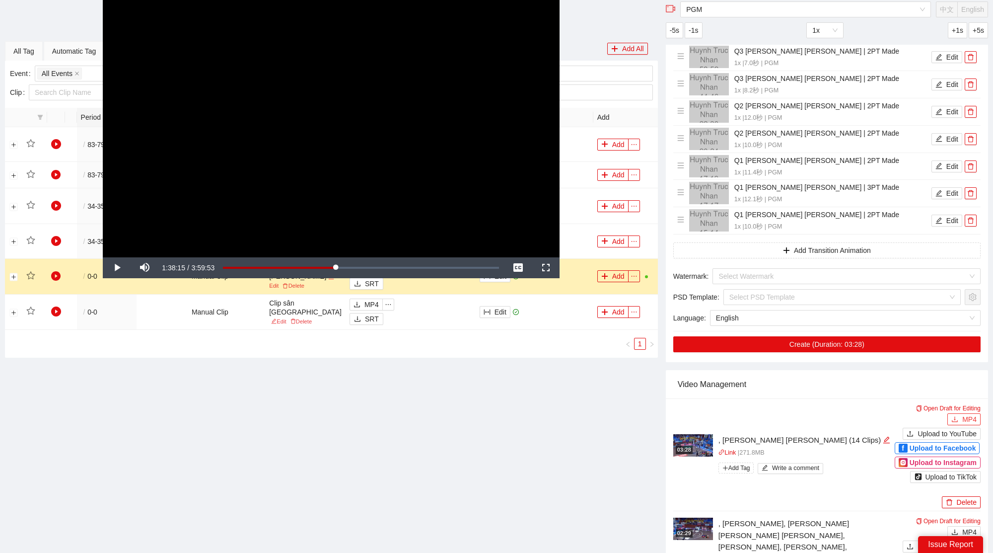
click at [970, 415] on span "MP4" at bounding box center [969, 419] width 14 height 11
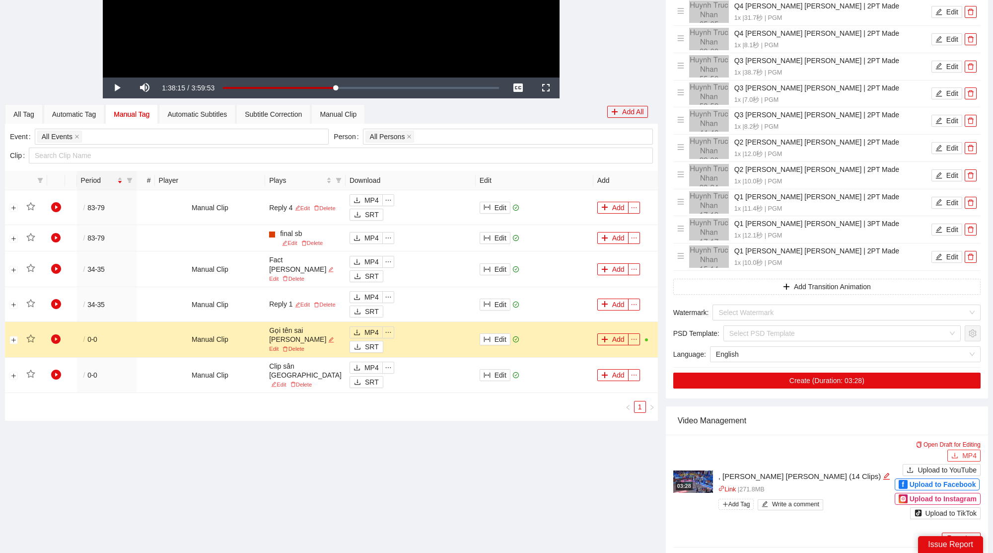
scroll to position [391, 0]
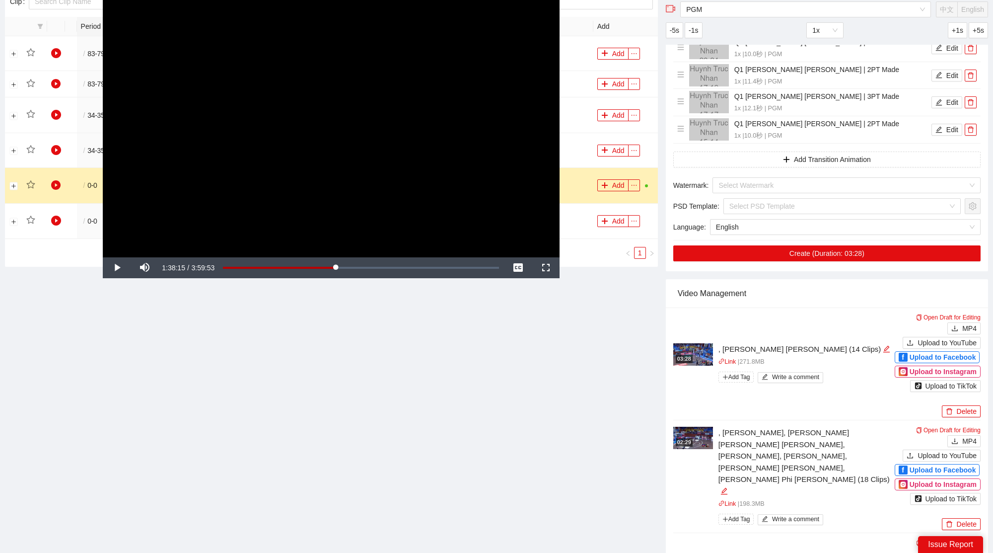
click at [693, 344] on img at bounding box center [693, 354] width 40 height 22
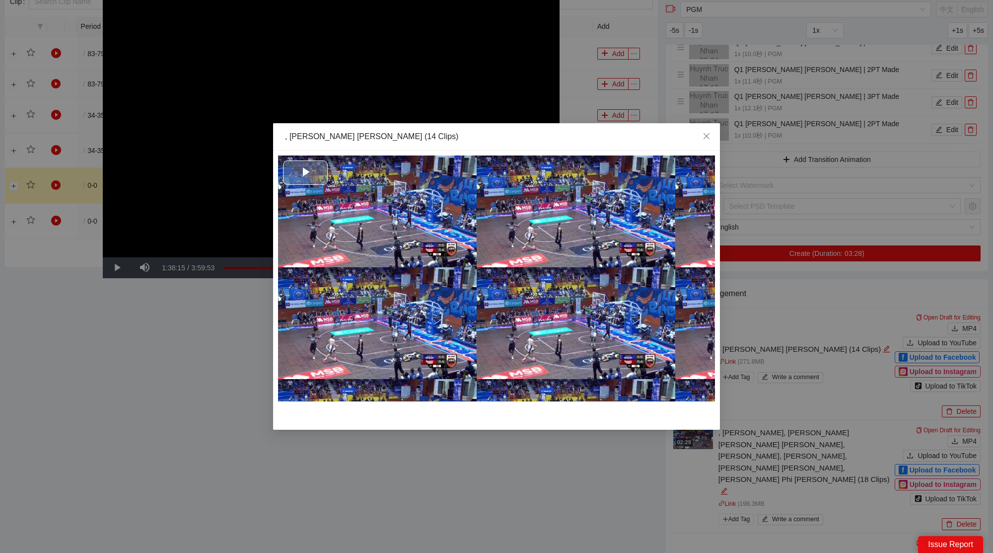
click at [512, 226] on div "Video Player" at bounding box center [496, 278] width 437 height 246
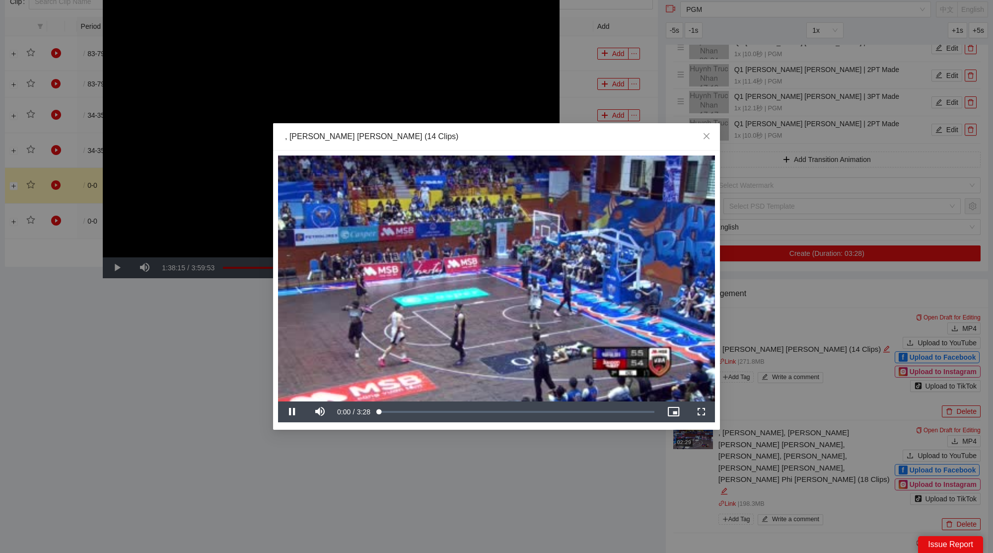
click at [482, 282] on video "Video Player" at bounding box center [496, 278] width 437 height 246
click at [710, 131] on span "Close" at bounding box center [706, 136] width 27 height 27
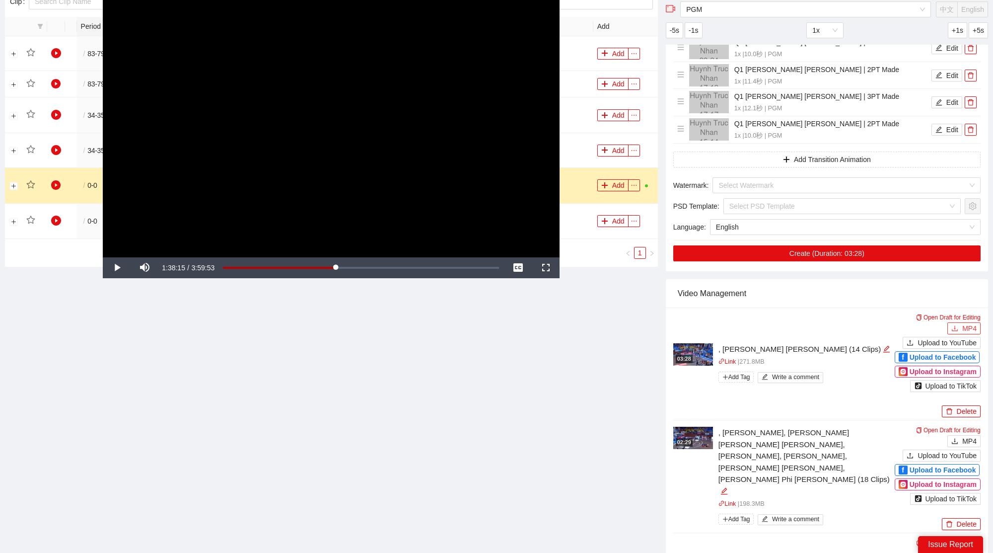
click at [971, 325] on span "MP4" at bounding box center [969, 328] width 14 height 11
click at [958, 325] on icon "download" at bounding box center [954, 328] width 7 height 7
